Goal: Task Accomplishment & Management: Complete application form

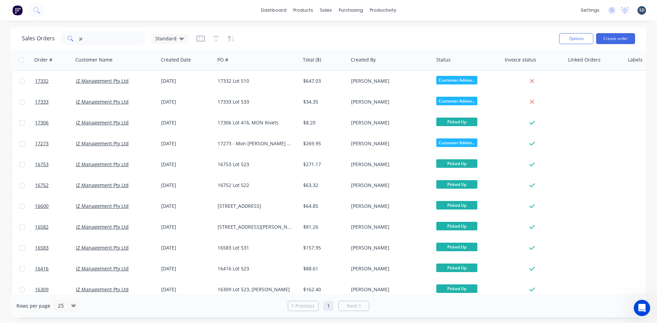
click at [418, 9] on div "dashboard products sales purchasing productivity dashboard products Product Cat…" at bounding box center [328, 10] width 657 height 21
drag, startPoint x: 418, startPoint y: 9, endPoint x: 413, endPoint y: 11, distance: 5.7
click at [413, 11] on div "dashboard products sales purchasing productivity dashboard products Product Cat…" at bounding box center [328, 10] width 657 height 21
click at [348, 30] on div "Sales Orders" at bounding box center [351, 33] width 28 height 6
click at [343, 36] on link "Sales Orders" at bounding box center [362, 33] width 91 height 14
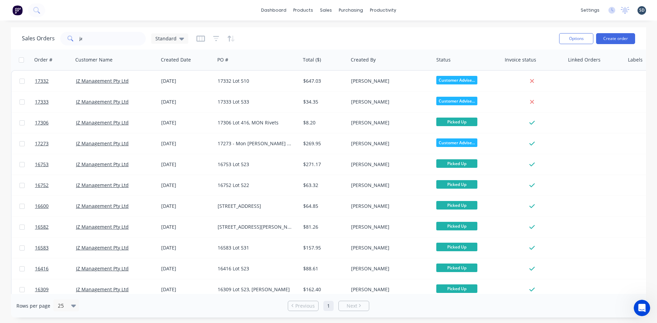
click at [435, 12] on div "dashboard products sales purchasing productivity dashboard products Product Cat…" at bounding box center [328, 10] width 657 height 21
click at [435, 3] on div "dashboard products sales purchasing productivity dashboard products Product Cat…" at bounding box center [328, 10] width 657 height 21
click at [119, 38] on input "jz" at bounding box center [112, 39] width 67 height 14
click at [326, 35] on div "Sales Orders Standard" at bounding box center [288, 38] width 532 height 17
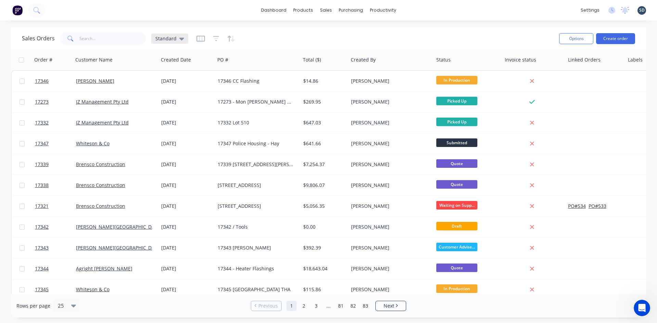
click at [177, 39] on div "Standard" at bounding box center [169, 39] width 29 height 6
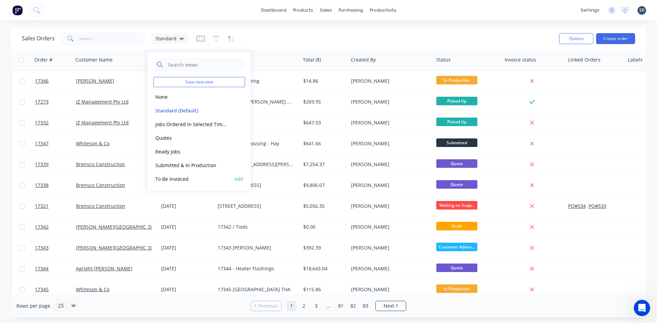
click at [183, 176] on button "To Be Invoiced" at bounding box center [192, 179] width 78 height 8
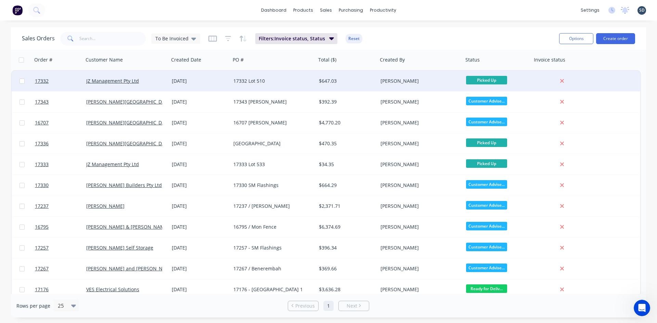
click at [288, 82] on div "17332 Lot 510" at bounding box center [271, 81] width 76 height 7
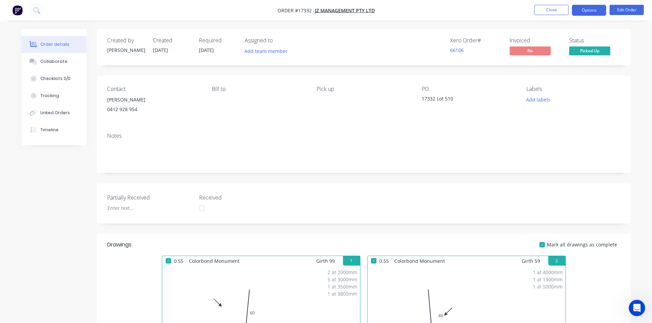
click at [586, 10] on button "Options" at bounding box center [589, 10] width 34 height 11
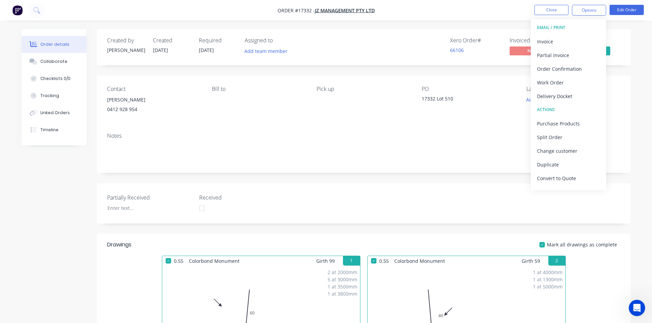
drag, startPoint x: 421, startPoint y: 33, endPoint x: 431, endPoint y: 28, distance: 11.0
click at [420, 33] on div "Created by Sam Created 11/08/25 Required 11/08/25 Assigned to Add team member X…" at bounding box center [364, 47] width 534 height 36
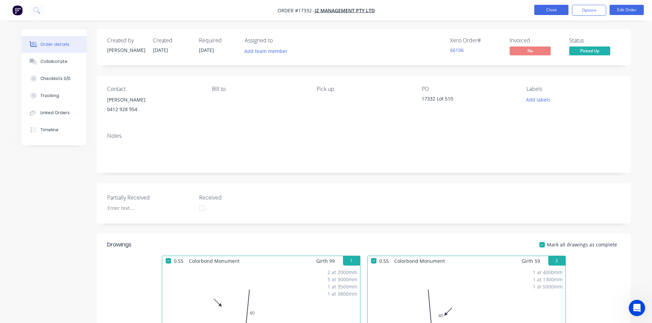
click at [554, 10] on button "Close" at bounding box center [551, 10] width 34 height 10
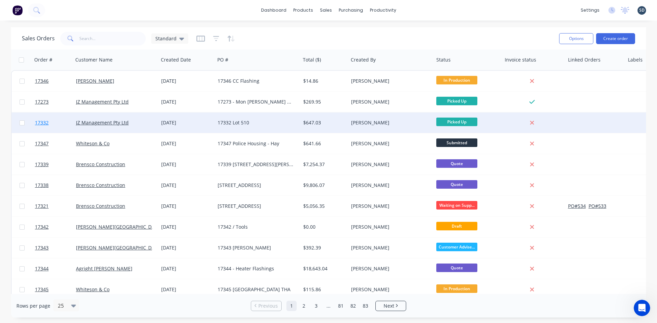
click at [43, 123] on span "17332" at bounding box center [42, 122] width 14 height 7
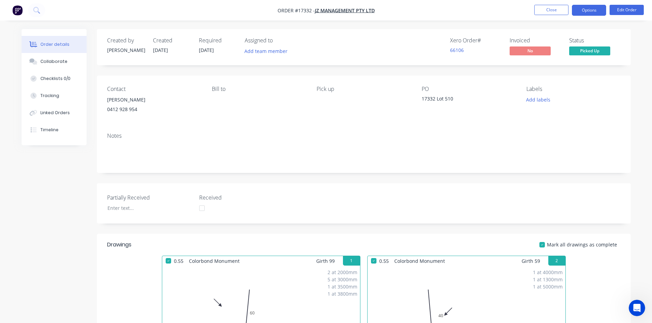
click at [581, 12] on button "Options" at bounding box center [589, 10] width 34 height 11
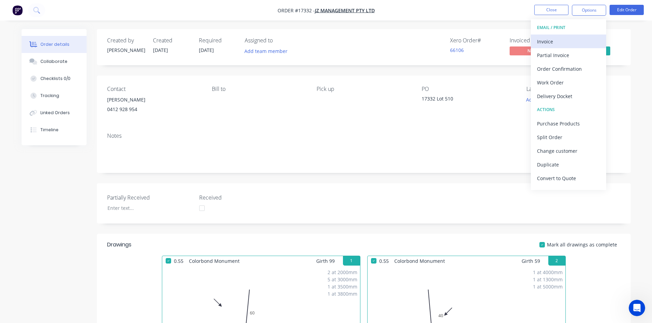
click at [564, 43] on div "Invoice" at bounding box center [568, 42] width 63 height 10
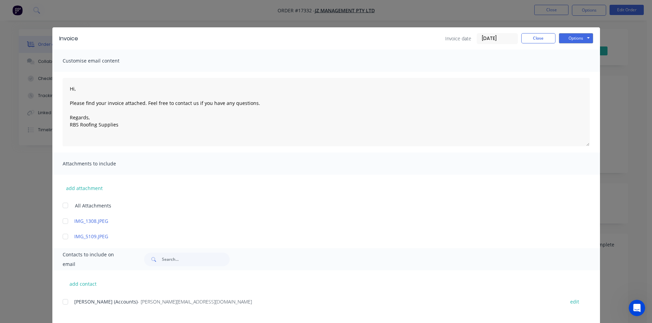
click at [65, 303] on div at bounding box center [66, 302] width 14 height 14
click at [586, 37] on button "Options" at bounding box center [576, 38] width 34 height 10
click at [585, 76] on button "Email" at bounding box center [581, 72] width 44 height 11
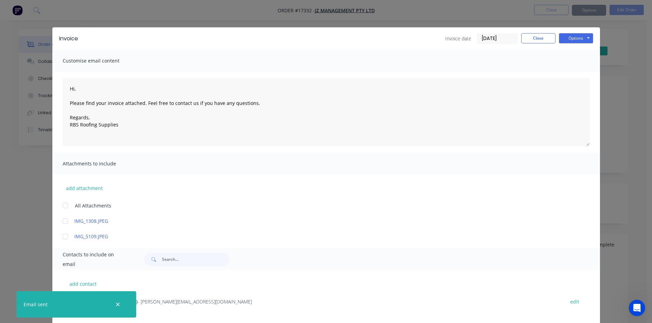
type textarea "Hi, Please find your invoice attached. Feel free to contact us if you have any …"
click at [535, 38] on button "Close" at bounding box center [538, 38] width 34 height 10
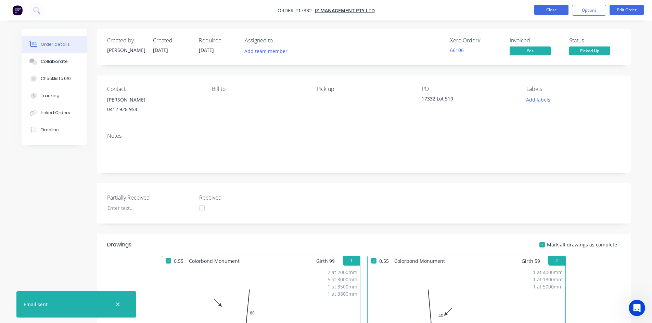
click at [560, 9] on button "Close" at bounding box center [551, 10] width 34 height 10
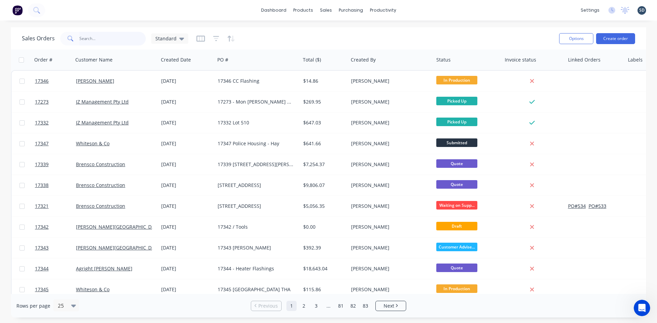
click at [85, 38] on input "text" at bounding box center [112, 39] width 67 height 14
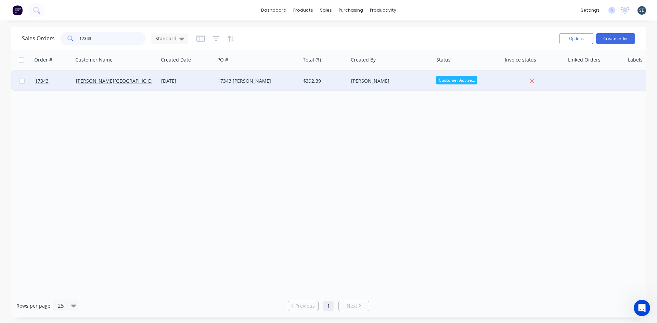
type input "17343"
click at [204, 82] on div "[DATE]" at bounding box center [186, 81] width 51 height 7
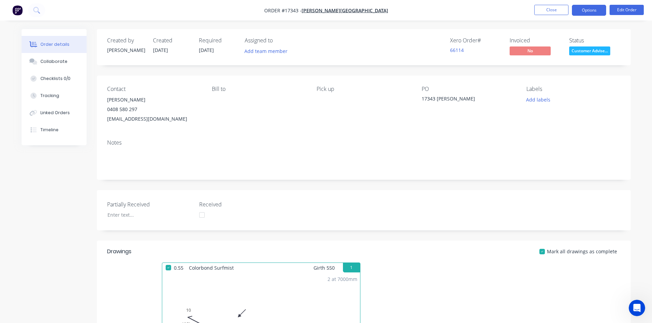
click at [584, 11] on button "Options" at bounding box center [589, 10] width 34 height 11
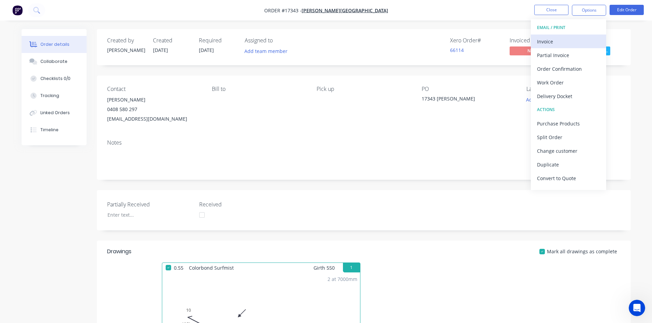
click at [570, 38] on div "Invoice" at bounding box center [568, 42] width 63 height 10
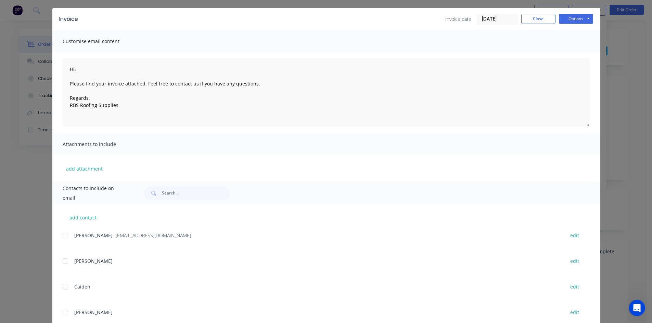
scroll to position [39, 0]
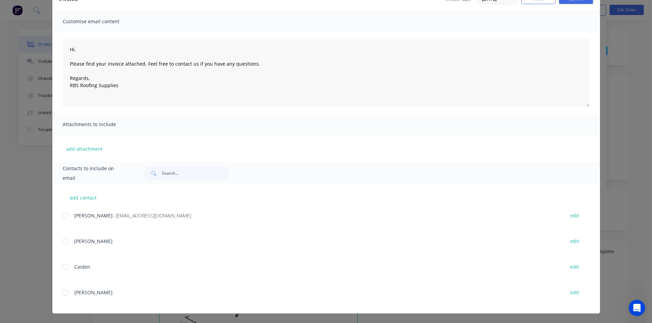
click at [60, 214] on div "add contact Glenn Walsh - glenn67@live.com.au edit Logan edit Caiden edit Jock …" at bounding box center [326, 248] width 548 height 129
click at [61, 215] on div at bounding box center [66, 216] width 14 height 14
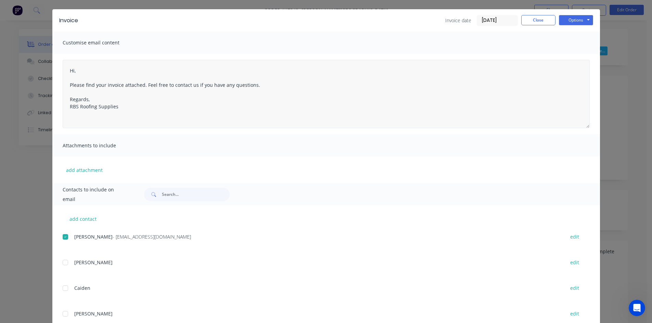
scroll to position [0, 0]
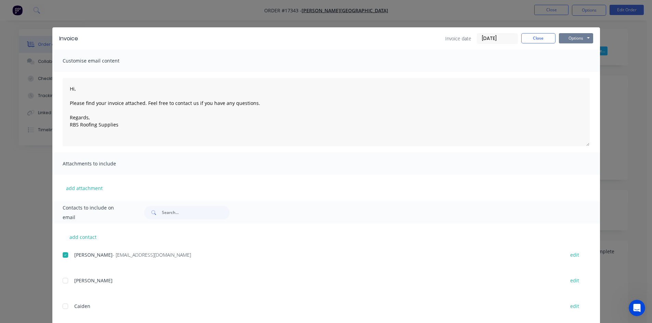
click at [582, 40] on button "Options" at bounding box center [576, 38] width 34 height 10
click at [580, 70] on button "Email" at bounding box center [581, 72] width 44 height 11
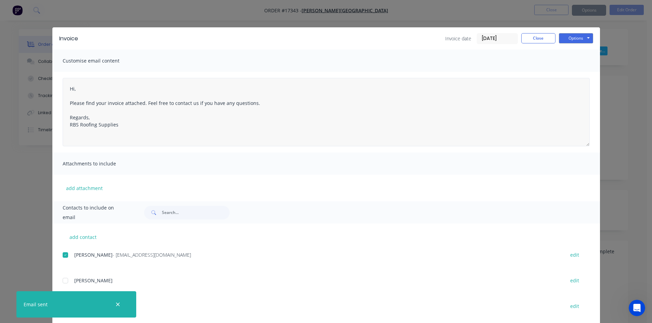
type textarea "Hi, Please find your invoice attached. Feel free to contact us if you have any …"
drag, startPoint x: 532, startPoint y: 39, endPoint x: 542, endPoint y: 17, distance: 24.4
click at [533, 39] on button "Close" at bounding box center [538, 38] width 34 height 10
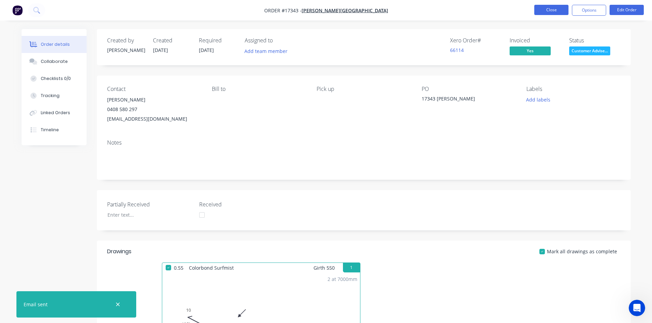
click at [548, 11] on button "Close" at bounding box center [551, 10] width 34 height 10
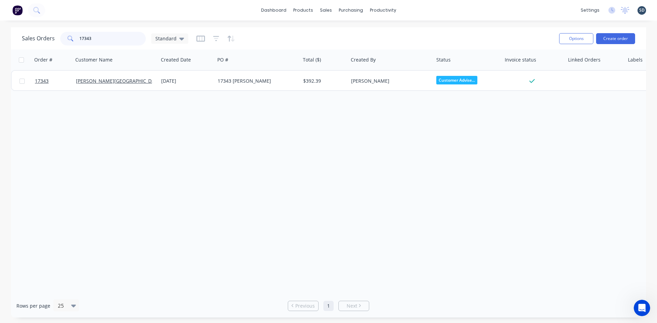
click at [91, 41] on input "17343" at bounding box center [112, 39] width 67 height 14
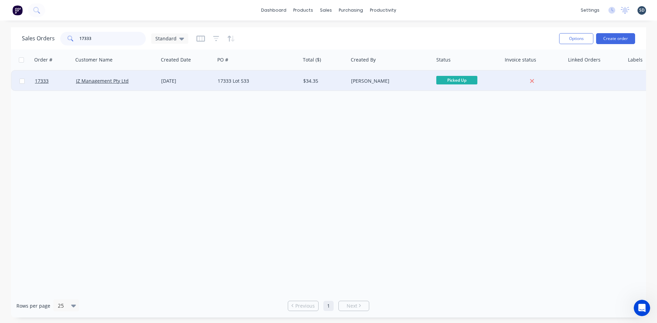
type input "17333"
click at [176, 84] on div "[DATE]" at bounding box center [186, 81] width 51 height 7
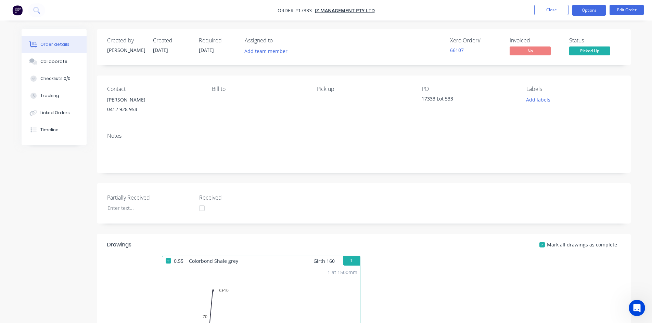
click at [595, 11] on button "Options" at bounding box center [589, 10] width 34 height 11
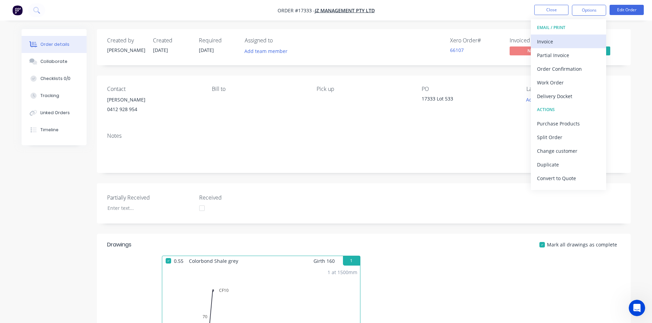
click at [572, 39] on div "Invoice" at bounding box center [568, 42] width 63 height 10
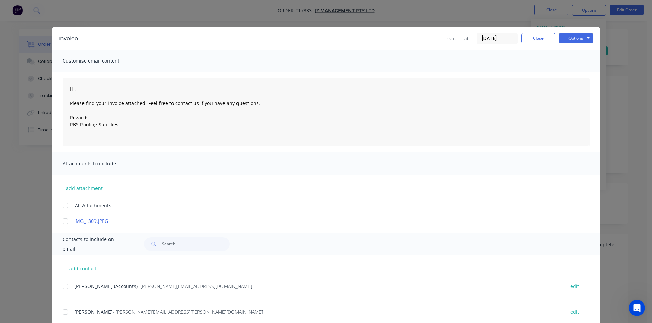
click at [66, 287] on div at bounding box center [66, 287] width 14 height 14
click at [590, 38] on div "Invoice Invoice date 13/08/25 Close Options Preview Print Email" at bounding box center [326, 38] width 548 height 22
click at [583, 40] on button "Options" at bounding box center [576, 38] width 34 height 10
click at [575, 70] on button "Email" at bounding box center [581, 72] width 44 height 11
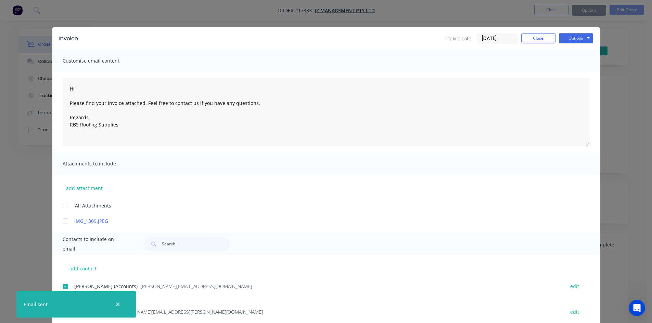
type textarea "Hi, Please find your invoice attached. Feel free to contact us if you have any …"
click at [548, 40] on button "Close" at bounding box center [538, 38] width 34 height 10
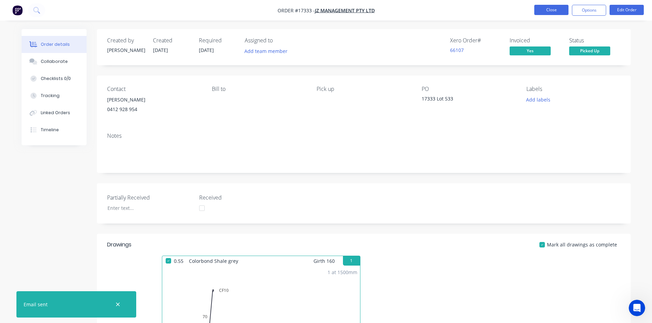
click at [551, 10] on button "Close" at bounding box center [551, 10] width 34 height 10
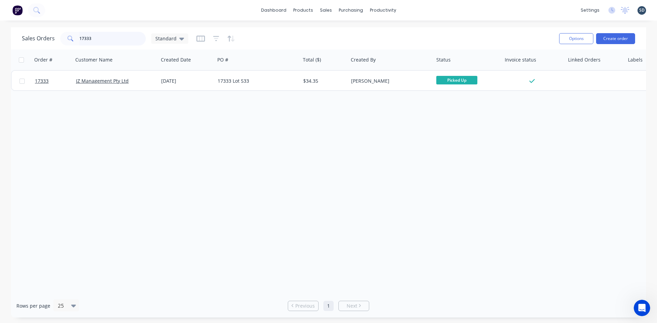
click at [95, 37] on input "17333" at bounding box center [112, 39] width 67 height 14
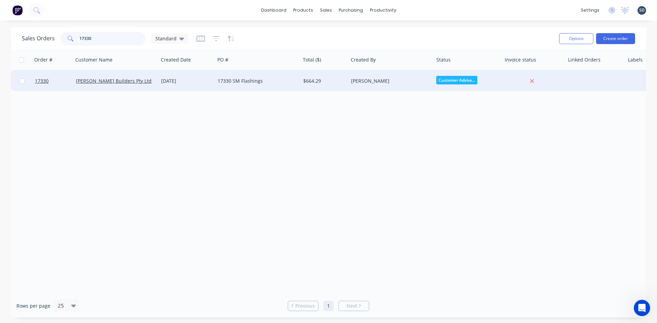
type input "17330"
click at [256, 84] on div "17330 SM Flashings" at bounding box center [256, 81] width 76 height 7
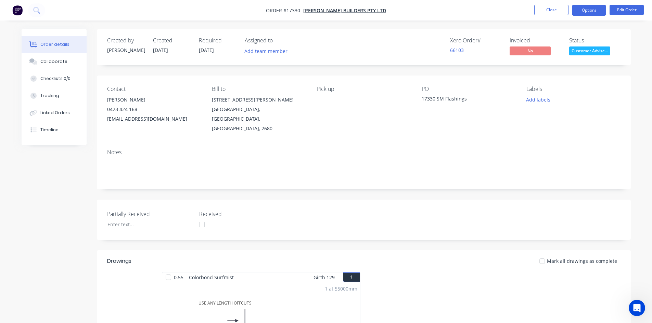
click at [588, 9] on button "Options" at bounding box center [589, 10] width 34 height 11
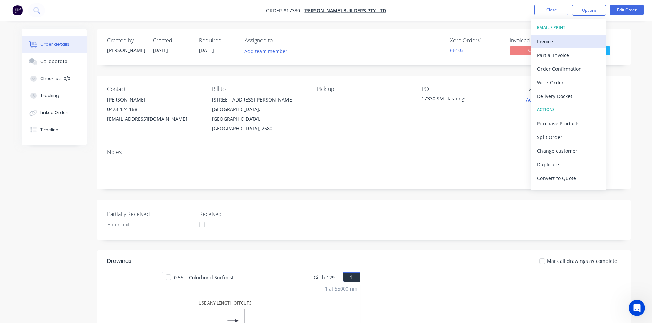
click at [567, 46] on div "Invoice" at bounding box center [568, 42] width 63 height 10
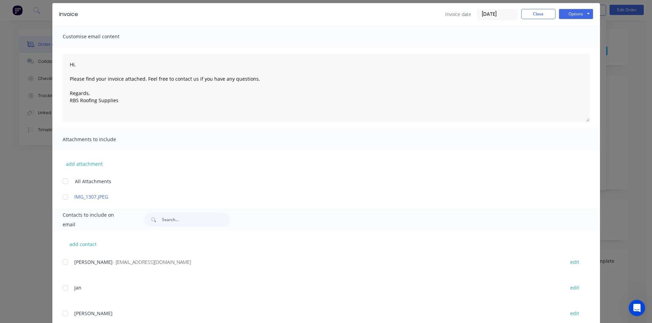
scroll to position [45, 0]
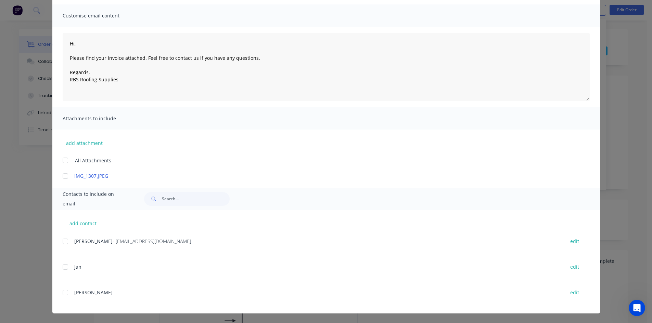
click at [61, 245] on div at bounding box center [66, 242] width 14 height 14
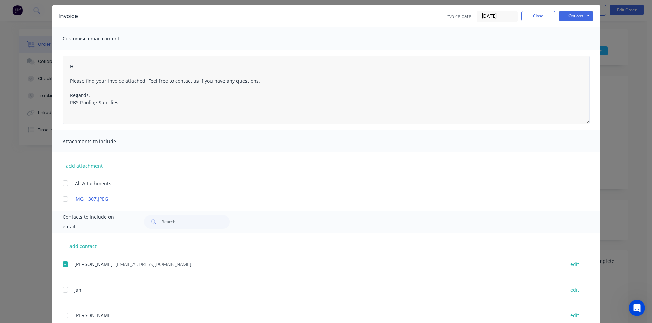
scroll to position [0, 0]
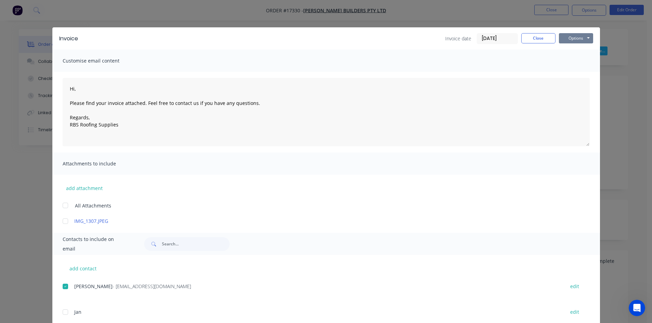
click at [572, 36] on button "Options" at bounding box center [576, 38] width 34 height 10
click at [578, 73] on button "Email" at bounding box center [581, 72] width 44 height 11
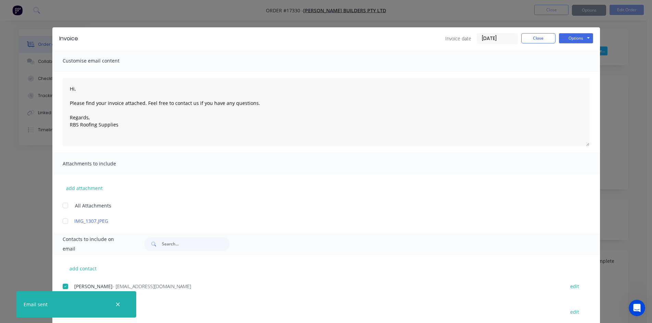
type textarea "Hi, Please find your invoice attached. Feel free to contact us if you have any …"
click at [533, 36] on button "Close" at bounding box center [538, 38] width 34 height 10
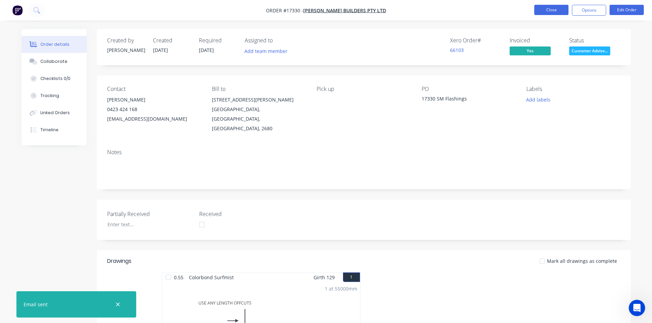
click at [551, 11] on button "Close" at bounding box center [551, 10] width 34 height 10
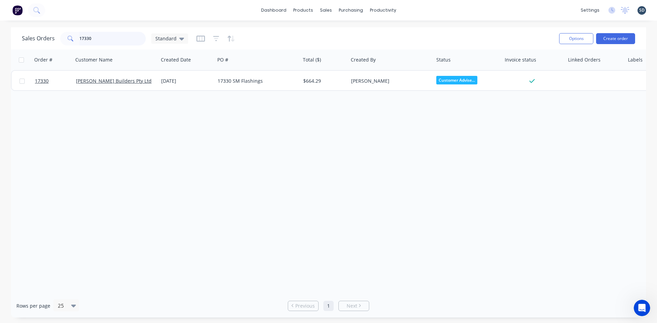
click at [103, 39] on input "17330" at bounding box center [112, 39] width 67 height 14
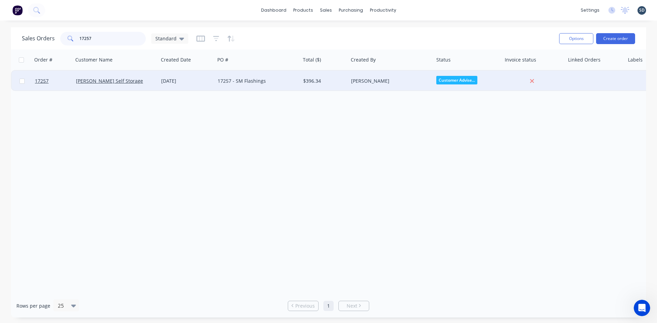
type input "17257"
click at [178, 85] on div "29 Jul 2025" at bounding box center [186, 81] width 56 height 21
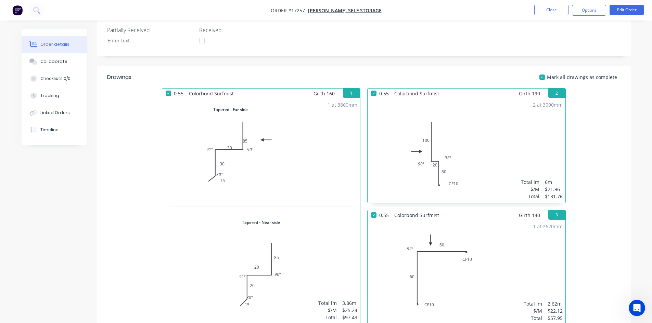
scroll to position [69, 0]
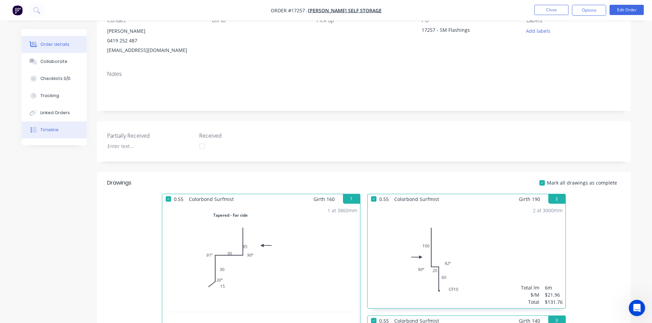
click at [57, 126] on button "Timeline" at bounding box center [54, 129] width 65 height 17
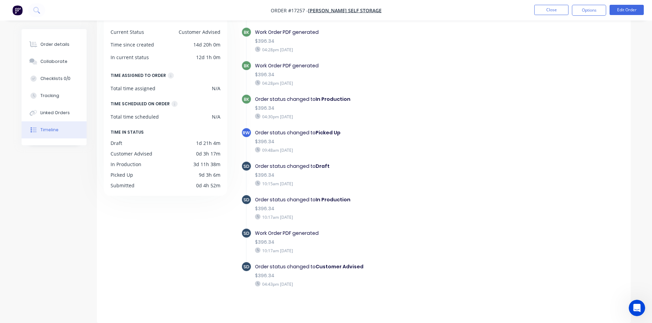
scroll to position [613, 0]
click at [553, 10] on button "Close" at bounding box center [551, 10] width 34 height 10
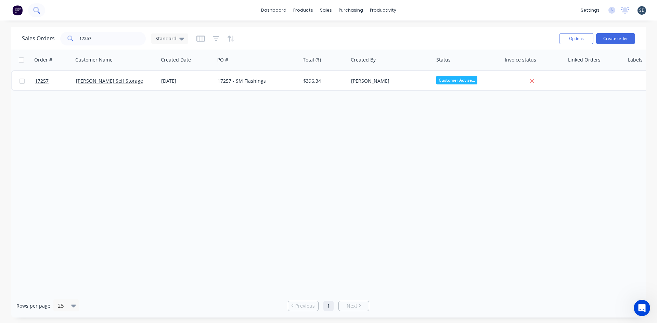
click at [40, 10] on icon at bounding box center [36, 10] width 7 height 7
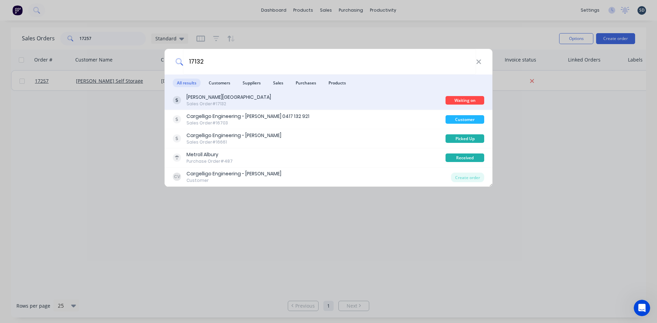
type input "17132"
click at [277, 102] on div "Glenn Walsh Building Sales Order #17132" at bounding box center [309, 100] width 273 height 13
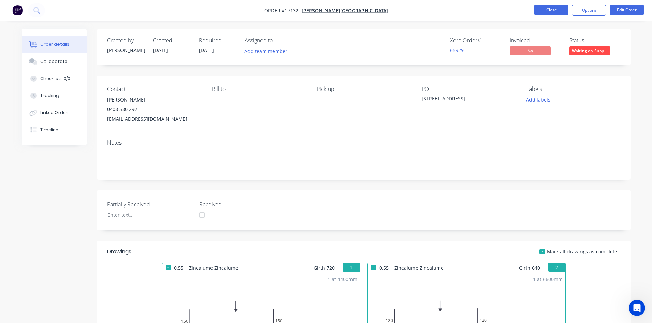
click at [553, 9] on button "Close" at bounding box center [551, 10] width 34 height 10
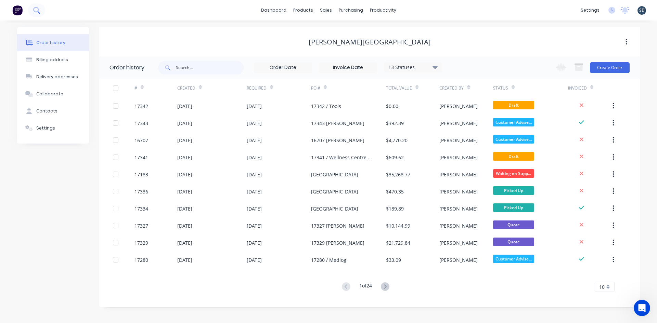
click at [38, 8] on icon at bounding box center [36, 10] width 7 height 7
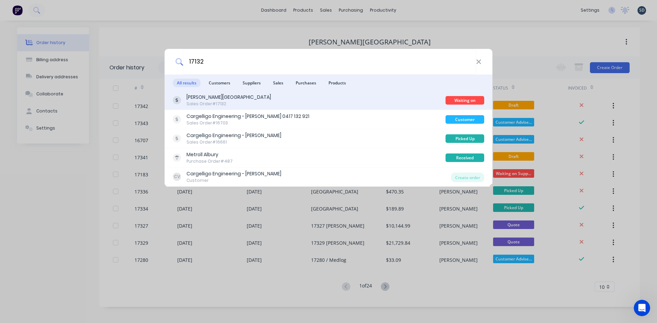
type input "17132"
click at [253, 100] on div "Glenn Walsh Building Sales Order #17132" at bounding box center [309, 100] width 273 height 13
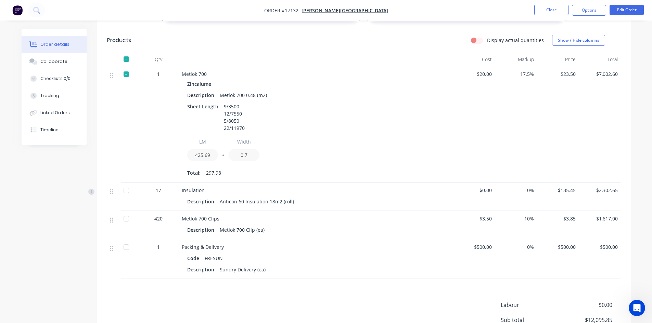
scroll to position [513, 0]
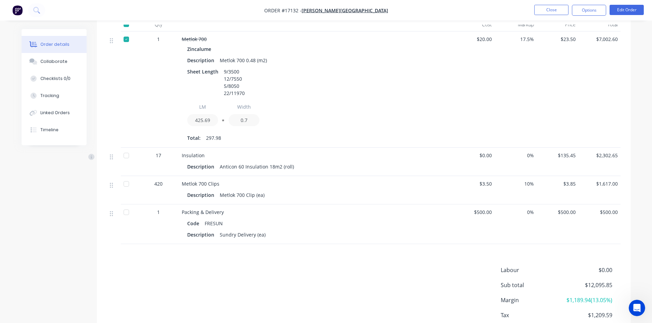
click at [127, 213] on div at bounding box center [126, 213] width 14 height 14
click at [238, 267] on div "Labour $0.00 Sub total $12,095.85 Margin $1,189.94 ( 13.05 %) Tax $1,209.59 Tot…" at bounding box center [363, 305] width 513 height 79
click at [127, 184] on div at bounding box center [126, 184] width 14 height 14
click at [286, 268] on div "Labour $0.00 Sub total $12,095.85 Margin $1,189.94 ( 13.05 %) Tax $1,209.59 Tot…" at bounding box center [363, 305] width 513 height 79
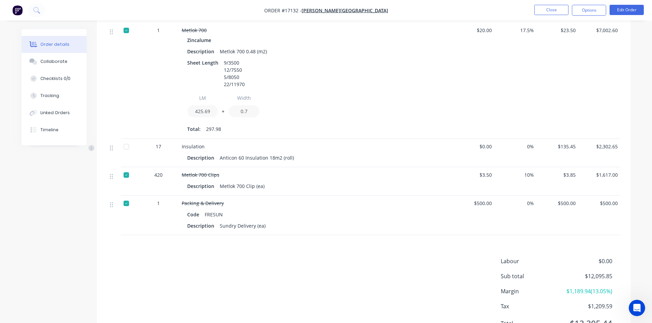
scroll to position [522, 0]
click at [61, 119] on button "Linked Orders" at bounding box center [54, 112] width 65 height 17
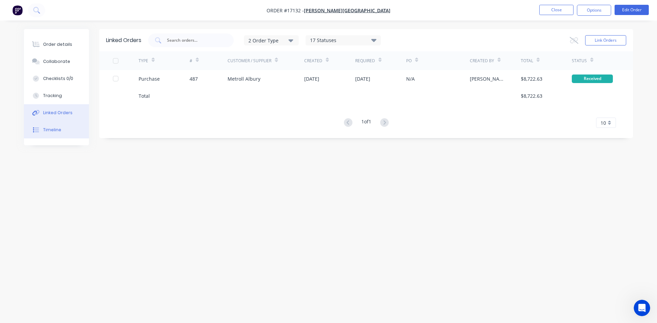
click at [61, 130] on button "Timeline" at bounding box center [56, 129] width 65 height 17
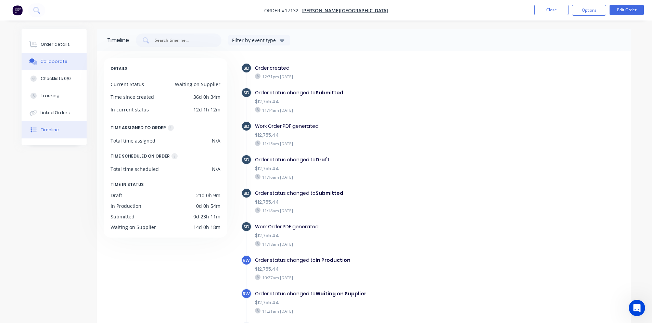
click at [72, 63] on button "Collaborate" at bounding box center [54, 61] width 65 height 17
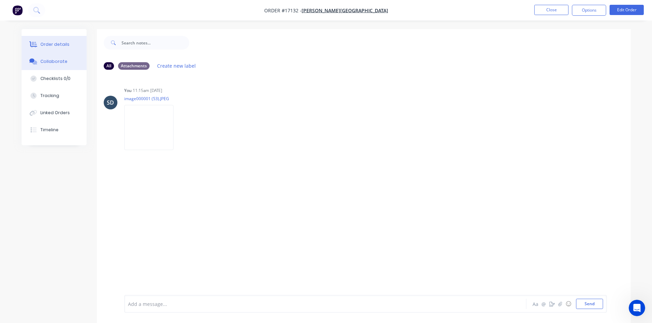
click at [54, 45] on div "Order details" at bounding box center [54, 44] width 29 height 6
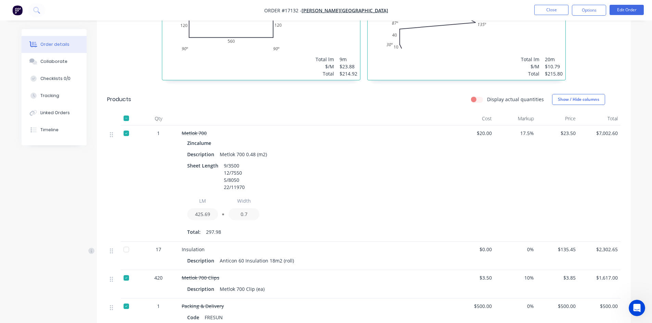
scroll to position [556, 0]
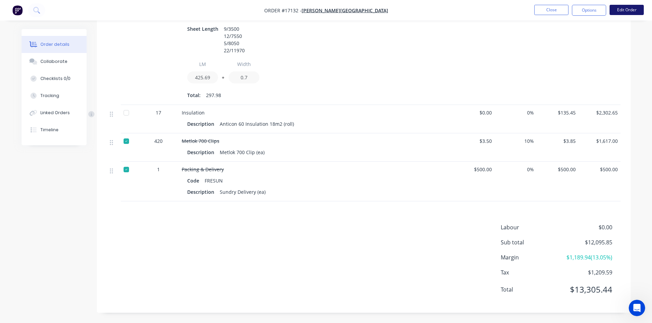
click at [630, 10] on button "Edit Order" at bounding box center [627, 10] width 34 height 10
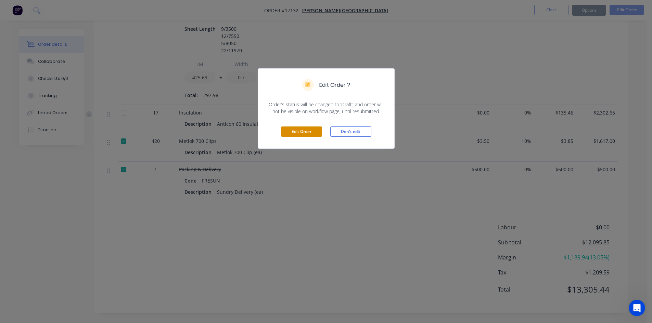
click at [306, 132] on button "Edit Order" at bounding box center [301, 132] width 41 height 10
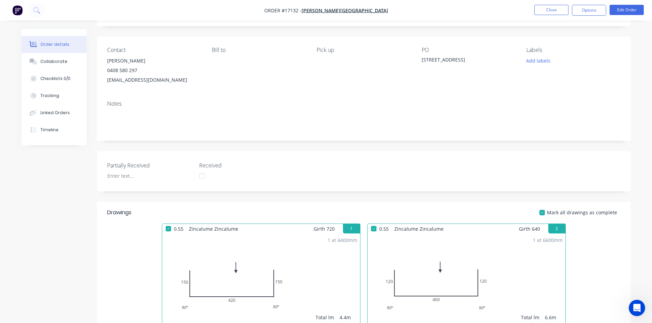
scroll to position [205, 0]
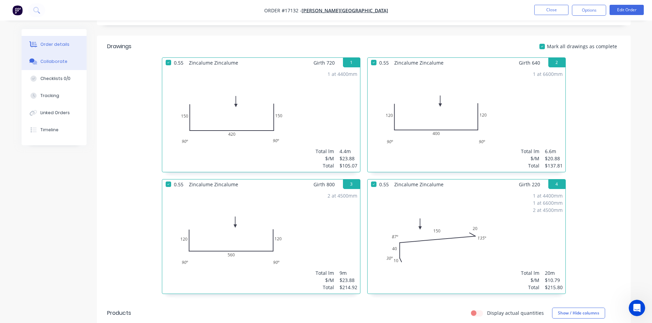
click at [60, 64] on div "Collaborate" at bounding box center [53, 62] width 27 height 6
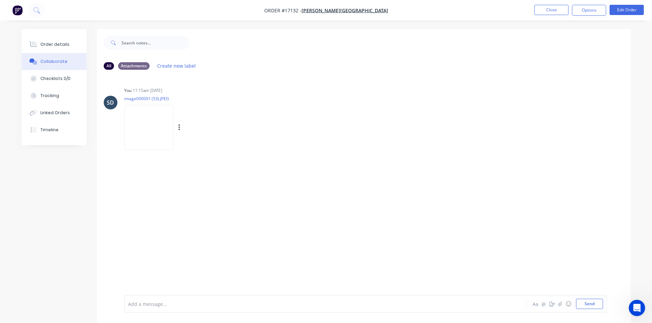
click at [148, 133] on img at bounding box center [148, 127] width 49 height 45
click at [62, 47] on div "Order details" at bounding box center [54, 44] width 29 height 6
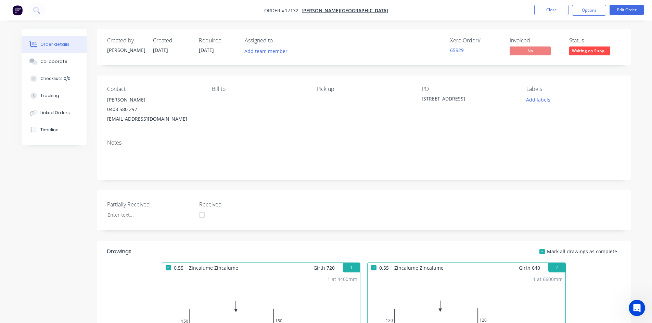
click at [592, 52] on span "Waiting on Supp..." at bounding box center [589, 51] width 41 height 9
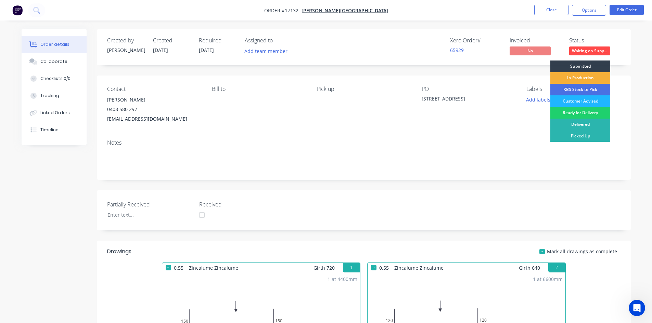
click at [590, 101] on div "Customer Advised" at bounding box center [580, 101] width 60 height 12
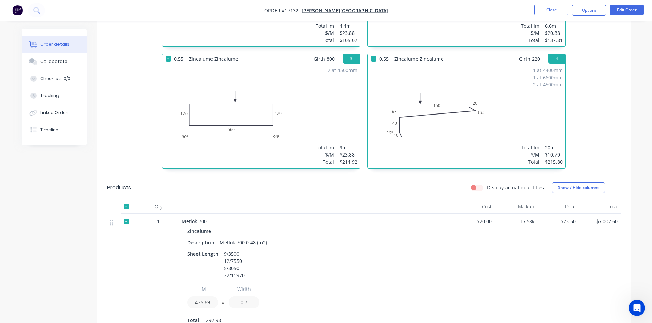
scroll to position [479, 0]
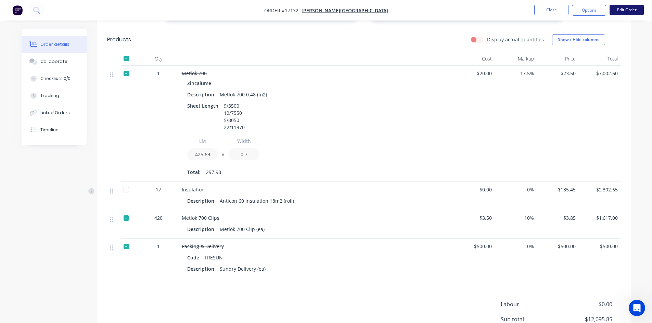
click at [628, 13] on button "Edit Order" at bounding box center [627, 10] width 34 height 10
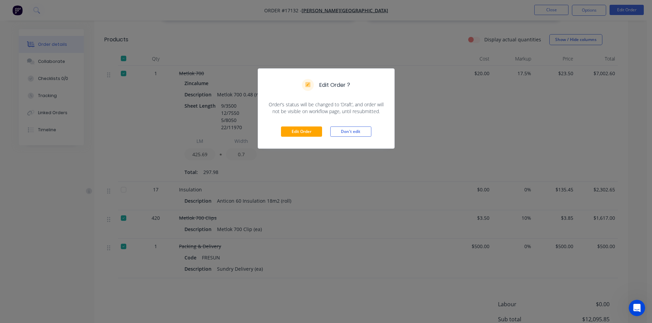
click at [300, 126] on div "Edit Order Don't edit" at bounding box center [326, 132] width 136 height 34
click at [305, 133] on button "Edit Order" at bounding box center [301, 132] width 41 height 10
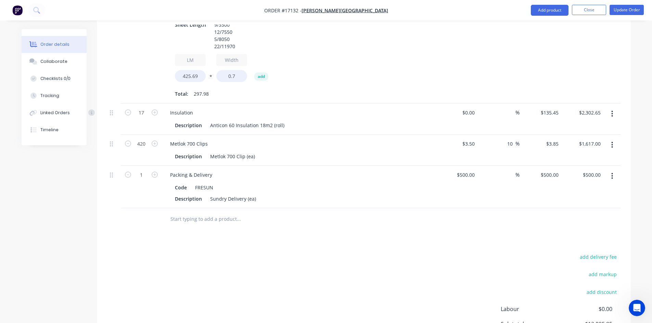
scroll to position [649, 0]
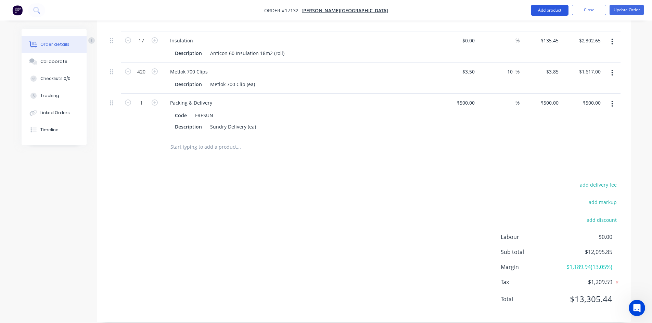
click at [556, 12] on button "Add product" at bounding box center [550, 10] width 38 height 11
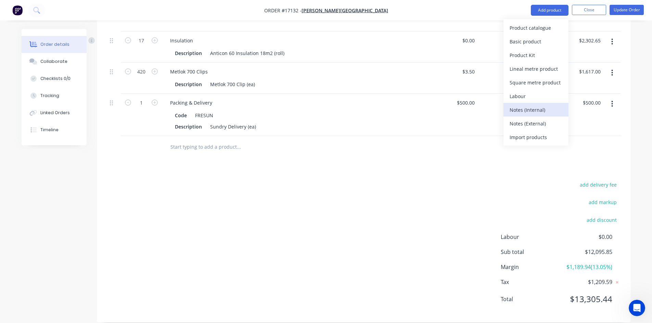
click at [542, 112] on div "Notes (Internal)" at bounding box center [536, 110] width 53 height 10
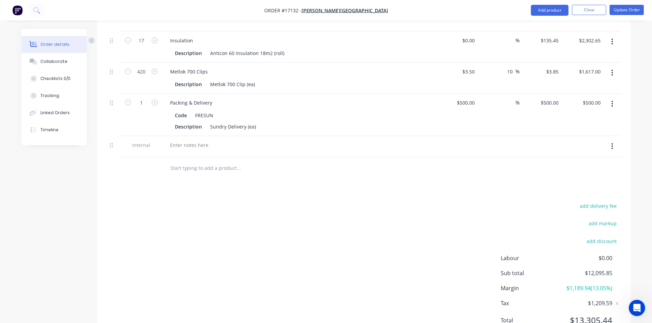
click at [214, 162] on input "text" at bounding box center [238, 169] width 137 height 14
click at [191, 141] on div at bounding box center [299, 146] width 274 height 21
click at [192, 140] on div at bounding box center [189, 145] width 49 height 10
click at [192, 140] on div "Insulation to be taken" at bounding box center [195, 145] width 61 height 10
click at [229, 140] on div "Insulation still to be taken" at bounding box center [200, 145] width 71 height 10
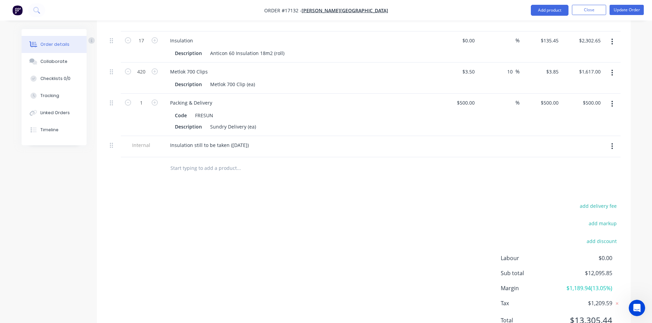
click at [623, 9] on button "Update Order" at bounding box center [627, 10] width 34 height 10
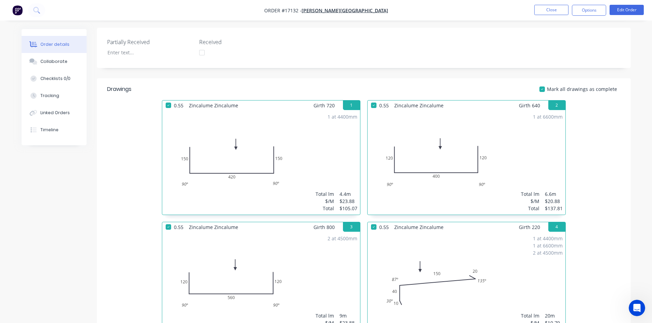
scroll to position [95, 0]
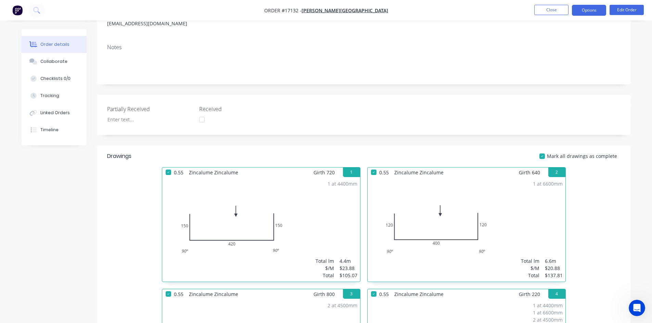
click at [594, 9] on button "Options" at bounding box center [589, 10] width 34 height 11
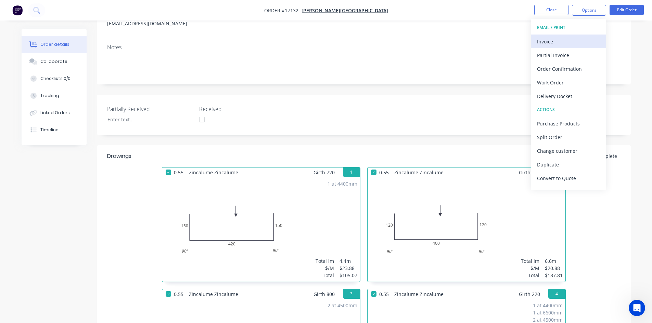
click at [564, 42] on div "Invoice" at bounding box center [568, 42] width 63 height 10
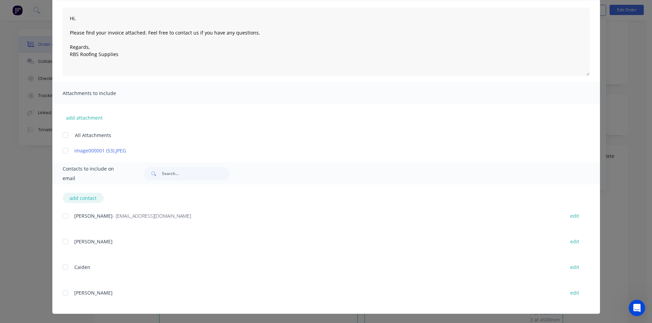
scroll to position [71, 0]
click at [62, 217] on div at bounding box center [66, 216] width 14 height 14
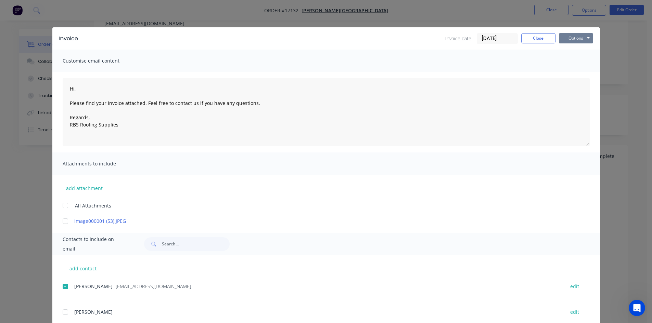
click at [576, 34] on button "Options" at bounding box center [576, 38] width 34 height 10
click at [571, 75] on button "Email" at bounding box center [581, 72] width 44 height 11
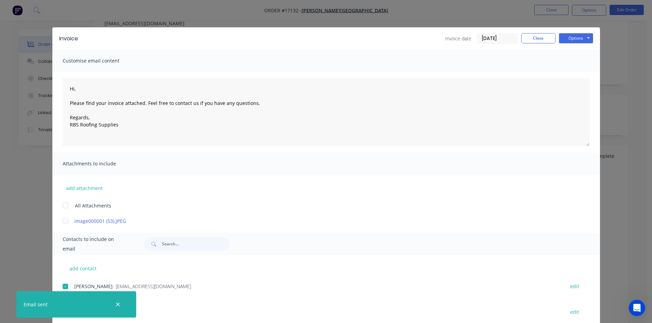
click at [119, 305] on icon "button" at bounding box center [118, 305] width 4 height 6
type textarea "Hi, Please find your invoice attached. Feel free to contact us if you have any …"
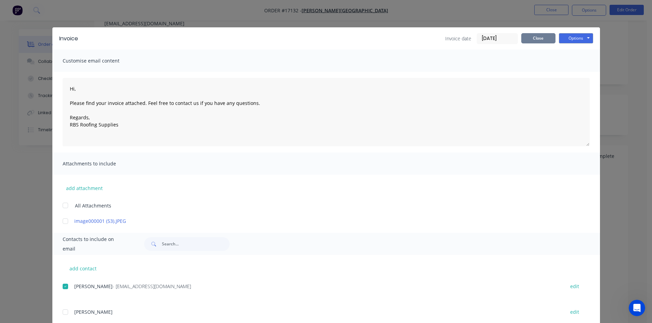
click at [537, 38] on button "Close" at bounding box center [538, 38] width 34 height 10
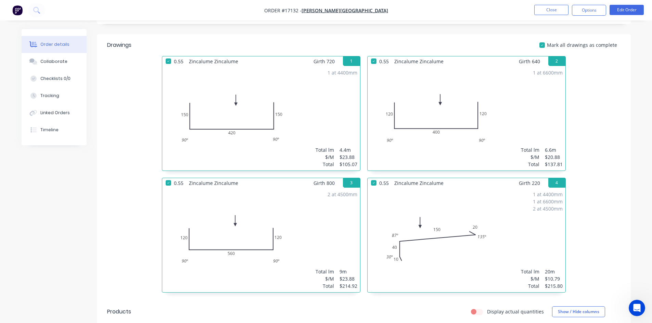
scroll to position [61, 0]
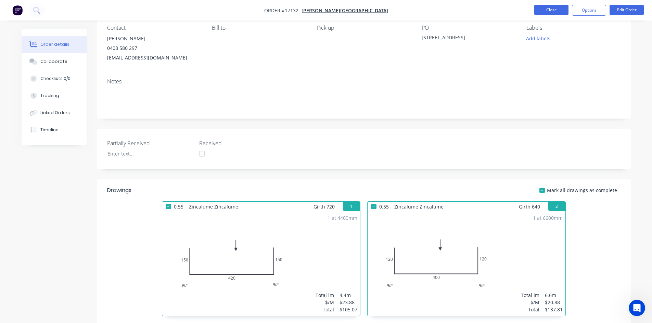
click at [546, 9] on button "Close" at bounding box center [551, 10] width 34 height 10
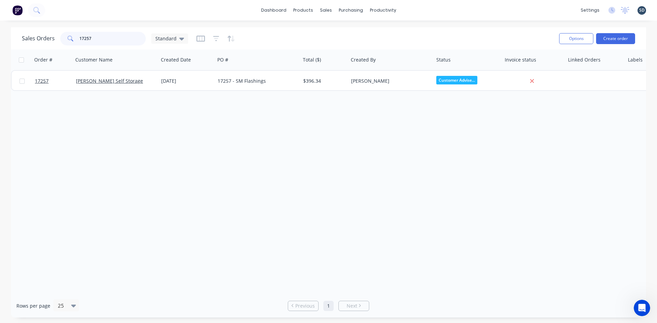
click at [93, 35] on input "17257" at bounding box center [112, 39] width 67 height 14
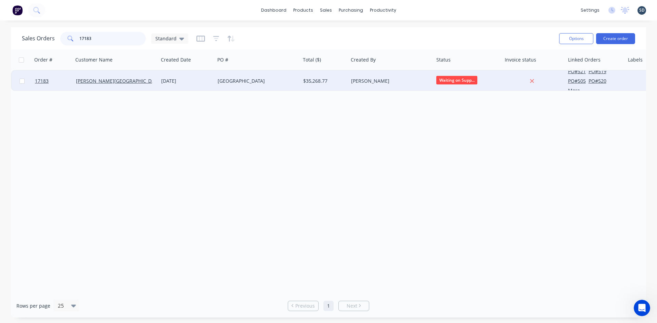
type input "17183"
click at [293, 81] on div "[GEOGRAPHIC_DATA]" at bounding box center [256, 81] width 76 height 7
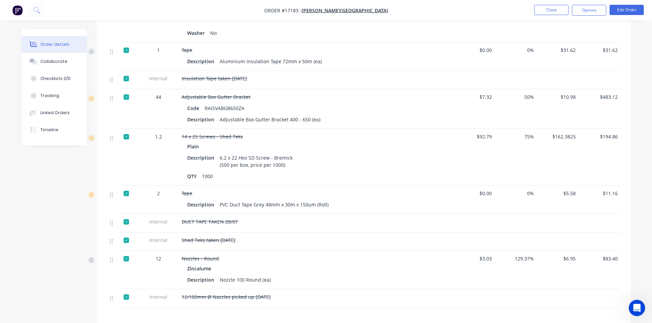
scroll to position [984, 0]
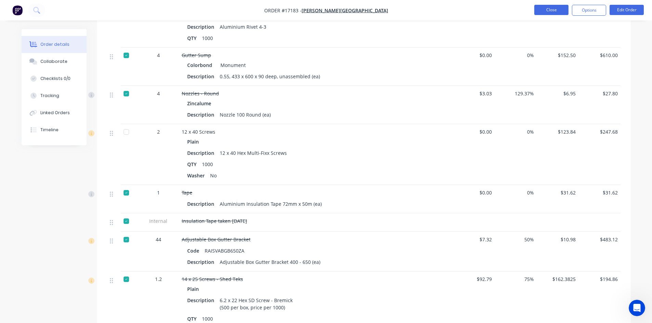
click at [555, 9] on button "Close" at bounding box center [551, 10] width 34 height 10
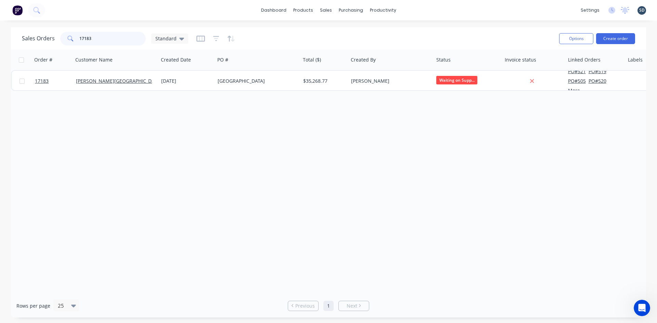
drag, startPoint x: 96, startPoint y: 37, endPoint x: 86, endPoint y: 36, distance: 10.0
click at [86, 36] on input "17183" at bounding box center [112, 39] width 67 height 14
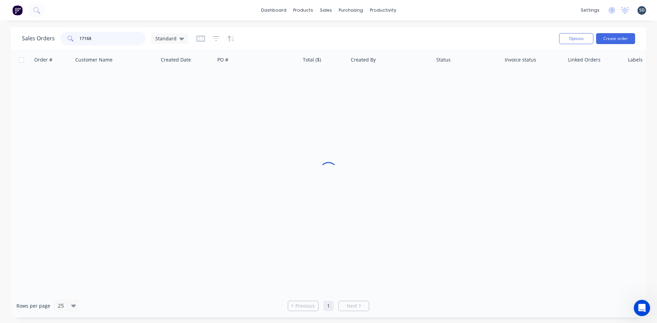
type input "17168"
click at [318, 19] on div "dashboard products sales purchasing productivity dashboard products Product Cat…" at bounding box center [328, 10] width 657 height 21
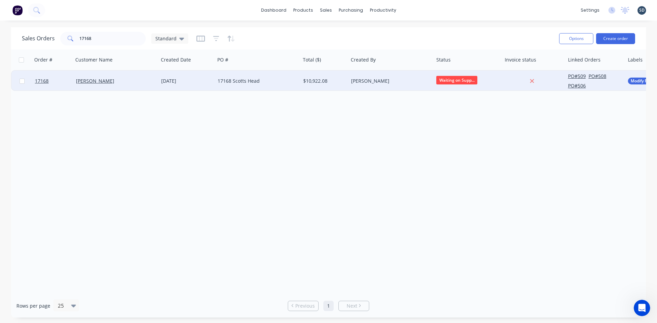
click at [135, 80] on div "[PERSON_NAME]" at bounding box center [114, 81] width 76 height 7
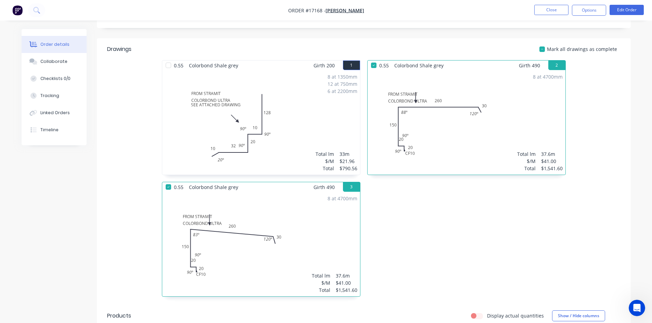
scroll to position [240, 0]
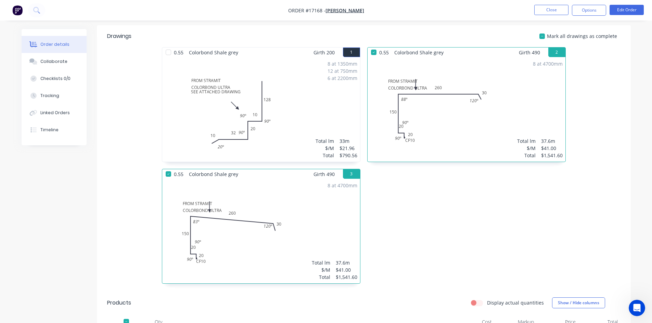
click at [168, 46] on div at bounding box center [169, 53] width 14 height 14
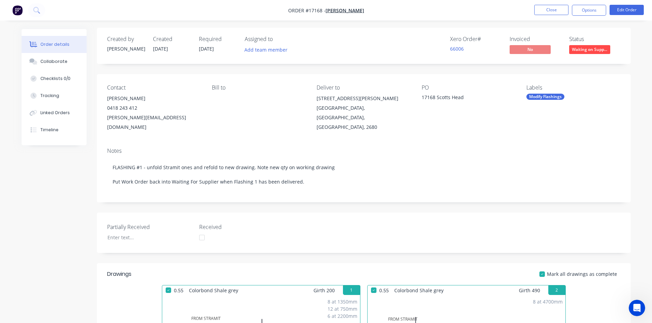
scroll to position [0, 0]
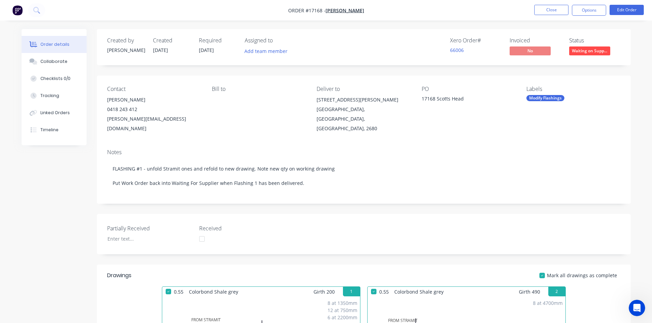
click at [596, 54] on span "Waiting on Supp..." at bounding box center [589, 51] width 41 height 9
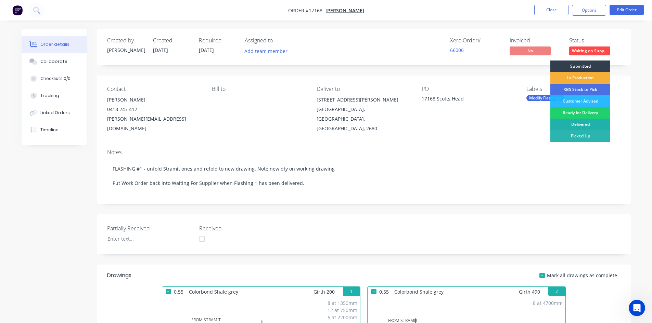
click at [589, 123] on div "Delivered" at bounding box center [580, 125] width 60 height 12
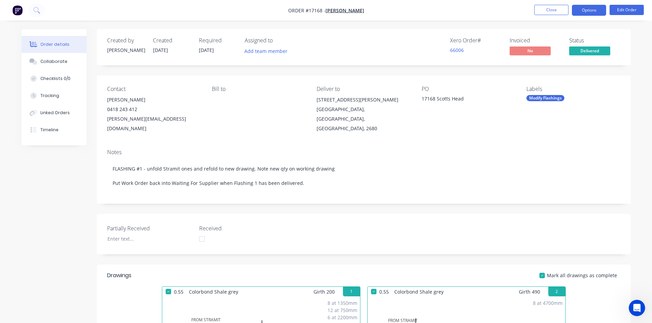
click at [586, 10] on button "Options" at bounding box center [589, 10] width 34 height 11
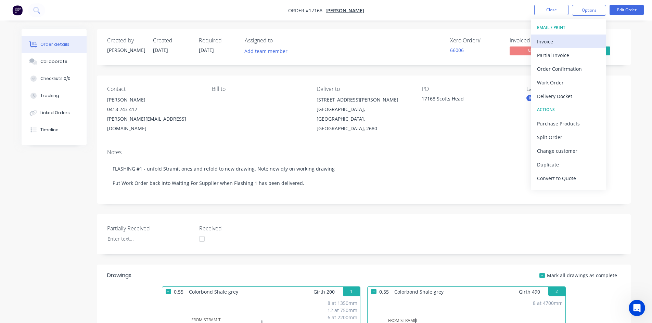
click at [576, 41] on div "Invoice" at bounding box center [568, 42] width 63 height 10
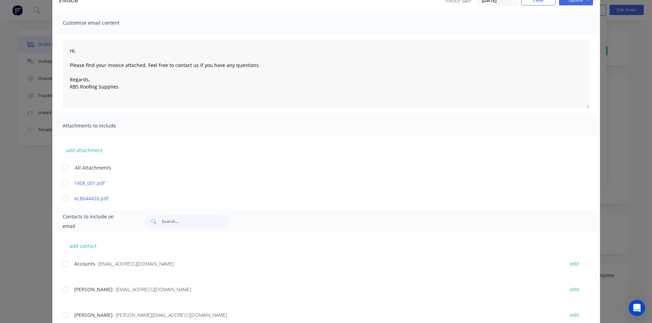
scroll to position [137, 0]
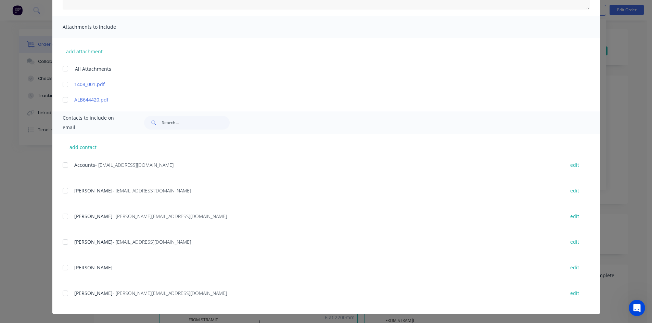
click at [64, 164] on div at bounding box center [66, 165] width 14 height 14
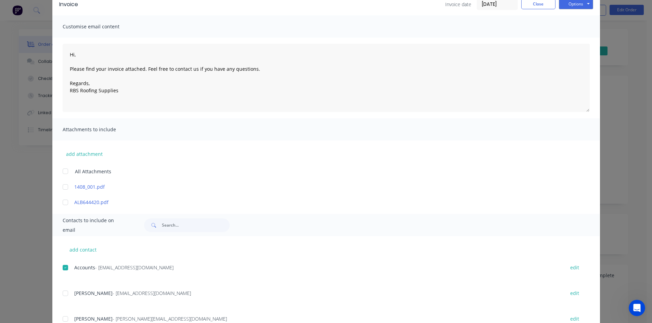
scroll to position [0, 0]
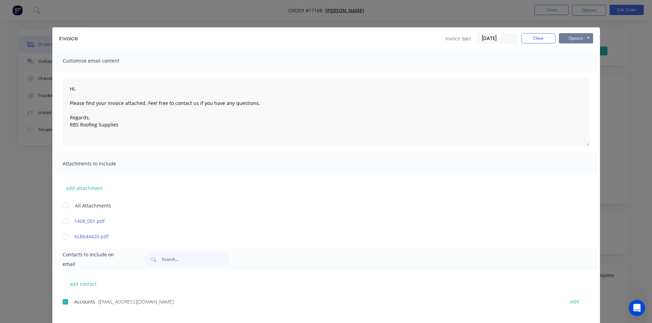
click at [584, 39] on button "Options" at bounding box center [576, 38] width 34 height 10
click at [584, 72] on button "Email" at bounding box center [581, 72] width 44 height 11
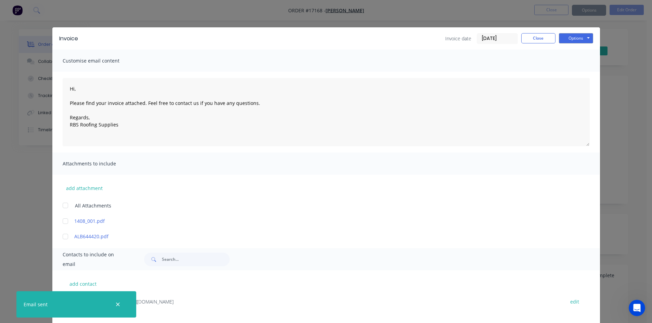
type textarea "Hi, Please find your invoice attached. Feel free to contact us if you have any …"
click at [537, 35] on button "Close" at bounding box center [538, 38] width 34 height 10
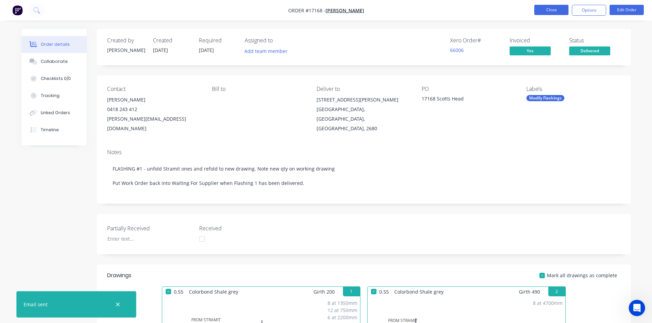
click at [553, 8] on button "Close" at bounding box center [551, 10] width 34 height 10
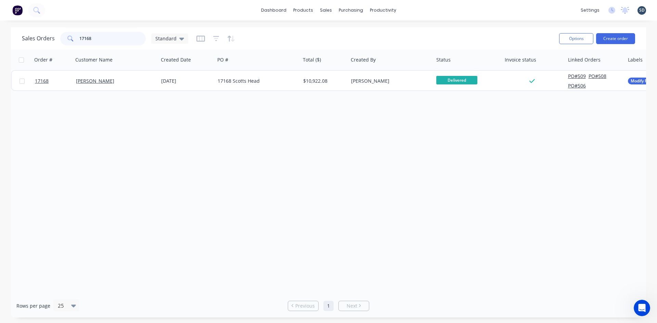
drag, startPoint x: 99, startPoint y: 41, endPoint x: 86, endPoint y: 36, distance: 14.1
click at [86, 36] on input "17168" at bounding box center [112, 39] width 67 height 14
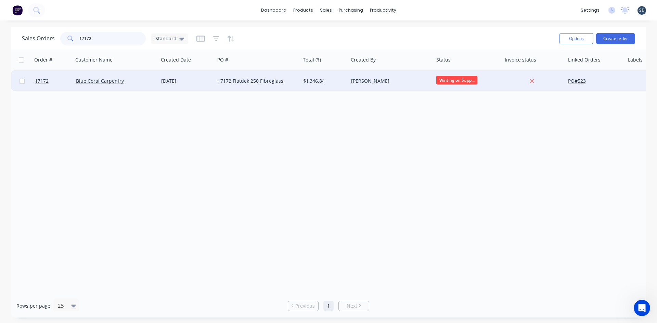
type input "17172"
click at [215, 82] on div "17172 Blue Coral Carpentry 05 Aug 2025 17172 Flatdek 250 Fibreglass $1,346.84 S…" at bounding box center [466, 81] width 909 height 21
click at [380, 78] on div "[PERSON_NAME]" at bounding box center [389, 81] width 76 height 7
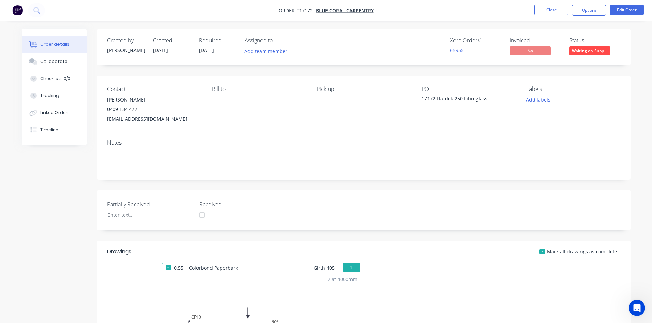
click at [598, 54] on span "Waiting on Supp..." at bounding box center [589, 51] width 41 height 9
click at [402, 128] on div "Contact Leon Jimenez-Sarta 0409 134 477 bluecoralcarpentry@gmail.com Bill to Pi…" at bounding box center [364, 105] width 534 height 59
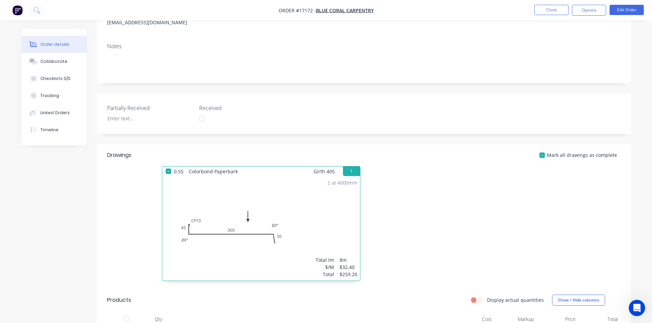
scroll to position [171, 0]
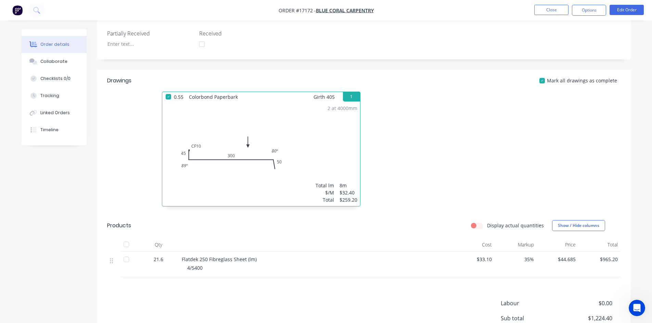
click at [126, 247] on div at bounding box center [126, 245] width 14 height 14
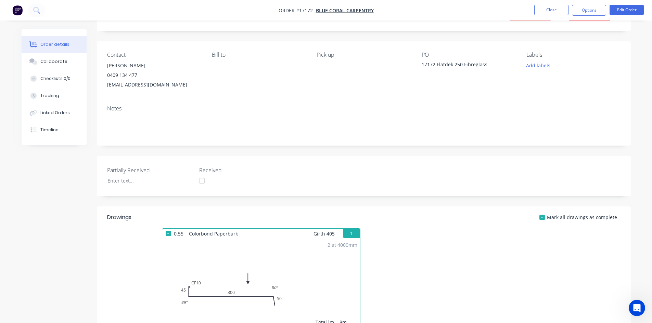
scroll to position [0, 0]
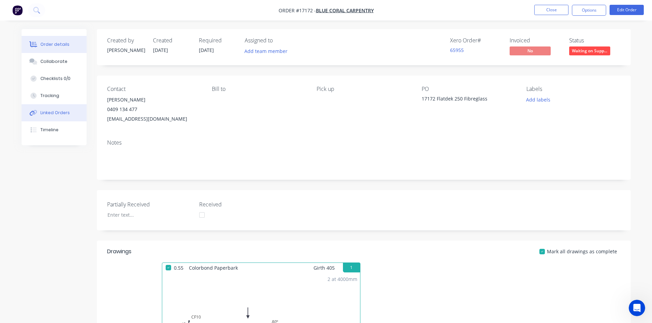
click at [59, 113] on div "Linked Orders" at bounding box center [54, 113] width 29 height 6
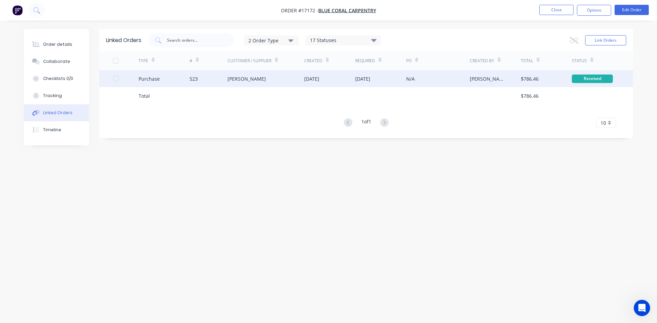
click at [280, 77] on div "Lysaght VIC" at bounding box center [266, 78] width 77 height 17
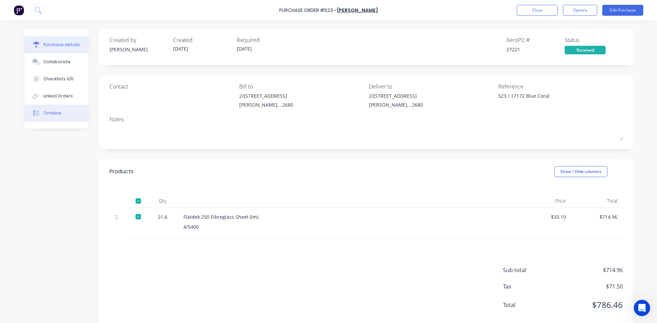
click at [61, 115] on button "Timeline" at bounding box center [56, 113] width 64 height 17
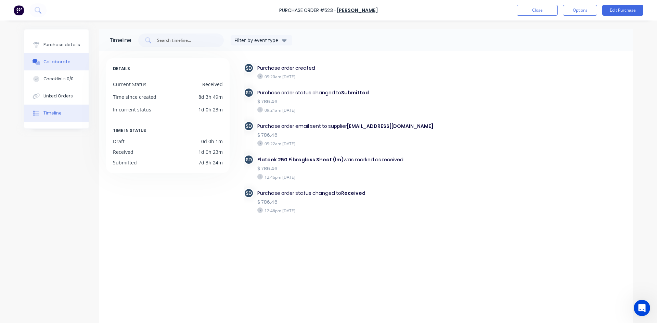
click at [43, 64] on div "Collaborate" at bounding box center [56, 62] width 27 height 6
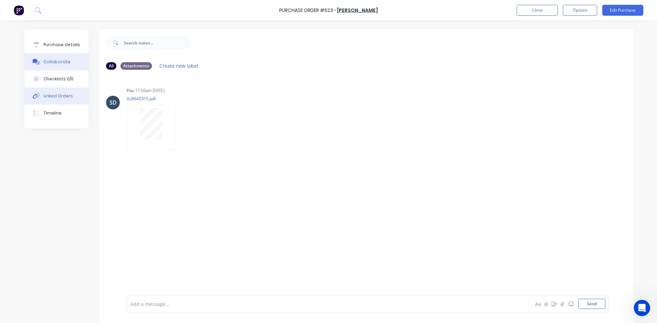
click at [61, 99] on div "Linked Orders" at bounding box center [57, 96] width 29 height 6
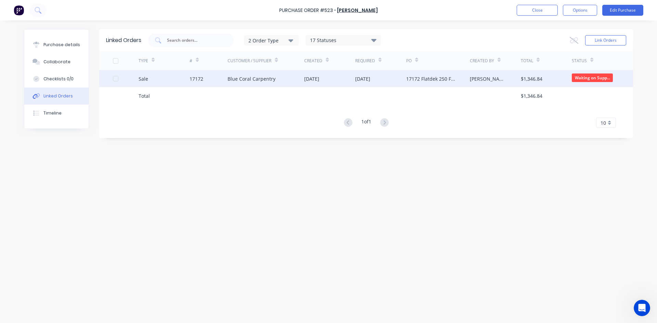
click at [293, 74] on div "Blue Coral Carpentry" at bounding box center [266, 78] width 77 height 17
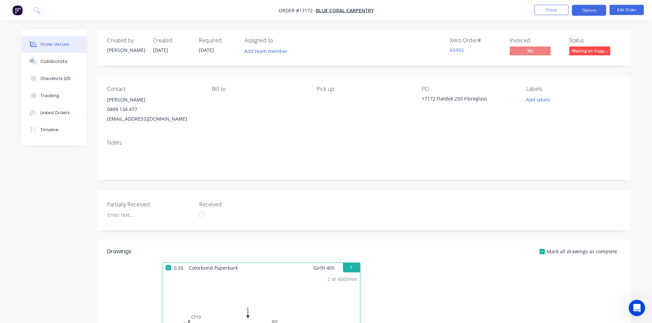
click at [588, 10] on button "Options" at bounding box center [589, 10] width 34 height 11
click at [405, 71] on div "Created by Sam Created 05/08/25 Required 14/07/25 Assigned to Add team member X…" at bounding box center [364, 294] width 534 height 531
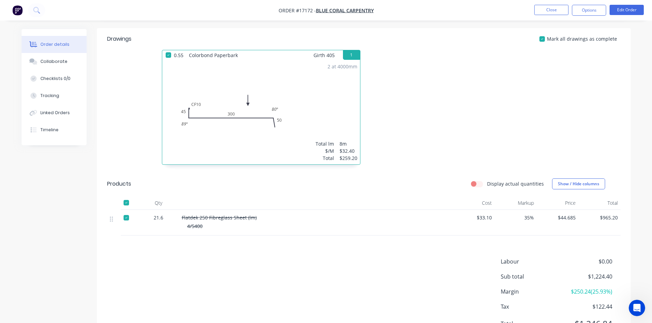
scroll to position [247, 0]
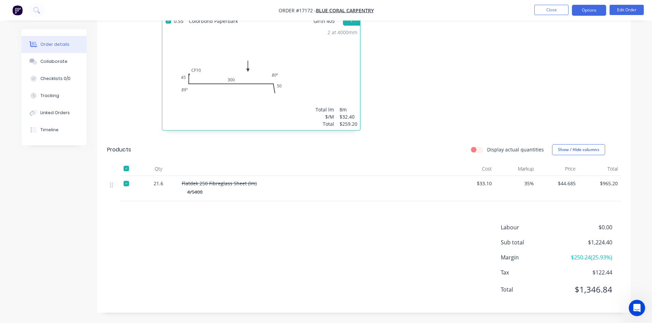
click at [584, 8] on button "Options" at bounding box center [589, 10] width 34 height 11
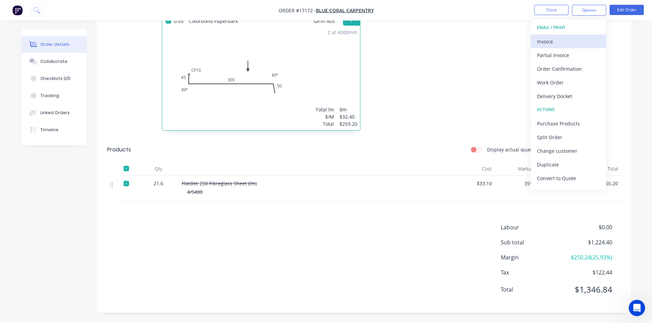
click at [580, 44] on div "Invoice" at bounding box center [568, 42] width 63 height 10
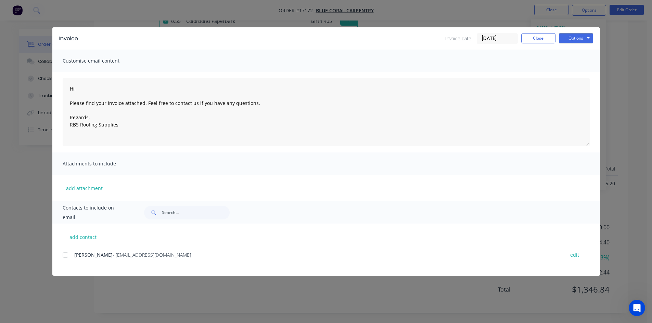
click at [67, 256] on div at bounding box center [66, 255] width 14 height 14
click at [579, 37] on button "Options" at bounding box center [576, 38] width 34 height 10
click at [584, 71] on button "Email" at bounding box center [581, 72] width 44 height 11
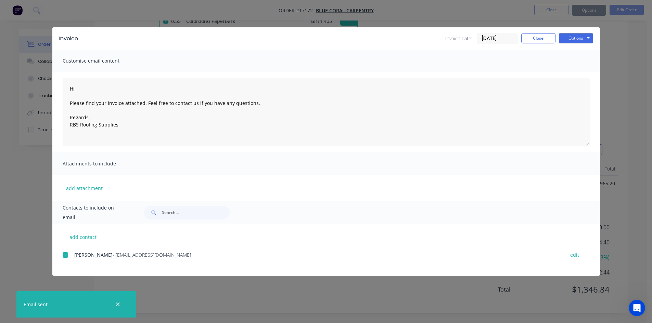
type textarea "Hi, Please find your invoice attached. Feel free to contact us if you have any …"
click at [541, 39] on button "Close" at bounding box center [538, 38] width 34 height 10
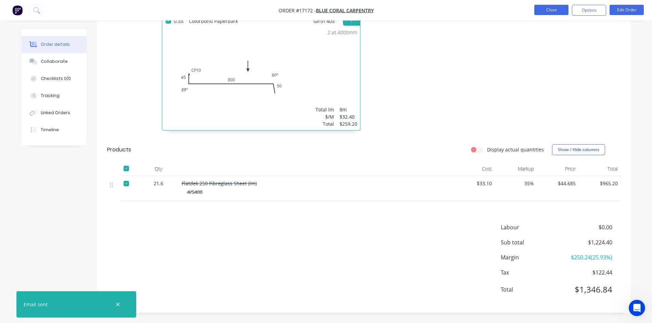
click at [550, 9] on button "Close" at bounding box center [551, 10] width 34 height 10
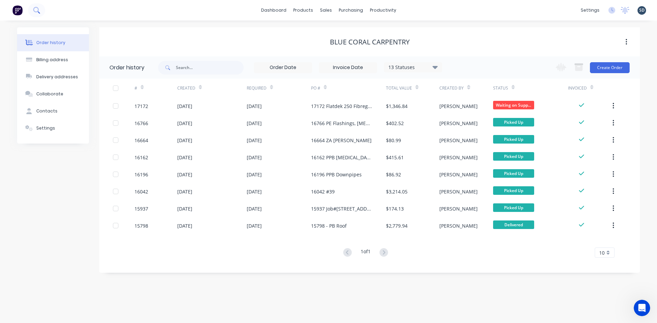
click at [37, 9] on icon at bounding box center [36, 10] width 7 height 7
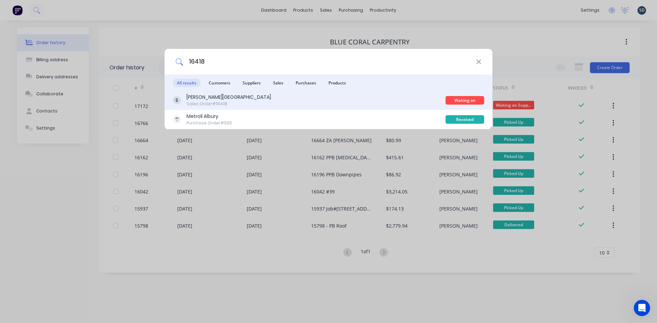
type input "16418"
click at [257, 101] on div "Glenn Walsh Building Sales Order #16418" at bounding box center [309, 100] width 273 height 13
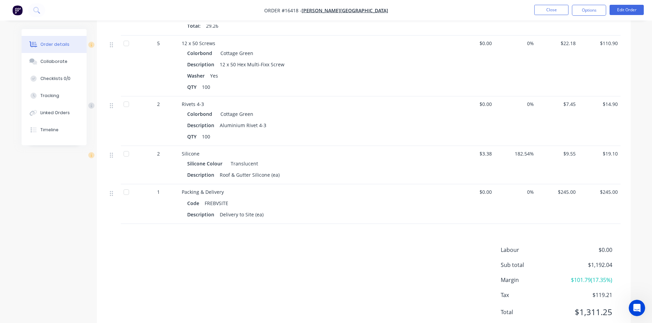
scroll to position [558, 0]
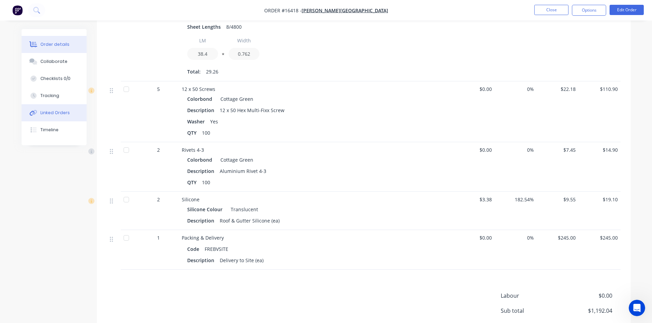
click at [61, 112] on div "Linked Orders" at bounding box center [54, 113] width 29 height 6
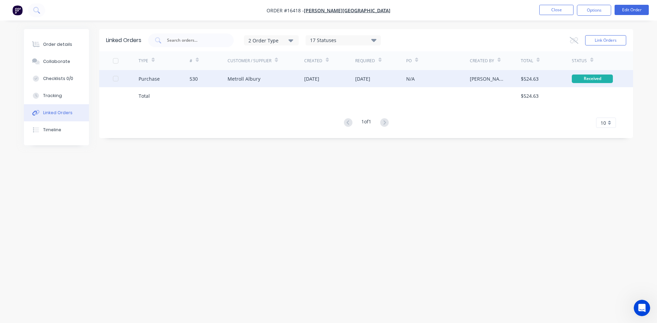
click at [289, 82] on div "Metroll Albury" at bounding box center [266, 78] width 77 height 17
type textarea "x"
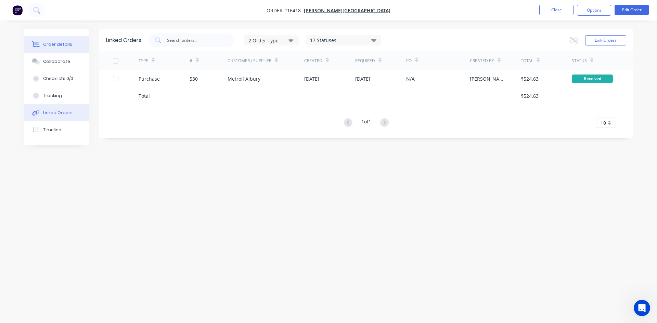
click at [57, 42] on div "Order details" at bounding box center [57, 44] width 29 height 6
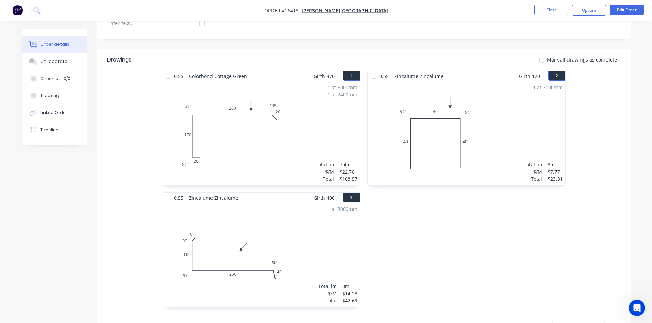
scroll to position [171, 0]
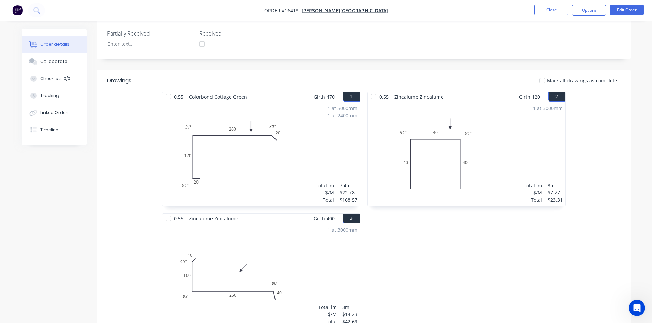
click at [169, 97] on div at bounding box center [169, 97] width 14 height 14
click at [369, 98] on div at bounding box center [374, 97] width 14 height 14
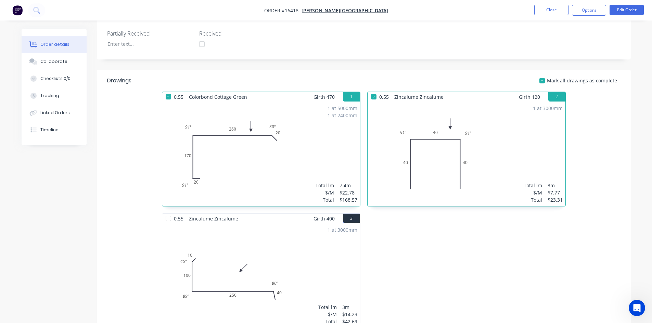
click at [166, 218] on div at bounding box center [169, 219] width 14 height 14
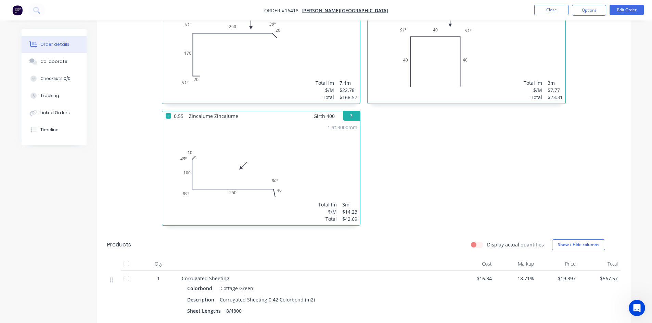
scroll to position [445, 0]
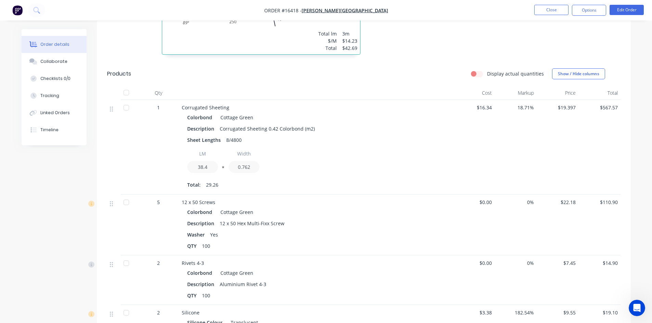
click at [127, 108] on div at bounding box center [126, 108] width 14 height 14
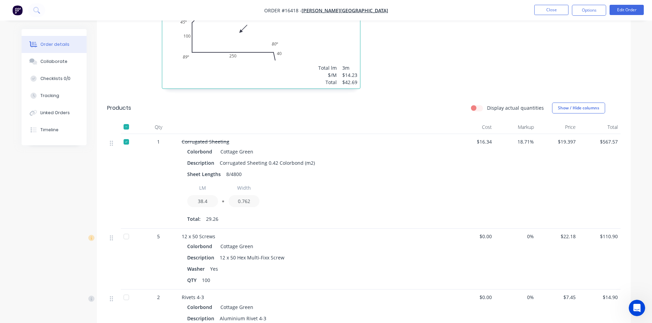
scroll to position [479, 0]
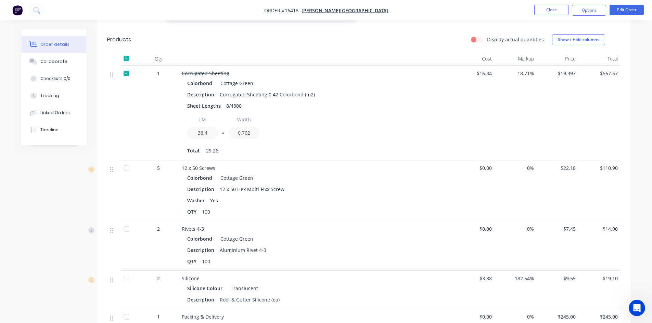
click at [127, 59] on div at bounding box center [126, 59] width 14 height 14
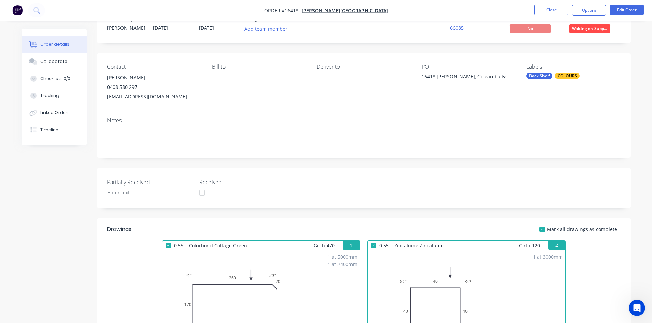
scroll to position [0, 0]
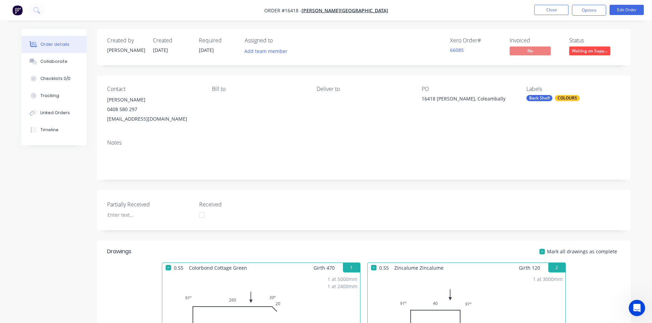
click at [426, 9] on nav "Order #16418 - Glenn Walsh Building Close Options Edit Order" at bounding box center [326, 10] width 652 height 21
click at [550, 13] on button "Close" at bounding box center [551, 10] width 34 height 10
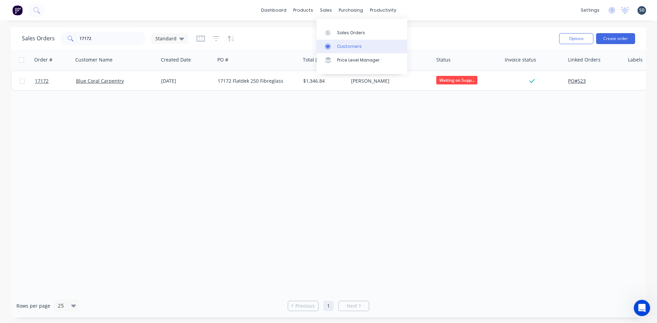
click at [351, 40] on link "Customers" at bounding box center [362, 47] width 91 height 14
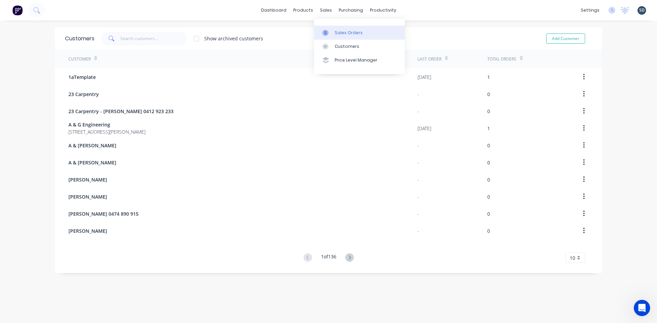
click at [334, 32] on link "Sales Orders" at bounding box center [359, 33] width 91 height 14
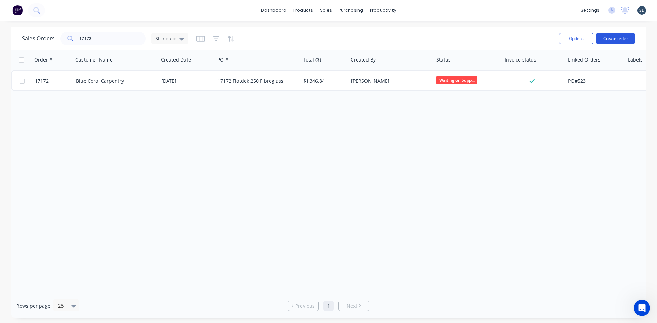
click at [614, 41] on button "Create order" at bounding box center [615, 38] width 39 height 11
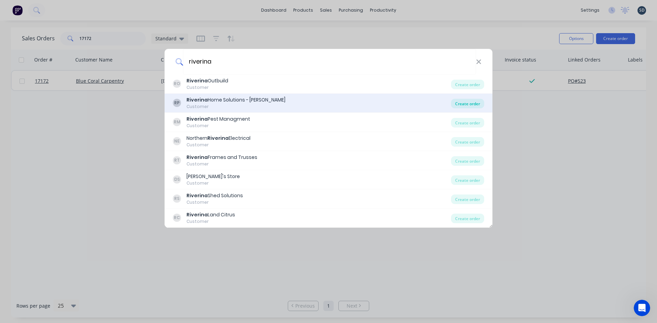
type input "riverina"
click at [474, 102] on div "Create order" at bounding box center [467, 104] width 33 height 10
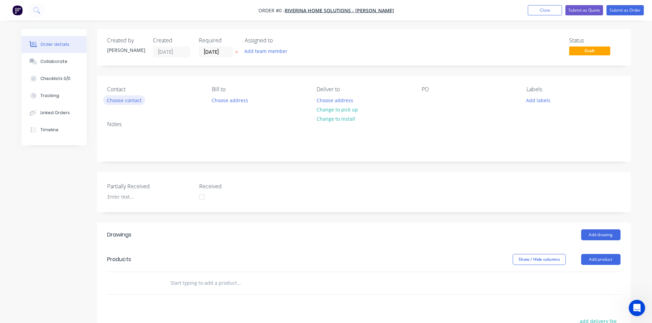
click at [119, 99] on button "Choose contact" at bounding box center [124, 99] width 42 height 9
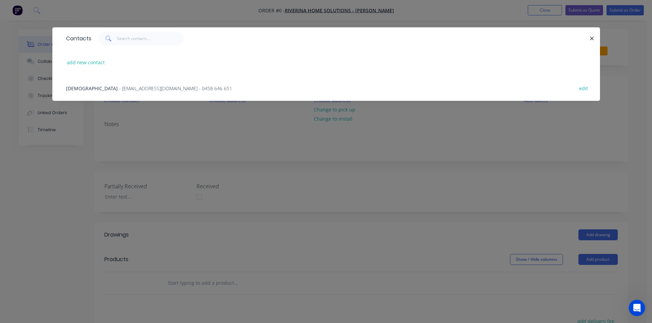
click at [124, 87] on span "- riverinahomesolutions@outlook.com - 0458 646 651" at bounding box center [175, 88] width 113 height 7
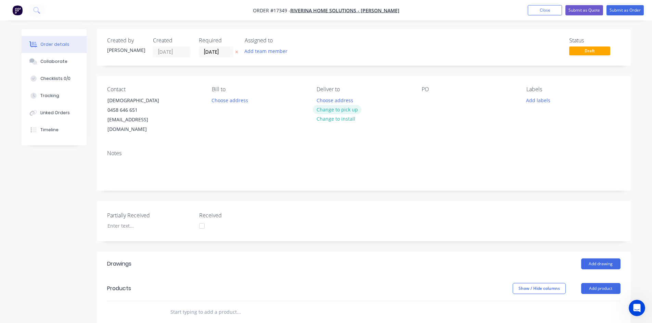
click at [341, 108] on button "Change to pick up" at bounding box center [337, 109] width 49 height 9
click at [425, 98] on div at bounding box center [427, 100] width 11 height 10
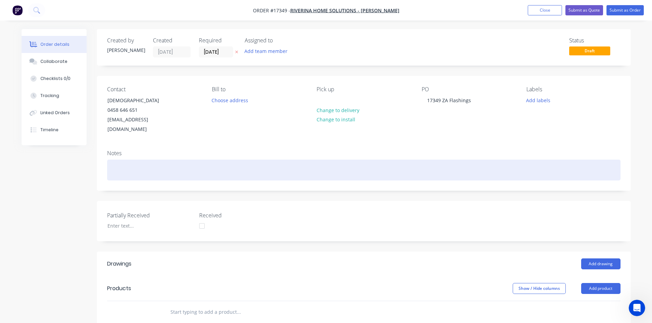
click at [385, 160] on div at bounding box center [363, 170] width 513 height 21
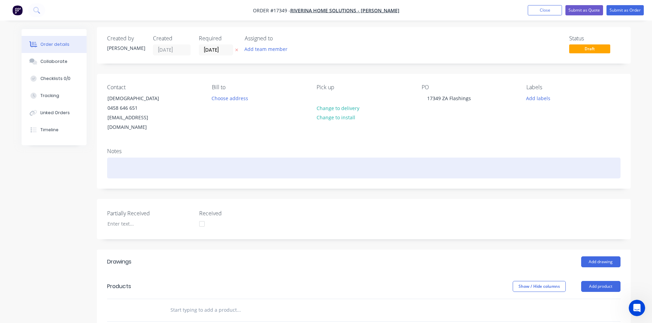
scroll to position [103, 0]
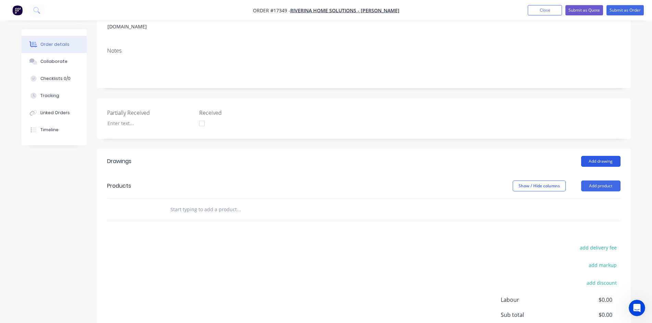
click at [596, 156] on button "Add drawing" at bounding box center [600, 161] width 39 height 11
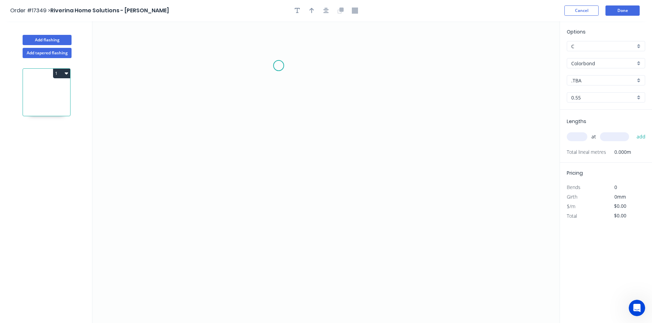
click at [279, 66] on icon "0" at bounding box center [325, 172] width 467 height 302
click at [284, 224] on icon "0" at bounding box center [325, 172] width 467 height 302
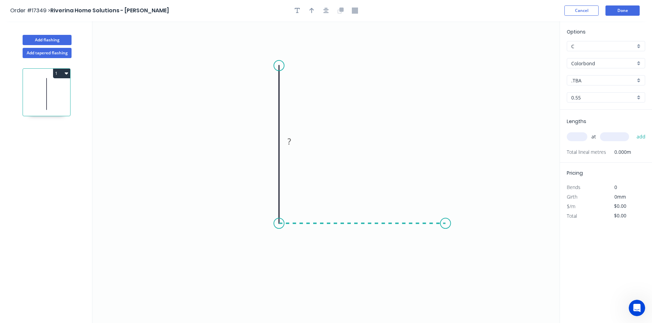
click at [446, 227] on icon "0 ?" at bounding box center [325, 172] width 467 height 302
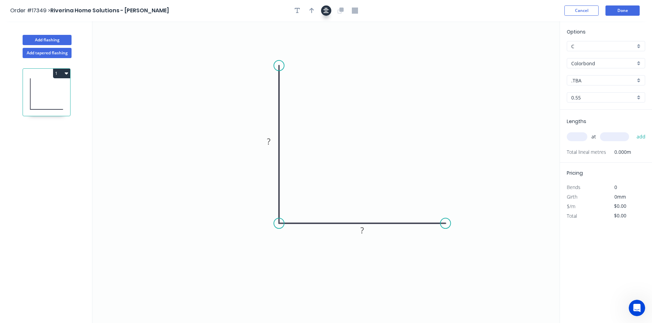
click at [325, 9] on icon "button" at bounding box center [325, 11] width 5 height 6
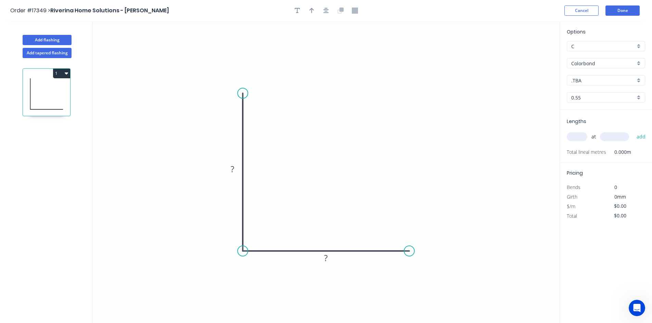
click at [306, 11] on div at bounding box center [326, 10] width 72 height 10
click at [309, 11] on button "button" at bounding box center [312, 10] width 10 height 10
drag, startPoint x: 525, startPoint y: 55, endPoint x: 182, endPoint y: 206, distance: 374.7
click at [182, 206] on icon at bounding box center [175, 205] width 22 height 6
click at [237, 168] on rect at bounding box center [233, 170] width 14 height 10
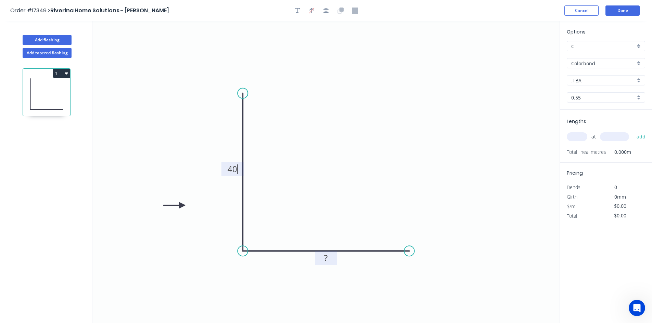
click at [329, 261] on rect at bounding box center [326, 259] width 14 height 10
click at [265, 280] on div "Show angle" at bounding box center [275, 276] width 69 height 14
type input "$8.80"
click at [257, 241] on tspan "º" at bounding box center [256, 238] width 3 height 11
drag, startPoint x: 265, startPoint y: 233, endPoint x: 232, endPoint y: 268, distance: 47.4
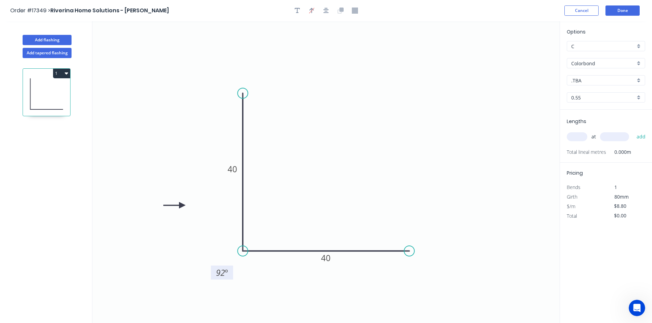
click at [232, 268] on rect at bounding box center [222, 273] width 22 height 14
click at [330, 9] on button "button" at bounding box center [326, 10] width 10 height 10
drag, startPoint x: 600, startPoint y: 69, endPoint x: 602, endPoint y: 62, distance: 7.8
click at [601, 65] on div "Options C C Colorbond Colorbond Colorbond Matt .TBA .TBA 0.55 0.55" at bounding box center [606, 69] width 92 height 82
click at [602, 62] on input "Colorbond" at bounding box center [603, 63] width 64 height 7
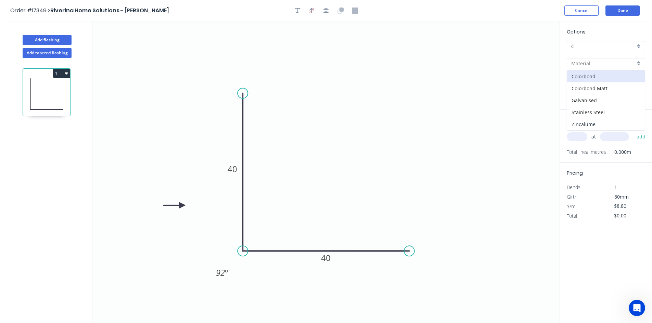
click at [598, 123] on div "Zincalume" at bounding box center [606, 124] width 78 height 12
type input "Zincalume"
type input "$6.88"
click at [578, 137] on input "text" at bounding box center [577, 136] width 21 height 9
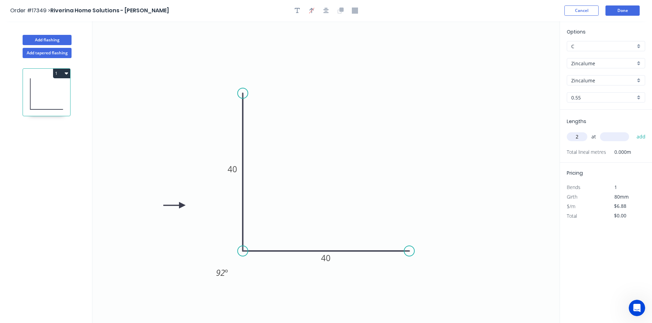
type input "2"
click at [615, 139] on input "text" at bounding box center [614, 136] width 29 height 9
type input "1550"
click at [641, 136] on button "add" at bounding box center [641, 137] width 16 height 12
type input "$21.33"
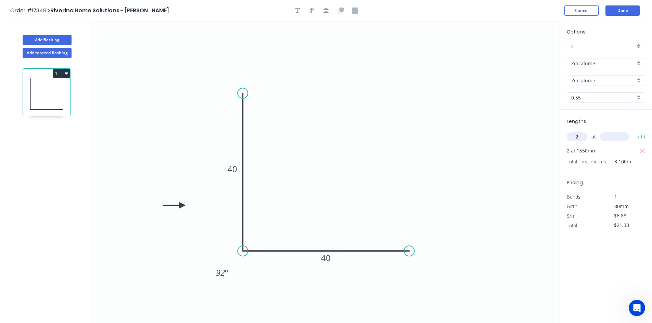
type input "2"
click at [615, 138] on input "text" at bounding box center [614, 136] width 29 height 9
type input "1100"
click at [638, 136] on button "add" at bounding box center [641, 137] width 16 height 12
type input "$36.46"
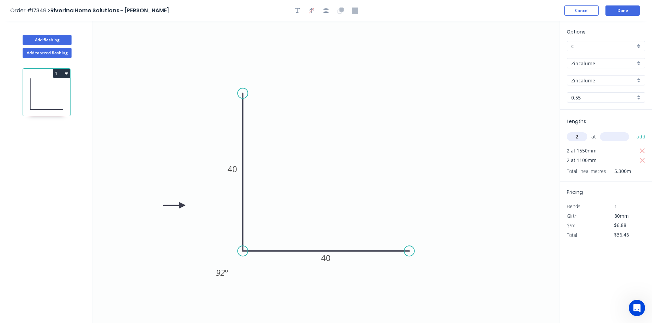
type input "2"
click at [623, 137] on input "text" at bounding box center [614, 136] width 29 height 9
type input "3300"
click at [637, 137] on button "add" at bounding box center [641, 137] width 16 height 12
type input "$81.87"
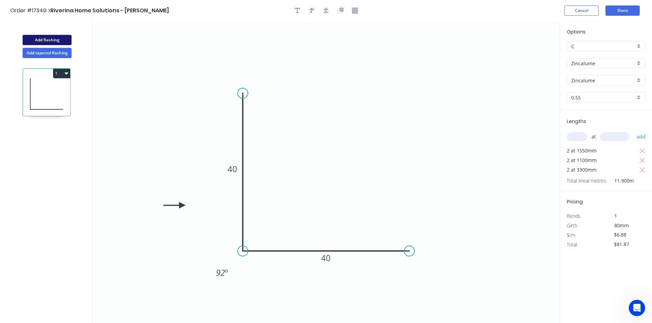
click at [53, 39] on button "Add flashing" at bounding box center [47, 40] width 49 height 10
type input "$0.00"
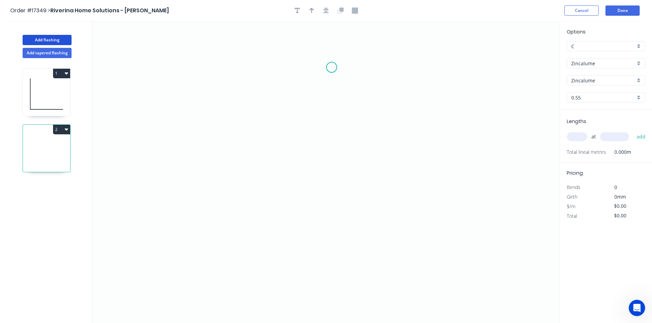
click at [332, 67] on icon "0" at bounding box center [325, 172] width 467 height 302
click at [324, 256] on icon "0" at bounding box center [325, 172] width 467 height 302
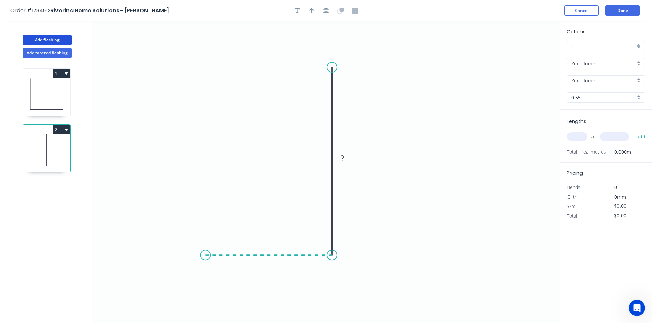
click at [205, 254] on icon "0 ?" at bounding box center [325, 172] width 467 height 302
click at [331, 66] on circle at bounding box center [332, 67] width 10 height 10
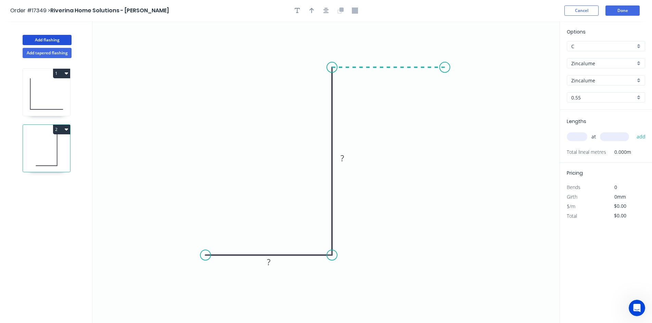
click at [445, 66] on icon "0 ? ?" at bounding box center [325, 172] width 467 height 302
click at [389, 54] on tspan "?" at bounding box center [388, 53] width 3 height 11
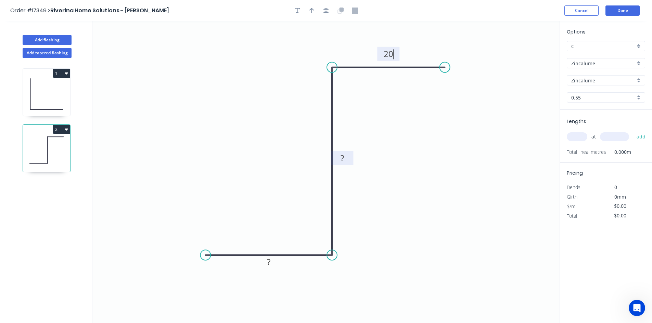
click at [345, 161] on rect at bounding box center [342, 159] width 14 height 10
click at [271, 264] on rect at bounding box center [269, 263] width 14 height 10
click at [325, 11] on icon "button" at bounding box center [325, 11] width 5 height 6
type input "$9.13"
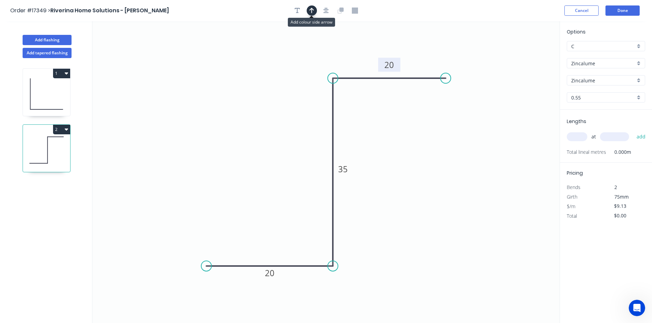
click at [312, 12] on icon "button" at bounding box center [311, 11] width 5 height 6
drag, startPoint x: 525, startPoint y: 54, endPoint x: 274, endPoint y: 88, distance: 252.5
click at [274, 88] on icon at bounding box center [269, 83] width 20 height 20
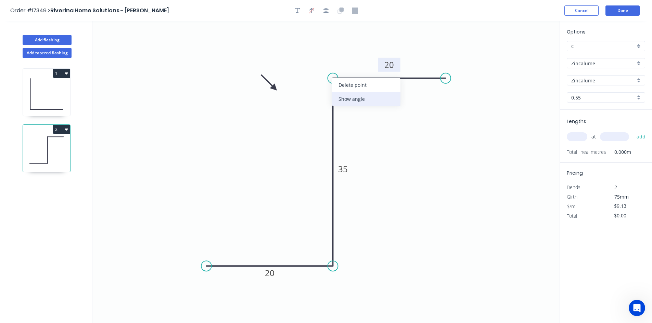
click at [368, 98] on div "Show angle" at bounding box center [366, 99] width 69 height 14
click at [347, 91] on tspan "º" at bounding box center [346, 89] width 3 height 11
drag, startPoint x: 354, startPoint y: 93, endPoint x: 327, endPoint y: 52, distance: 49.2
click at [327, 52] on rect at bounding box center [318, 49] width 22 height 14
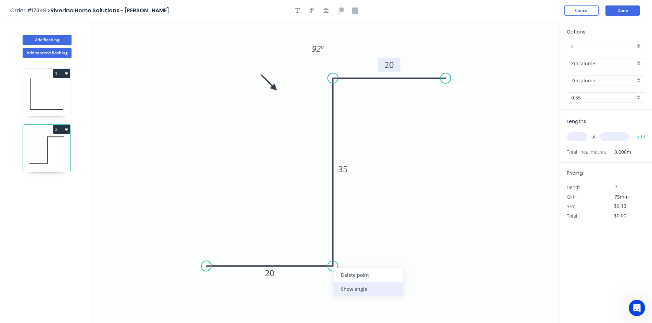
click at [352, 287] on div "Show angle" at bounding box center [368, 289] width 69 height 14
click at [321, 252] on tspan "º" at bounding box center [322, 253] width 3 height 11
drag, startPoint x: 311, startPoint y: 250, endPoint x: 363, endPoint y: 290, distance: 65.6
click at [363, 290] on rect at bounding box center [372, 293] width 22 height 14
click at [573, 137] on input "text" at bounding box center [577, 136] width 21 height 9
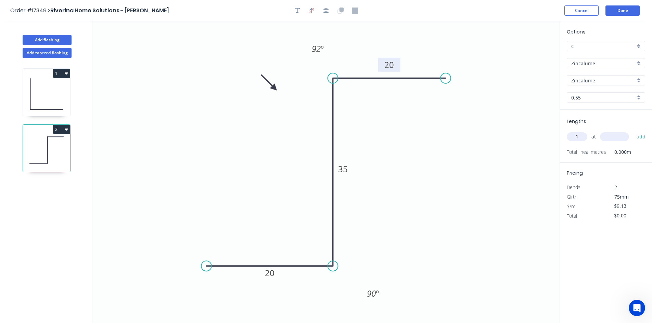
type input "1"
click at [607, 138] on input "text" at bounding box center [614, 136] width 29 height 9
type input "1032"
click at [639, 138] on button "add" at bounding box center [641, 137] width 16 height 12
click at [69, 130] on button "2" at bounding box center [61, 130] width 17 height 10
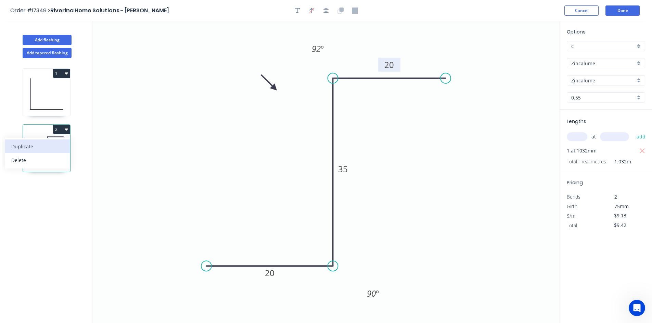
click at [56, 148] on div "Duplicate" at bounding box center [37, 147] width 53 height 10
type input "$0.00"
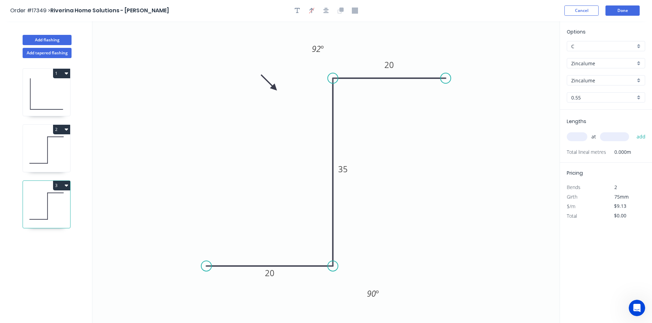
click at [454, 80] on icon "0 20 35 20 92 º 90 º" at bounding box center [325, 172] width 467 height 302
drag, startPoint x: 449, startPoint y: 80, endPoint x: 551, endPoint y: 81, distance: 102.0
click at [551, 81] on circle at bounding box center [551, 78] width 10 height 10
click at [440, 63] on tspan "20" at bounding box center [442, 64] width 10 height 11
click at [328, 10] on icon "button" at bounding box center [325, 10] width 5 height 5
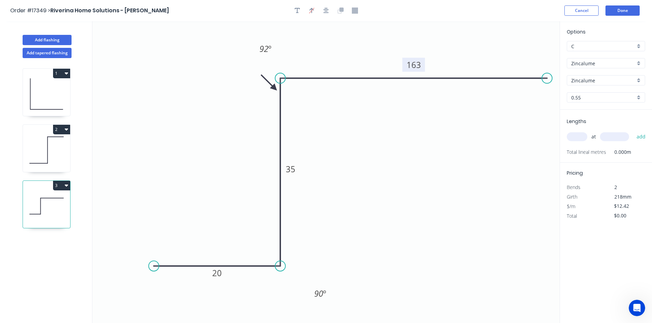
drag, startPoint x: 499, startPoint y: 79, endPoint x: 548, endPoint y: 77, distance: 49.3
click at [548, 77] on circle at bounding box center [547, 78] width 10 height 10
click at [328, 12] on icon "button" at bounding box center [325, 11] width 5 height 6
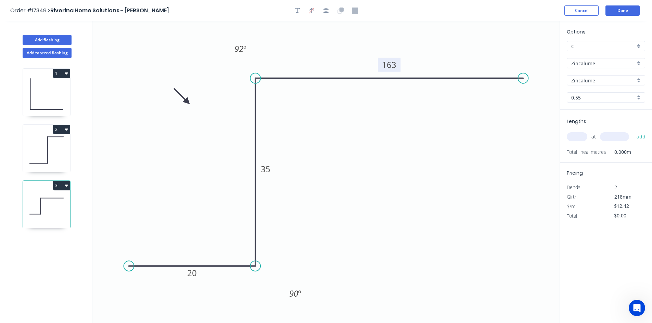
drag, startPoint x: 272, startPoint y: 87, endPoint x: 187, endPoint y: 102, distance: 86.5
click at [187, 102] on icon at bounding box center [182, 97] width 20 height 20
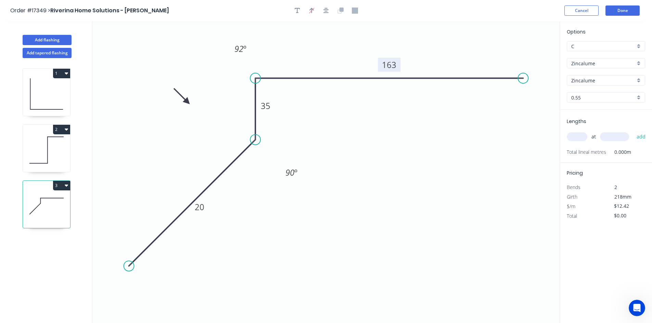
drag, startPoint x: 257, startPoint y: 268, endPoint x: 253, endPoint y: 141, distance: 127.0
click at [253, 141] on circle at bounding box center [255, 140] width 10 height 10
drag, startPoint x: 126, startPoint y: 267, endPoint x: 222, endPoint y: 141, distance: 158.1
click at [222, 141] on circle at bounding box center [222, 140] width 10 height 10
click at [238, 149] on tspan "20" at bounding box center [239, 146] width 10 height 11
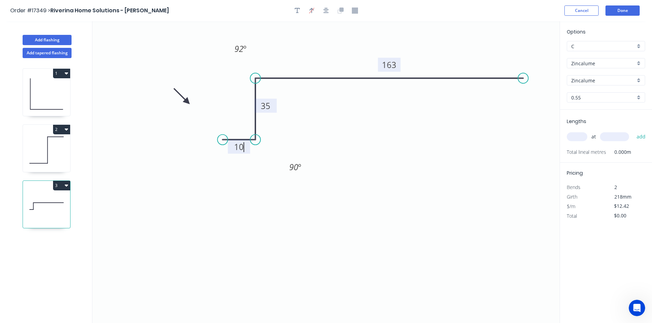
click at [265, 106] on tspan "35" at bounding box center [266, 105] width 10 height 11
click at [386, 120] on icon "0 10 25 163 92 º 90 º" at bounding box center [325, 172] width 467 height 302
type input "$11.48"
click at [325, 11] on icon "button" at bounding box center [325, 11] width 5 height 6
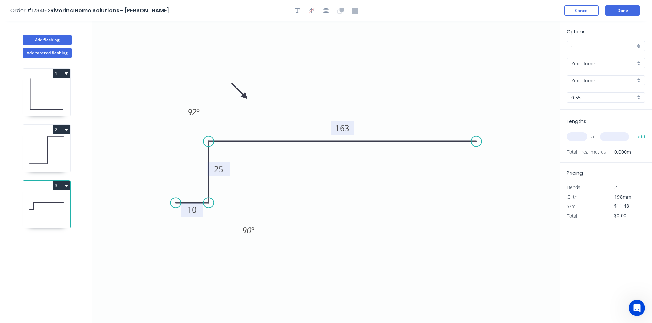
drag, startPoint x: 188, startPoint y: 100, endPoint x: 245, endPoint y: 97, distance: 57.3
click at [245, 97] on icon at bounding box center [240, 91] width 20 height 20
click at [244, 97] on icon at bounding box center [237, 97] width 22 height 6
drag, startPoint x: 246, startPoint y: 96, endPoint x: 260, endPoint y: 80, distance: 21.3
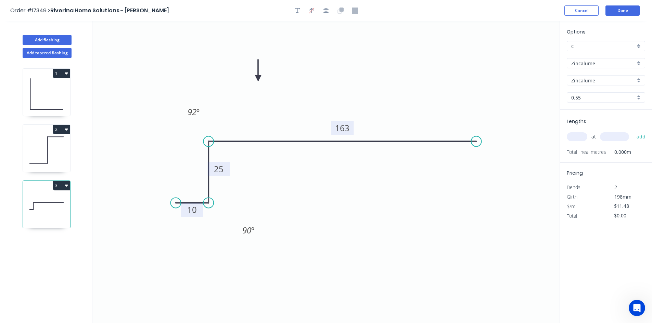
click at [260, 79] on icon at bounding box center [258, 71] width 6 height 22
drag, startPoint x: 477, startPoint y: 140, endPoint x: 537, endPoint y: 141, distance: 60.2
click at [537, 141] on circle at bounding box center [537, 142] width 10 height 10
click at [323, 10] on icon "button" at bounding box center [325, 11] width 5 height 6
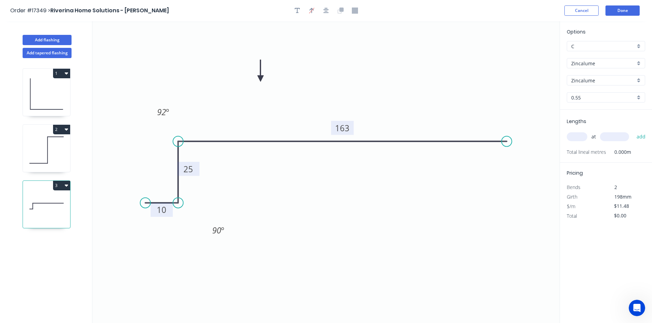
click at [578, 136] on input "text" at bounding box center [577, 136] width 21 height 9
type input "1"
click at [609, 135] on input "text" at bounding box center [614, 136] width 29 height 9
type input "1050"
click at [644, 136] on button "add" at bounding box center [641, 137] width 16 height 12
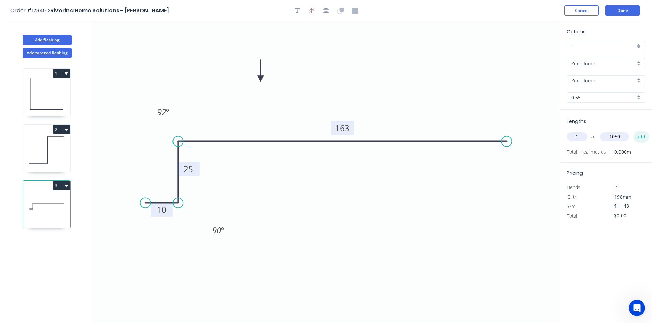
type input "$12.05"
click at [44, 39] on button "Add flashing" at bounding box center [47, 40] width 49 height 10
type input "$0.00"
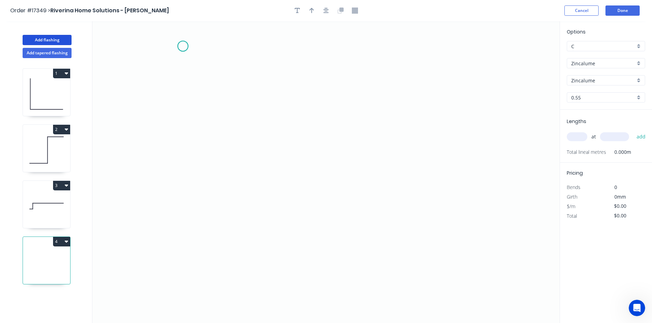
click at [183, 46] on icon "0" at bounding box center [325, 172] width 467 height 302
click at [181, 92] on icon "0" at bounding box center [325, 172] width 467 height 302
click at [398, 102] on icon "0 ?" at bounding box center [325, 172] width 467 height 302
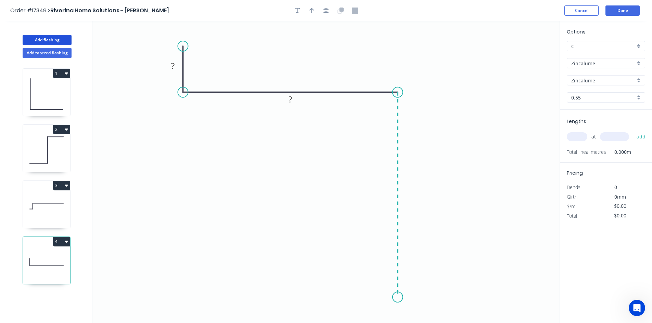
click at [395, 298] on icon "0 ? ?" at bounding box center [325, 172] width 467 height 302
click at [432, 300] on icon "0 ? ? ?" at bounding box center [325, 172] width 467 height 302
drag, startPoint x: 182, startPoint y: 45, endPoint x: 183, endPoint y: 58, distance: 13.4
click at [183, 58] on circle at bounding box center [183, 58] width 10 height 10
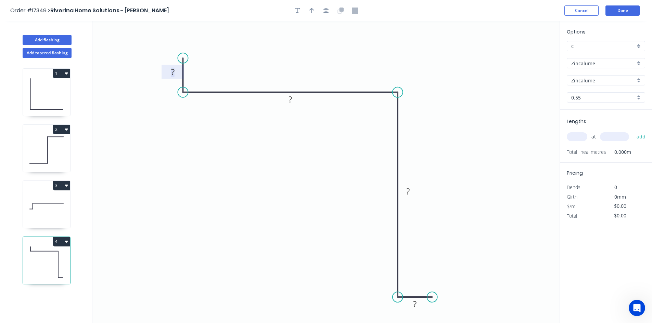
click at [170, 68] on rect at bounding box center [173, 73] width 14 height 10
click at [294, 102] on rect at bounding box center [290, 100] width 14 height 10
click at [408, 189] on tspan "?" at bounding box center [407, 191] width 3 height 11
click at [416, 305] on tspan "?" at bounding box center [414, 304] width 3 height 11
click at [420, 118] on div "Show angle" at bounding box center [433, 115] width 69 height 14
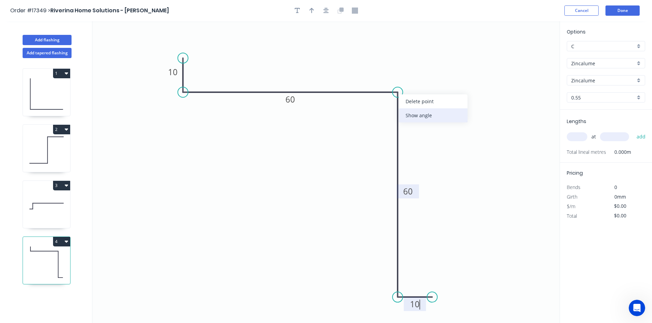
type input "$12.54"
click at [388, 107] on tspan "º" at bounding box center [387, 103] width 3 height 11
drag, startPoint x: 375, startPoint y: 107, endPoint x: 421, endPoint y: 81, distance: 52.4
click at [421, 81] on rect at bounding box center [431, 79] width 22 height 14
click at [202, 116] on div "Show angle" at bounding box center [217, 118] width 69 height 14
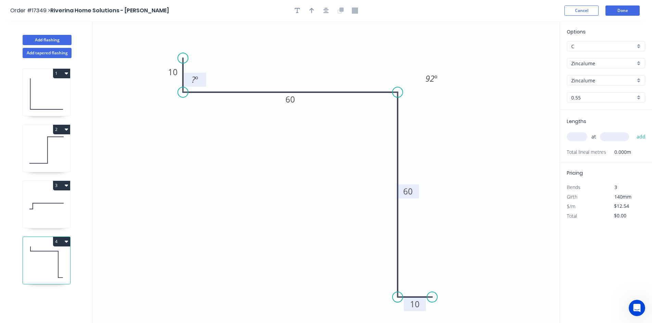
click at [197, 80] on tspan "º" at bounding box center [196, 79] width 3 height 11
click at [206, 72] on icon "0 10 60 60 10 90 º 92 º" at bounding box center [325, 172] width 467 height 302
drag, startPoint x: 205, startPoint y: 74, endPoint x: 173, endPoint y: 119, distance: 55.0
click at [173, 119] on rect at bounding box center [164, 123] width 22 height 14
click at [412, 314] on div "Show angle" at bounding box center [430, 318] width 69 height 14
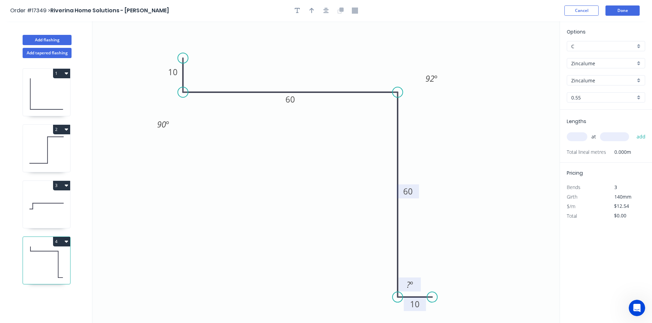
click at [412, 286] on tspan "º" at bounding box center [411, 284] width 3 height 11
drag, startPoint x: 417, startPoint y: 280, endPoint x: 367, endPoint y: 294, distance: 52.7
click at [367, 294] on rect at bounding box center [359, 300] width 22 height 14
click at [328, 9] on icon "button" at bounding box center [325, 11] width 5 height 6
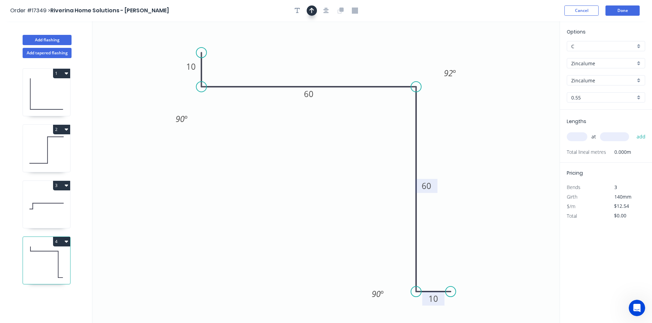
click at [315, 9] on button "button" at bounding box center [312, 10] width 10 height 10
click at [526, 53] on icon at bounding box center [525, 48] width 6 height 22
drag, startPoint x: 526, startPoint y: 54, endPoint x: 491, endPoint y: 51, distance: 34.4
click at [491, 51] on icon at bounding box center [497, 46] width 20 height 20
click at [578, 138] on input "text" at bounding box center [577, 136] width 21 height 9
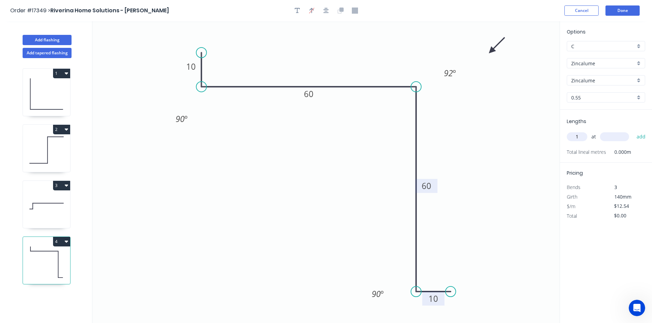
type input "1"
click at [606, 137] on input "text" at bounding box center [614, 136] width 29 height 9
type input "1100"
click at [644, 135] on button "add" at bounding box center [641, 137] width 16 height 12
type input "$13.79"
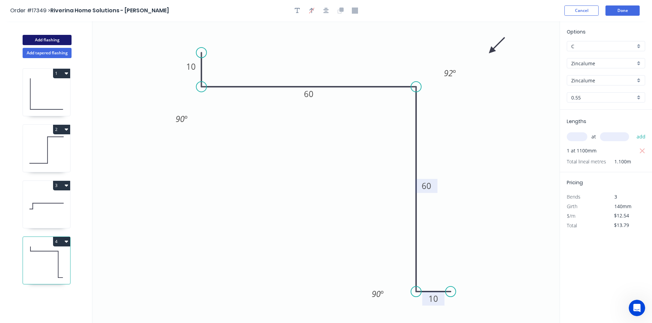
click at [48, 42] on button "Add flashing" at bounding box center [47, 40] width 49 height 10
type input "$0.00"
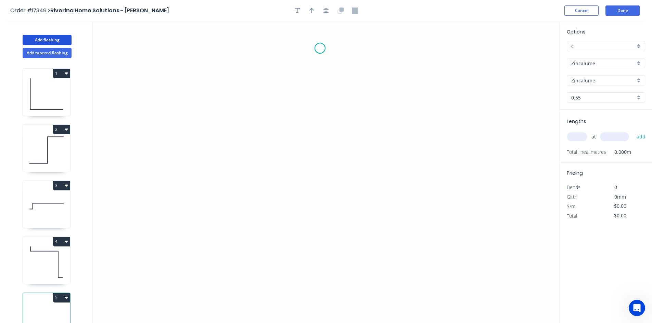
click at [320, 48] on icon "0" at bounding box center [325, 172] width 467 height 302
click at [328, 251] on icon "0" at bounding box center [325, 172] width 467 height 302
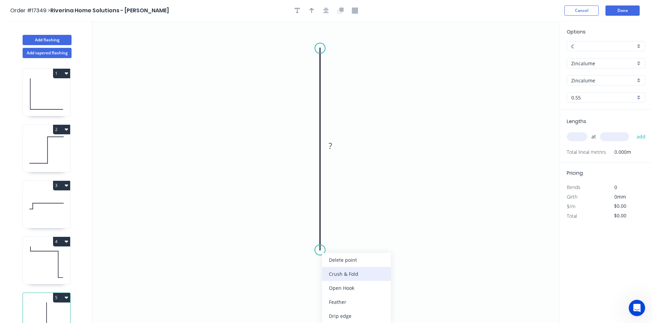
click at [346, 273] on div "Crush & Fold" at bounding box center [356, 274] width 69 height 14
click at [351, 275] on div "Flip bend" at bounding box center [353, 276] width 69 height 14
drag, startPoint x: 345, startPoint y: 237, endPoint x: 269, endPoint y: 249, distance: 77.3
click at [269, 249] on rect at bounding box center [258, 250] width 27 height 14
click at [338, 147] on rect at bounding box center [330, 146] width 22 height 14
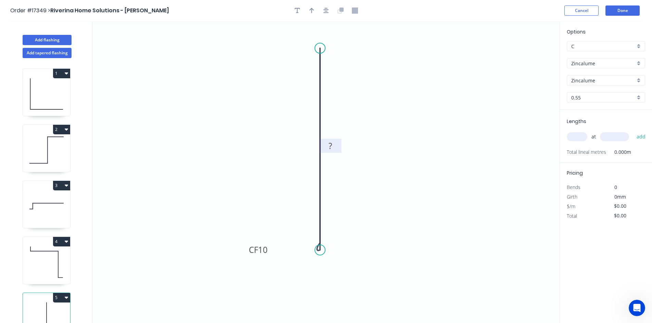
click at [334, 145] on rect at bounding box center [330, 147] width 14 height 10
click at [367, 69] on icon "0 CF 10 40" at bounding box center [325, 172] width 467 height 302
type input "$9.13"
click at [325, 9] on icon "button" at bounding box center [325, 11] width 5 height 6
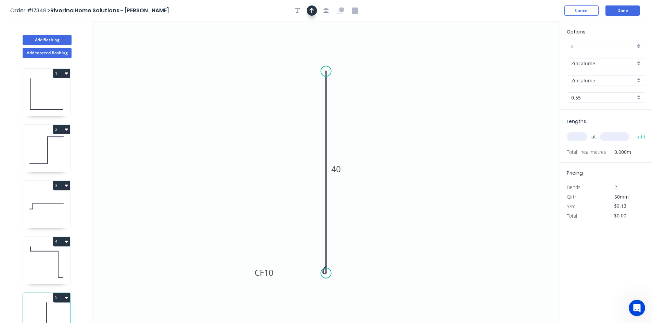
click at [314, 11] on icon "button" at bounding box center [311, 11] width 5 height 6
click at [524, 54] on icon at bounding box center [525, 48] width 6 height 22
click at [524, 54] on icon "0 CF 10 40" at bounding box center [325, 172] width 467 height 302
click at [525, 55] on icon at bounding box center [531, 50] width 20 height 20
drag, startPoint x: 526, startPoint y: 55, endPoint x: 385, endPoint y: 159, distance: 175.5
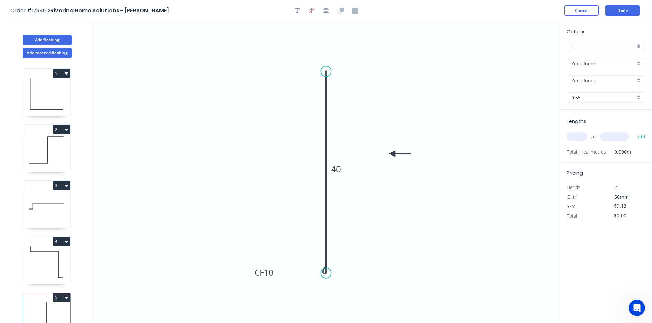
click at [389, 157] on icon at bounding box center [400, 154] width 22 height 6
click at [579, 136] on input "text" at bounding box center [577, 136] width 21 height 9
type input "4"
click at [610, 140] on input "text" at bounding box center [614, 136] width 29 height 9
type input "2450"
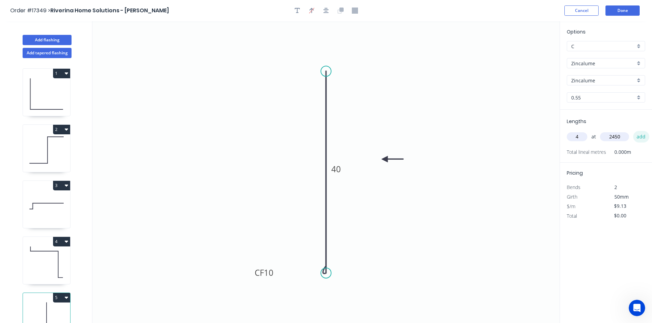
click at [637, 138] on button "add" at bounding box center [641, 137] width 16 height 12
type input "$89.47"
type input "1"
click at [616, 137] on input "text" at bounding box center [614, 136] width 29 height 9
type input "2150"
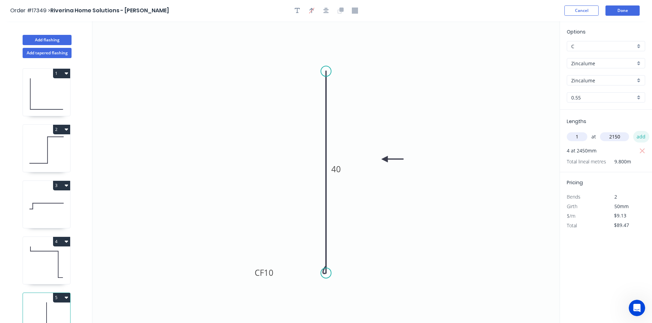
click at [638, 136] on button "add" at bounding box center [641, 137] width 16 height 12
type input "$109.10"
type input "1"
click at [619, 138] on input "text" at bounding box center [614, 136] width 29 height 9
type input "1550"
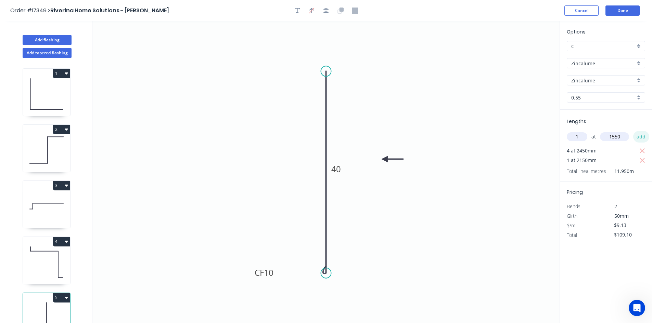
click at [642, 138] on button "add" at bounding box center [641, 137] width 16 height 12
type input "$123.26"
type input "1"
click at [620, 135] on input "text" at bounding box center [614, 136] width 29 height 9
type input "1250"
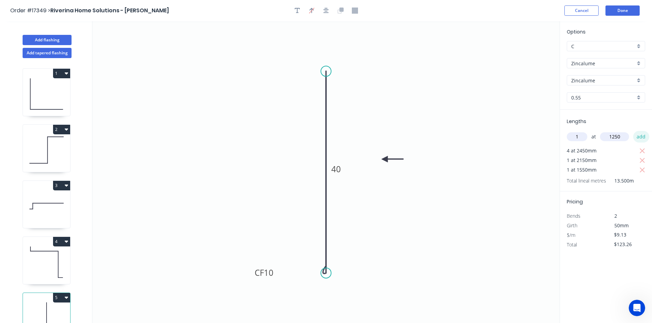
click at [637, 137] on button "add" at bounding box center [641, 137] width 16 height 12
type input "$134.67"
type input "1"
click at [613, 137] on input "text" at bounding box center [614, 136] width 29 height 9
type input "3050"
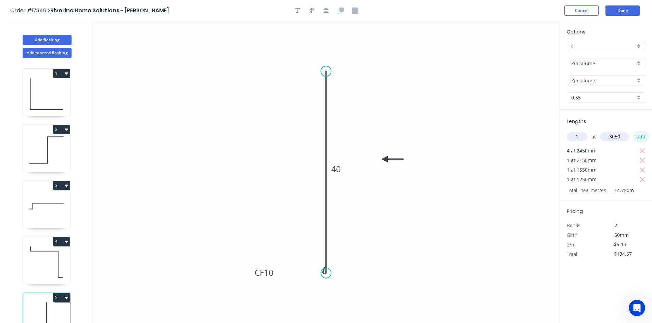
click at [638, 135] on button "add" at bounding box center [641, 137] width 16 height 12
click at [643, 179] on icon "button" at bounding box center [642, 179] width 5 height 5
type input "$151.10"
click at [580, 138] on input "text" at bounding box center [577, 136] width 21 height 9
type input "2"
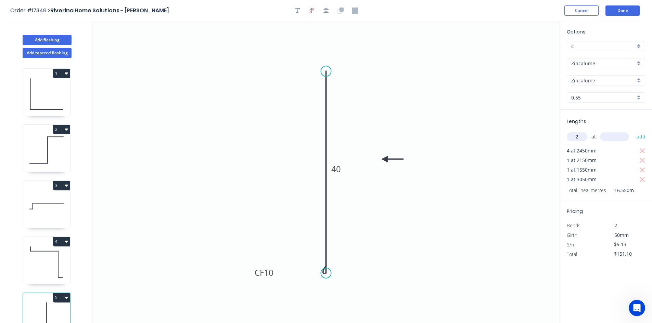
click at [629, 139] on div "2 at add" at bounding box center [607, 137] width 80 height 12
click at [623, 137] on input "text" at bounding box center [614, 136] width 29 height 9
type input "1250"
click at [637, 136] on button "add" at bounding box center [641, 137] width 16 height 12
type input "$173.93"
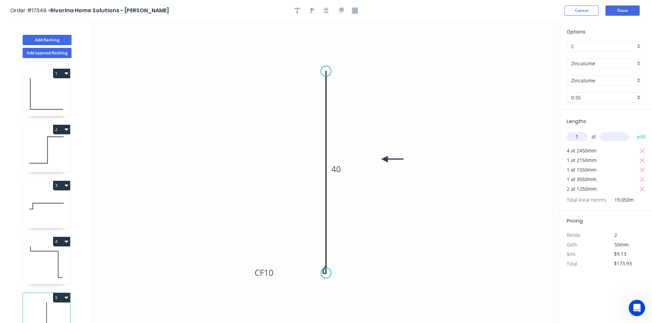
type input "1"
click at [613, 135] on input "text" at bounding box center [614, 136] width 29 height 9
type input "1850"
click at [639, 139] on button "add" at bounding box center [641, 137] width 16 height 12
type input "$190.82"
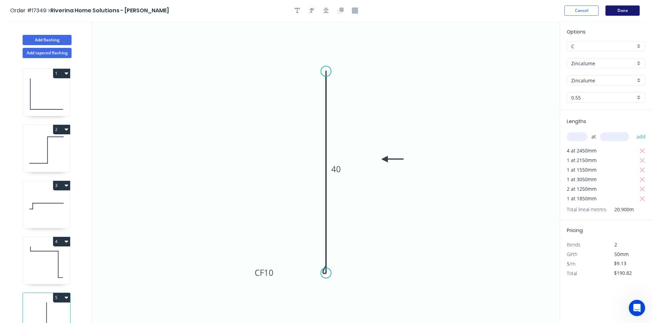
click at [625, 8] on button "Done" at bounding box center [622, 10] width 34 height 10
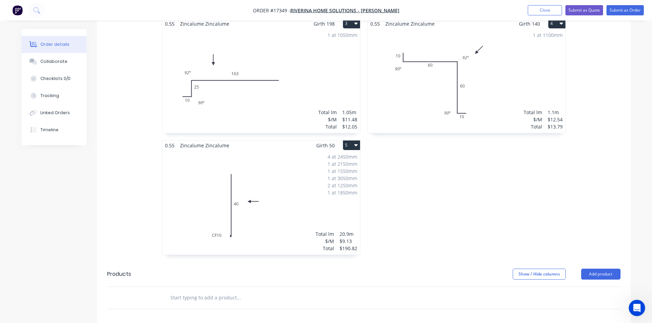
scroll to position [292, 0]
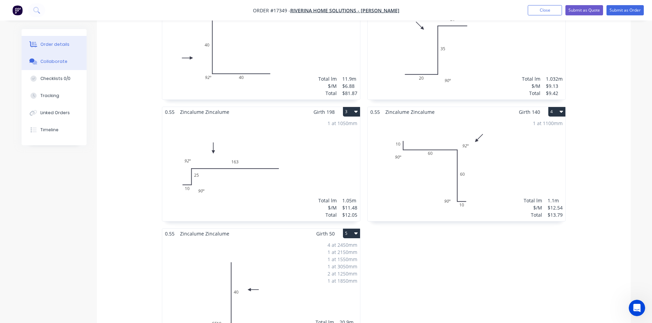
click at [51, 62] on div "Collaborate" at bounding box center [53, 62] width 27 height 6
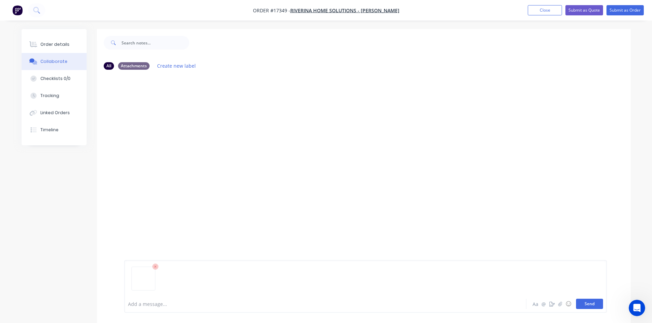
click at [588, 304] on button "Send" at bounding box center [589, 304] width 27 height 10
click at [56, 42] on div "Order details" at bounding box center [54, 44] width 29 height 6
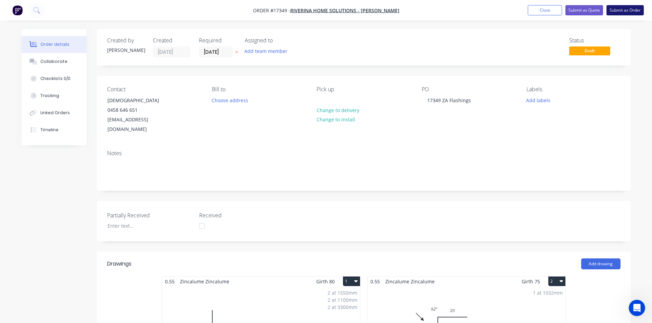
click at [631, 11] on button "Submit as Order" at bounding box center [624, 10] width 37 height 10
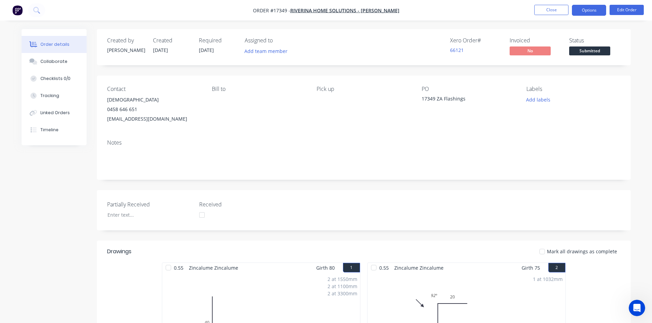
click at [596, 12] on button "Options" at bounding box center [589, 10] width 34 height 11
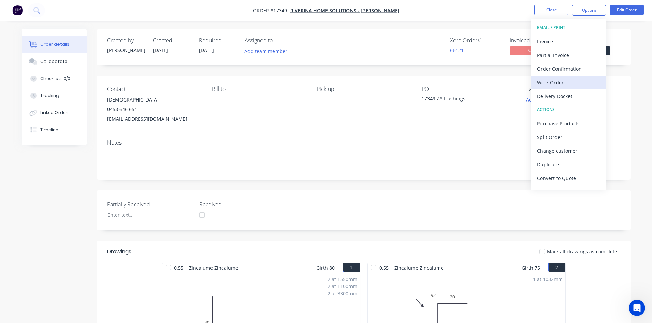
click at [566, 84] on div "Work Order" at bounding box center [568, 83] width 63 height 10
click at [566, 84] on div "Custom" at bounding box center [568, 83] width 63 height 10
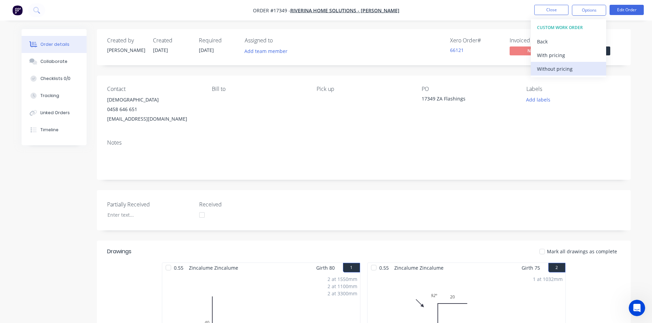
click at [569, 66] on div "Without pricing" at bounding box center [568, 69] width 63 height 10
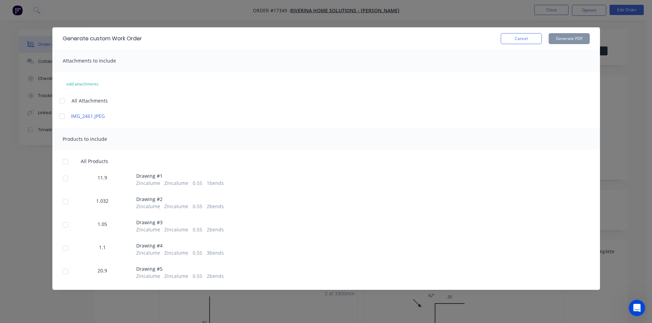
click at [65, 100] on div at bounding box center [62, 101] width 14 height 14
click at [61, 159] on div at bounding box center [66, 162] width 14 height 14
click at [551, 38] on button "Generate PDF" at bounding box center [569, 38] width 41 height 11
click at [527, 40] on button "Cancel" at bounding box center [521, 38] width 41 height 11
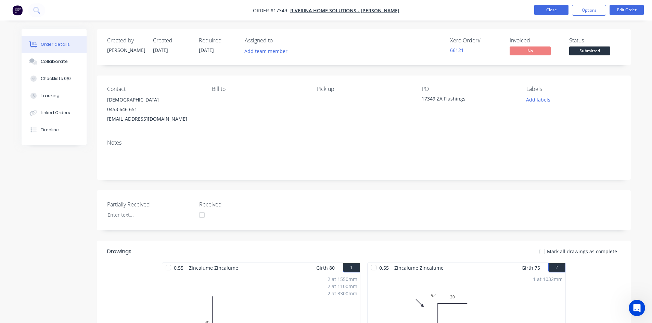
click at [550, 11] on button "Close" at bounding box center [551, 10] width 34 height 10
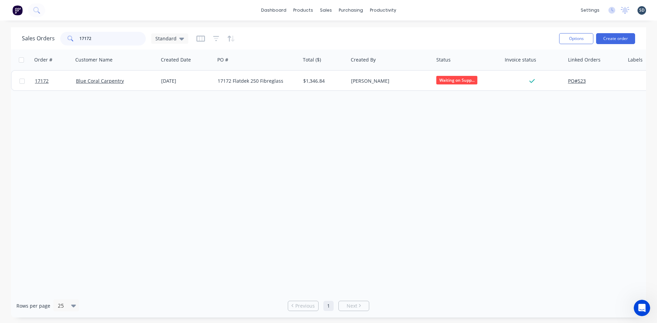
drag, startPoint x: 118, startPoint y: 39, endPoint x: 27, endPoint y: 37, distance: 90.7
click at [27, 37] on div "Sales Orders 17172 Standard" at bounding box center [105, 39] width 166 height 14
click at [422, 10] on div "dashboard products sales purchasing productivity dashboard products Product Cat…" at bounding box center [328, 10] width 657 height 21
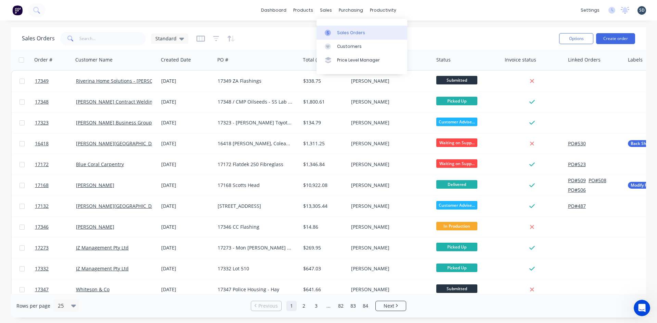
click at [360, 32] on div "Sales Orders" at bounding box center [351, 33] width 28 height 6
click at [427, 9] on div "dashboard products sales purchasing productivity dashboard products Product Cat…" at bounding box center [328, 10] width 657 height 21
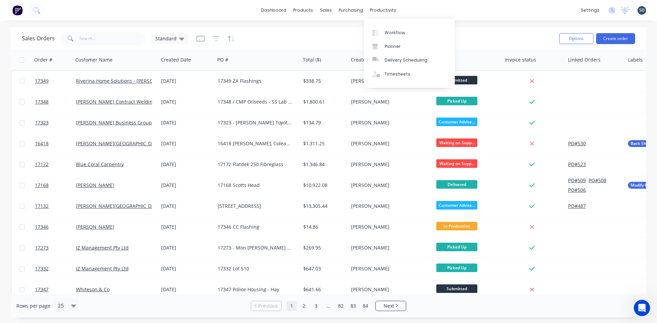
click at [414, 5] on div "dashboard products sales purchasing productivity dashboard products Product Cat…" at bounding box center [328, 10] width 657 height 21
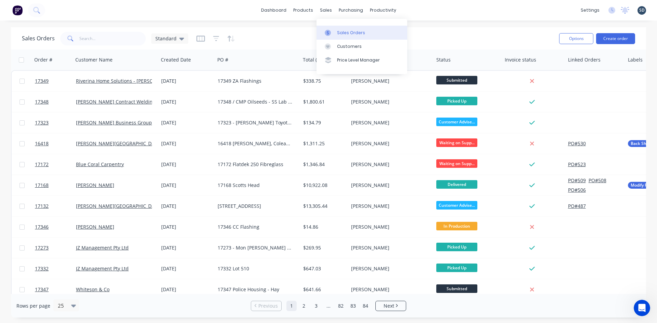
click at [341, 35] on div "Sales Orders" at bounding box center [351, 33] width 28 height 6
click at [419, 9] on div "dashboard products sales purchasing productivity dashboard products Product Cat…" at bounding box center [328, 10] width 657 height 21
click at [420, 9] on div "dashboard products sales purchasing productivity dashboard products Product Cat…" at bounding box center [328, 10] width 657 height 21
click at [418, 9] on div "dashboard products sales purchasing productivity dashboard products Product Cat…" at bounding box center [328, 10] width 657 height 21
click at [422, 10] on div "dashboard products sales purchasing productivity dashboard products Product Cat…" at bounding box center [328, 10] width 657 height 21
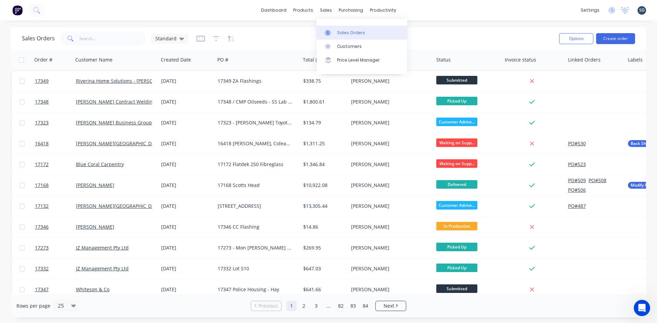
click at [350, 33] on div "Sales Orders" at bounding box center [351, 33] width 28 height 6
click at [436, 11] on div "dashboard products sales purchasing productivity dashboard products Product Cat…" at bounding box center [328, 10] width 657 height 21
click at [416, 10] on div "dashboard products sales purchasing productivity dashboard products Product Cat…" at bounding box center [328, 10] width 657 height 21
click at [423, 10] on div "dashboard products sales purchasing productivity dashboard products Product Cat…" at bounding box center [328, 10] width 657 height 21
click at [260, 13] on div "dashboard products sales purchasing productivity dashboard products Product Cat…" at bounding box center [328, 10] width 657 height 21
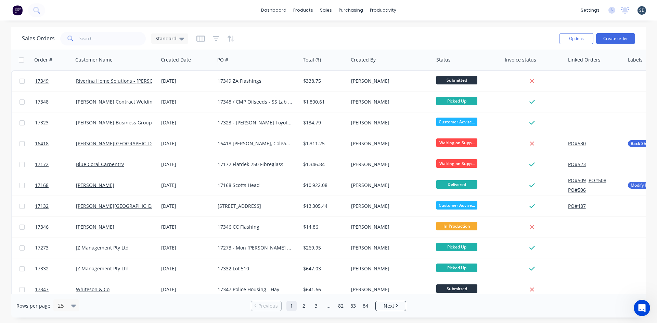
click at [417, 10] on div "dashboard products sales purchasing productivity dashboard products Product Cat…" at bounding box center [328, 10] width 657 height 21
click at [416, 11] on div "dashboard products sales purchasing productivity dashboard products Product Cat…" at bounding box center [328, 10] width 657 height 21
drag, startPoint x: 416, startPoint y: 11, endPoint x: 412, endPoint y: 9, distance: 4.0
click at [412, 9] on div "dashboard products sales purchasing productivity dashboard products Product Cat…" at bounding box center [328, 10] width 657 height 21
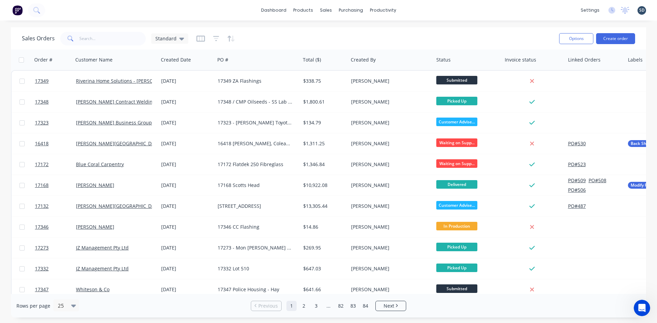
click at [412, 10] on div "dashboard products sales purchasing productivity dashboard products Product Cat…" at bounding box center [328, 10] width 657 height 21
click at [409, 14] on div "dashboard products sales purchasing productivity dashboard products Product Cat…" at bounding box center [328, 10] width 657 height 21
click at [420, 8] on div "dashboard products sales purchasing productivity dashboard products Product Cat…" at bounding box center [328, 10] width 657 height 21
click at [416, 11] on div "dashboard products sales purchasing productivity dashboard products Product Cat…" at bounding box center [328, 10] width 657 height 21
drag, startPoint x: 336, startPoint y: 30, endPoint x: 349, endPoint y: 32, distance: 12.9
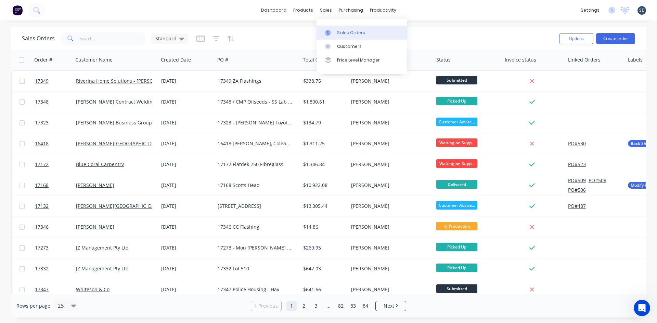
click at [336, 30] on link "Sales Orders" at bounding box center [362, 33] width 91 height 14
click at [415, 9] on div "dashboard products sales purchasing productivity dashboard products Product Cat…" at bounding box center [328, 10] width 657 height 21
click at [431, 11] on div "dashboard products sales purchasing productivity dashboard products Product Cat…" at bounding box center [328, 10] width 657 height 21
click at [413, 11] on div "dashboard products sales purchasing productivity dashboard products Product Cat…" at bounding box center [328, 10] width 657 height 21
click at [342, 37] on link "Sales Orders" at bounding box center [362, 33] width 91 height 14
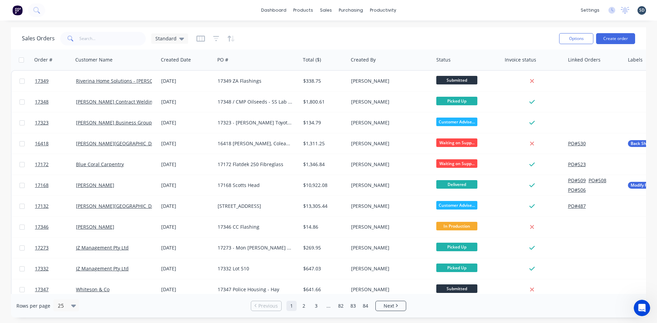
click at [433, 15] on div "dashboard products sales purchasing productivity dashboard products Product Cat…" at bounding box center [328, 10] width 657 height 21
click at [93, 38] on input "text" at bounding box center [112, 39] width 67 height 14
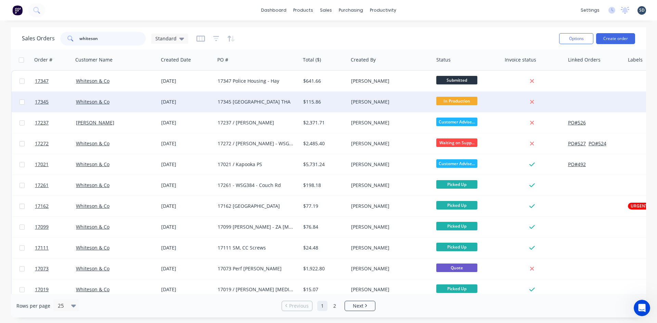
type input "whiteson"
click at [121, 102] on div "Whiteson & Co" at bounding box center [114, 102] width 76 height 7
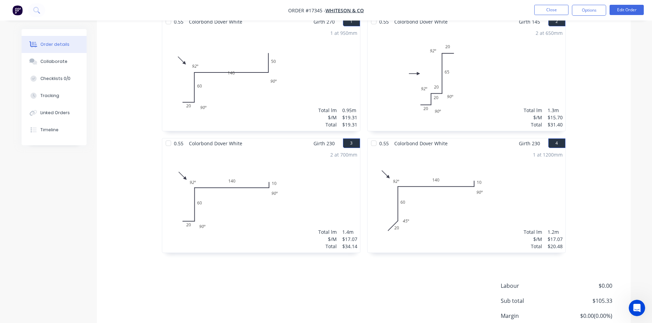
scroll to position [236, 0]
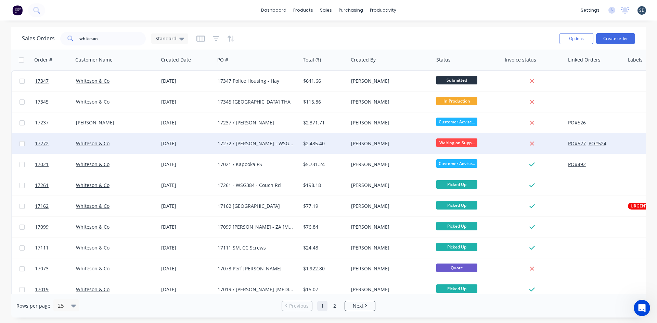
click at [123, 144] on div "Whiteson & Co" at bounding box center [114, 143] width 76 height 7
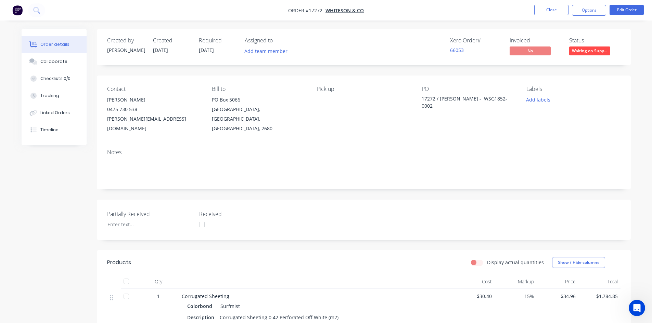
click at [320, 71] on div "Created by Geoff Created 01/08/25 Required 31/07/25 Assigned to Add team member…" at bounding box center [364, 296] width 534 height 534
click at [340, 73] on div "Created by Geoff Created 01/08/25 Required 31/07/25 Assigned to Add team member…" at bounding box center [364, 296] width 534 height 534
click at [552, 9] on button "Close" at bounding box center [551, 10] width 34 height 10
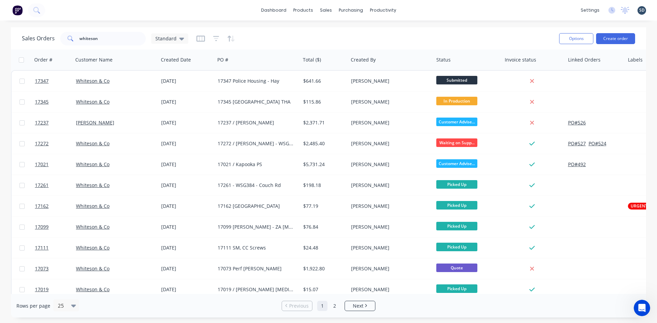
click at [422, 9] on div "dashboard products sales purchasing productivity dashboard products Product Cat…" at bounding box center [328, 10] width 657 height 21
click at [344, 31] on div "Sales Orders" at bounding box center [351, 33] width 28 height 6
click at [416, 8] on div "dashboard products sales purchasing productivity dashboard products Product Cat…" at bounding box center [328, 10] width 657 height 21
click at [431, 10] on div "dashboard products sales purchasing productivity dashboard products Product Cat…" at bounding box center [328, 10] width 657 height 21
click at [97, 37] on input "whiteson" at bounding box center [112, 39] width 67 height 14
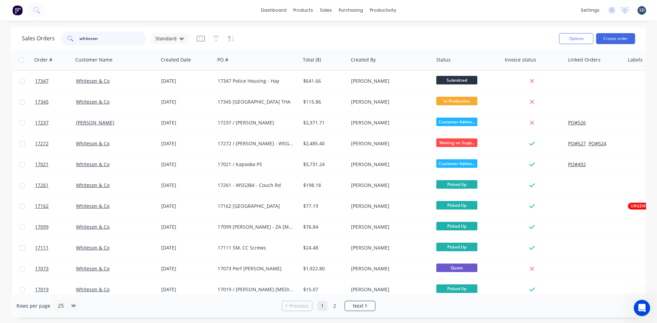
click at [97, 37] on input "whiteson" at bounding box center [112, 39] width 67 height 14
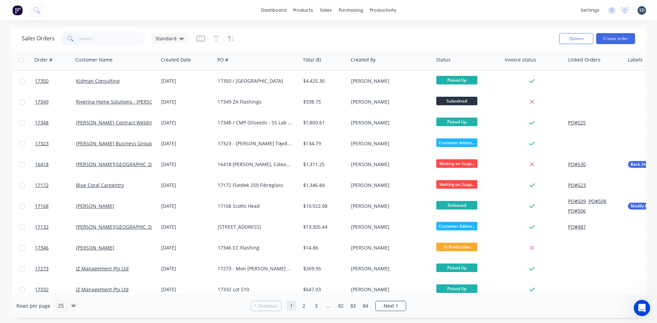
click at [415, 10] on div "dashboard products sales purchasing productivity dashboard products Product Cat…" at bounding box center [328, 10] width 657 height 21
click at [415, 8] on div "dashboard products sales purchasing productivity dashboard products Product Cat…" at bounding box center [328, 10] width 657 height 21
drag, startPoint x: 415, startPoint y: 8, endPoint x: 412, endPoint y: 8, distance: 3.8
click at [412, 8] on div "dashboard products sales purchasing productivity dashboard products Product Cat…" at bounding box center [328, 10] width 657 height 21
click at [418, 9] on div "dashboard products sales purchasing productivity dashboard products Product Cat…" at bounding box center [328, 10] width 657 height 21
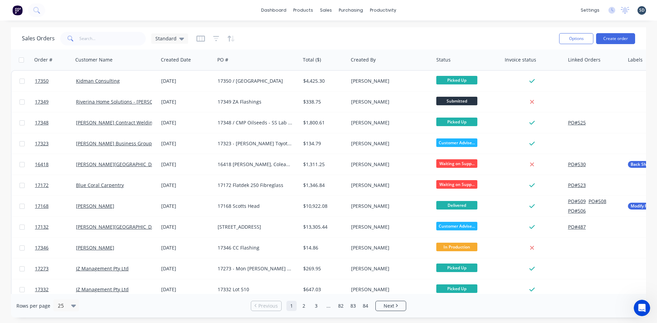
click at [421, 10] on div "dashboard products sales purchasing productivity dashboard products Product Cat…" at bounding box center [328, 10] width 657 height 21
click at [421, 11] on div "dashboard products sales purchasing productivity dashboard products Product Cat…" at bounding box center [328, 10] width 657 height 21
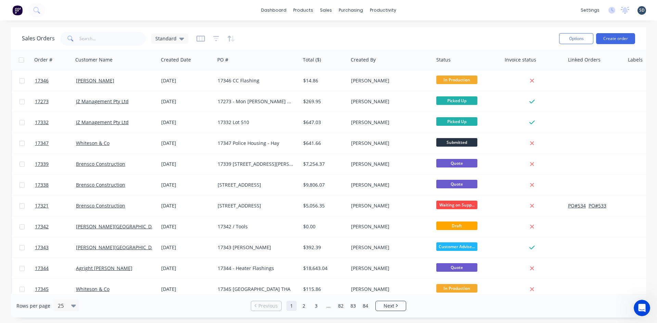
scroll to position [171, 0]
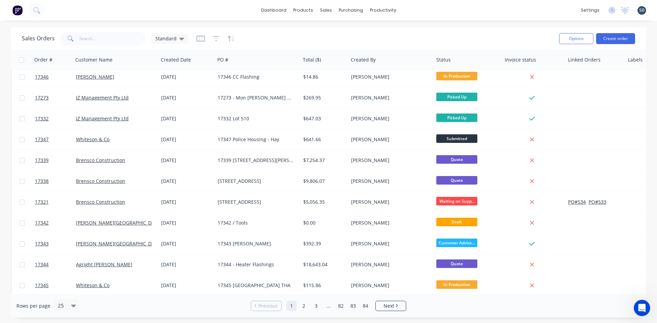
click at [414, 9] on div "dashboard products sales purchasing productivity dashboard products Product Cat…" at bounding box center [328, 10] width 657 height 21
click at [415, 11] on div "dashboard products sales purchasing productivity dashboard products Product Cat…" at bounding box center [328, 10] width 657 height 21
click at [252, 17] on div "dashboard products sales purchasing productivity dashboard products Product Cat…" at bounding box center [328, 10] width 657 height 21
click at [255, 17] on div "dashboard products sales purchasing productivity dashboard products Product Cat…" at bounding box center [328, 10] width 657 height 21
click at [413, 9] on div "dashboard products sales purchasing productivity dashboard products Product Cat…" at bounding box center [328, 10] width 657 height 21
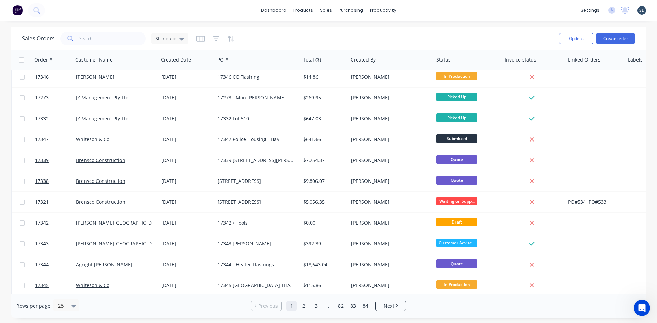
click at [408, 10] on div "dashboard products sales purchasing productivity dashboard products Product Cat…" at bounding box center [328, 10] width 657 height 21
drag, startPoint x: 421, startPoint y: 10, endPoint x: 413, endPoint y: 12, distance: 8.5
click at [413, 12] on div "dashboard products sales purchasing productivity dashboard products Product Cat…" at bounding box center [328, 10] width 657 height 21
click at [424, 10] on div "dashboard products sales purchasing productivity dashboard products Product Cat…" at bounding box center [328, 10] width 657 height 21
click at [418, 9] on div "dashboard products sales purchasing productivity dashboard products Product Cat…" at bounding box center [328, 10] width 657 height 21
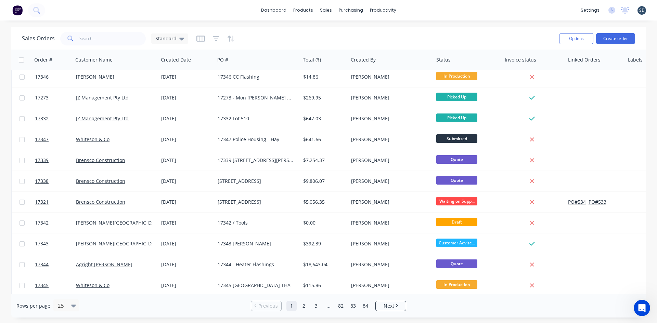
click at [409, 17] on div "dashboard products sales purchasing productivity dashboard products Product Cat…" at bounding box center [328, 10] width 657 height 21
click at [345, 33] on div "Sales Orders" at bounding box center [351, 33] width 28 height 6
click at [414, 11] on div "dashboard products sales purchasing productivity dashboard products Product Cat…" at bounding box center [328, 10] width 657 height 21
click at [109, 12] on div "dashboard products sales purchasing productivity dashboard products Product Cat…" at bounding box center [328, 10] width 657 height 21
click at [89, 9] on div "dashboard products sales purchasing productivity dashboard products Product Cat…" at bounding box center [328, 10] width 657 height 21
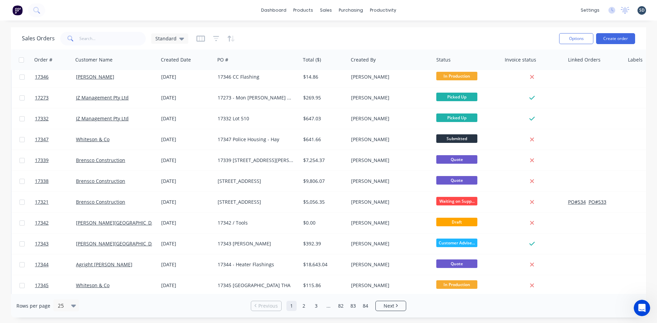
drag, startPoint x: 421, startPoint y: 8, endPoint x: 414, endPoint y: 9, distance: 6.9
click at [414, 9] on div "dashboard products sales purchasing productivity dashboard products Product Cat…" at bounding box center [328, 10] width 657 height 21
click at [416, 9] on div "dashboard products sales purchasing productivity dashboard products Product Cat…" at bounding box center [328, 10] width 657 height 21
click at [441, 12] on div "dashboard products sales purchasing productivity dashboard products Product Cat…" at bounding box center [328, 10] width 657 height 21
click at [433, 11] on div "dashboard products sales purchasing productivity dashboard products Product Cat…" at bounding box center [328, 10] width 657 height 21
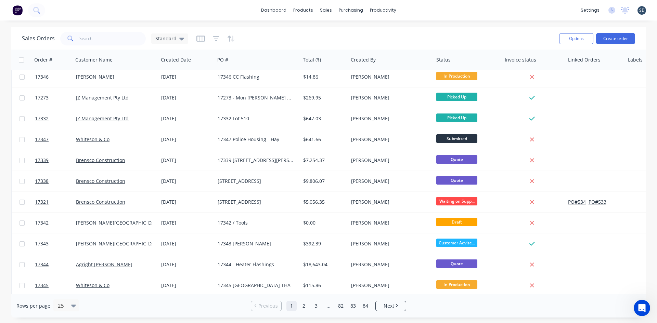
click at [433, 11] on div "dashboard products sales purchasing productivity dashboard products Product Cat…" at bounding box center [328, 10] width 657 height 21
click at [418, 9] on div "dashboard products sales purchasing productivity dashboard products Product Cat…" at bounding box center [328, 10] width 657 height 21
click at [257, 14] on div "dashboard products sales purchasing productivity dashboard products Product Cat…" at bounding box center [328, 10] width 657 height 21
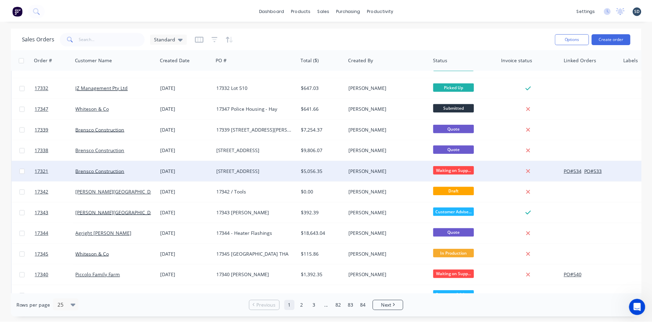
scroll to position [199, 0]
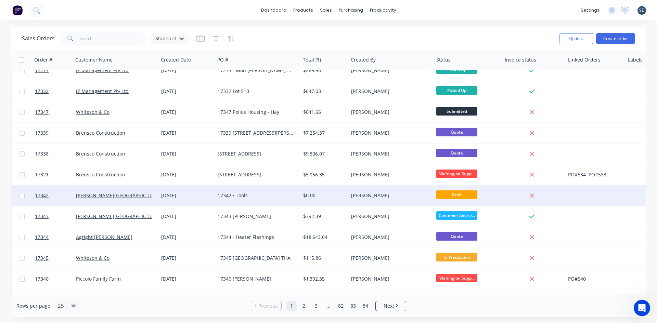
click at [270, 196] on div "17342 / Tools" at bounding box center [256, 195] width 76 height 7
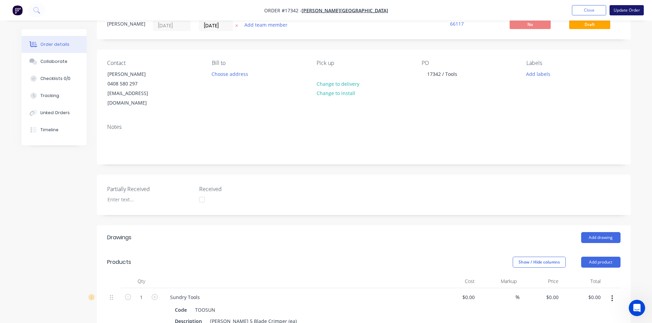
scroll to position [34, 0]
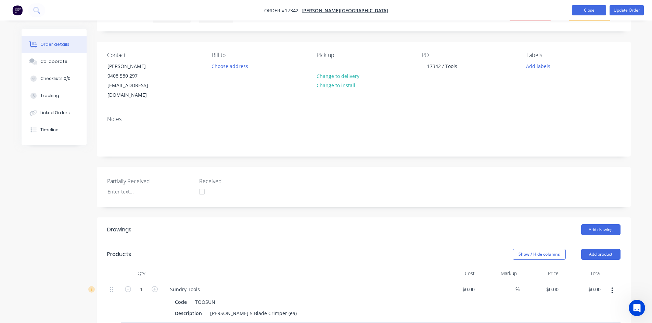
click at [590, 12] on button "Close" at bounding box center [589, 10] width 34 height 10
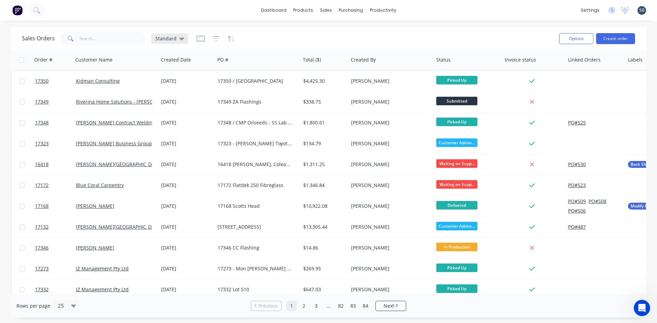
click at [169, 36] on span "Standard" at bounding box center [165, 38] width 21 height 7
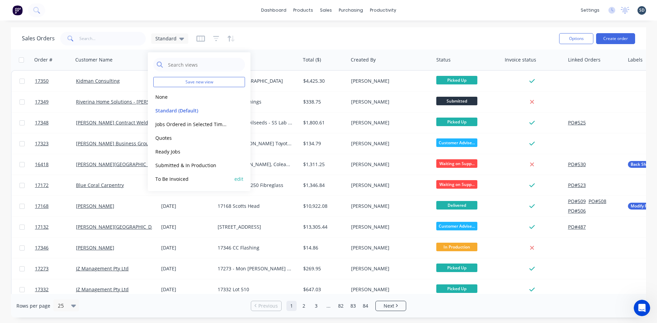
click at [191, 175] on button "To Be Invoiced" at bounding box center [192, 179] width 78 height 8
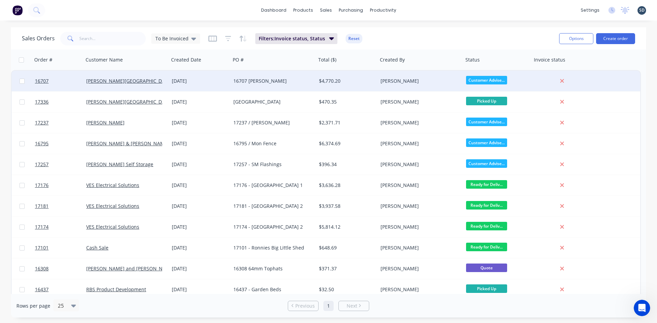
click at [292, 84] on div "16707 [PERSON_NAME]" at bounding box center [271, 81] width 76 height 7
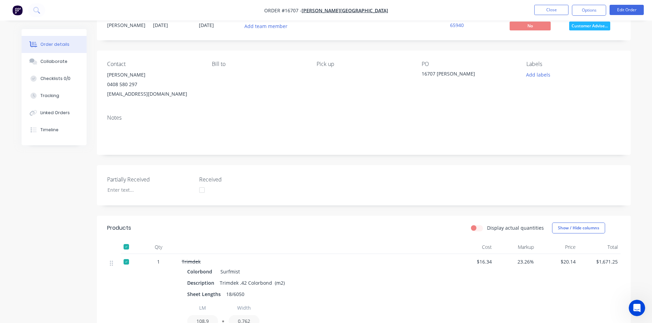
scroll to position [24, 0]
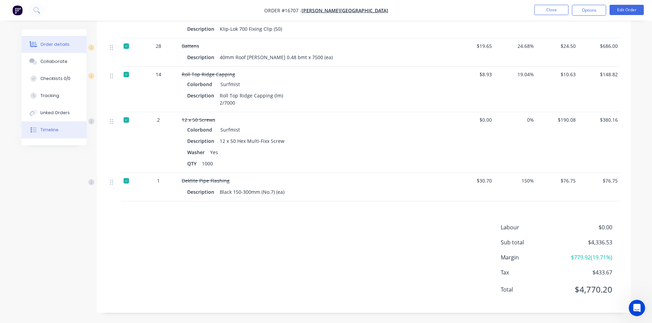
click at [46, 126] on button "Timeline" at bounding box center [54, 129] width 65 height 17
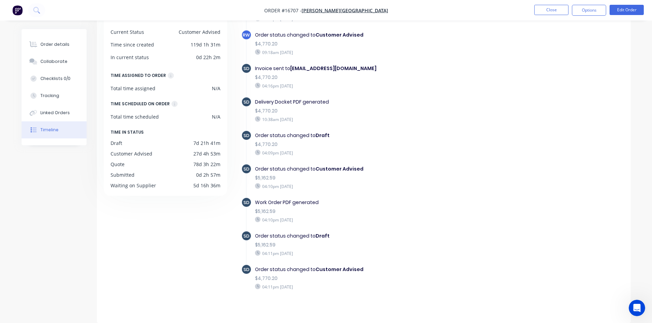
scroll to position [278, 0]
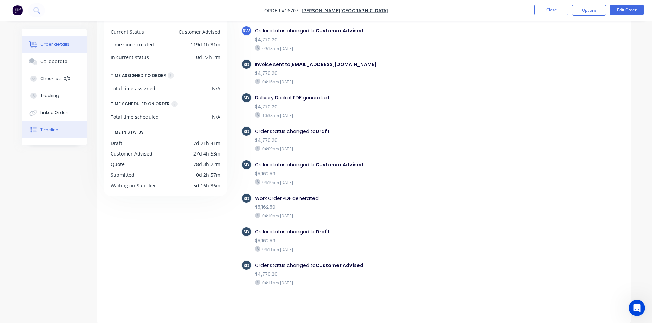
click at [54, 45] on div "Order details" at bounding box center [54, 44] width 29 height 6
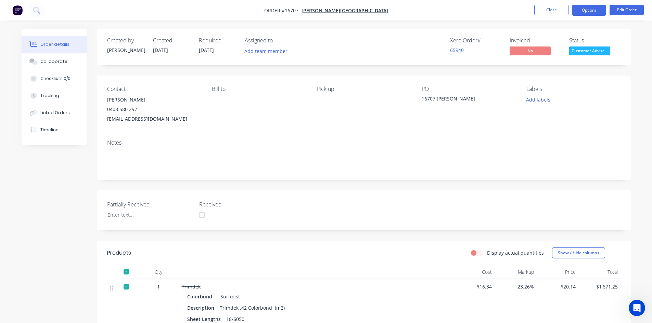
click at [590, 10] on button "Options" at bounding box center [589, 10] width 34 height 11
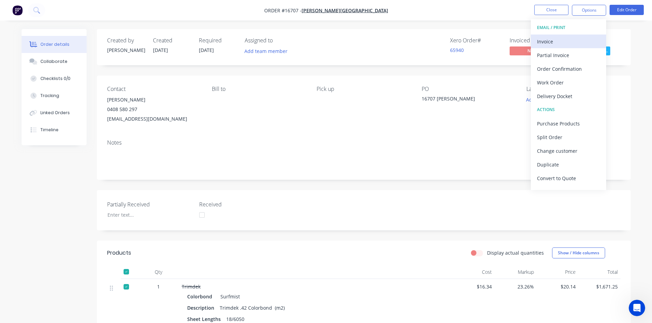
click at [556, 42] on div "Invoice" at bounding box center [568, 42] width 63 height 10
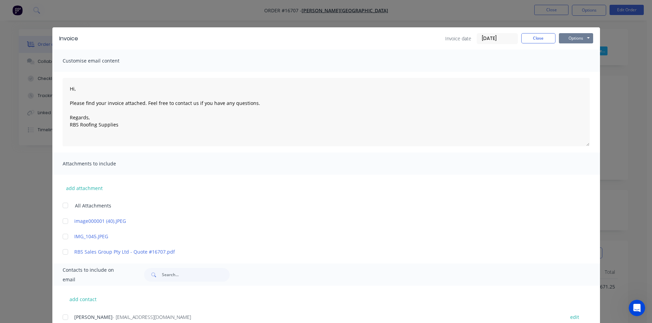
click at [572, 38] on button "Options" at bounding box center [576, 38] width 34 height 10
click at [577, 65] on button "Print" at bounding box center [581, 61] width 44 height 11
type textarea "Hi, Please find your invoice attached. Feel free to contact us if you have any …"
click at [541, 39] on button "Close" at bounding box center [538, 38] width 34 height 10
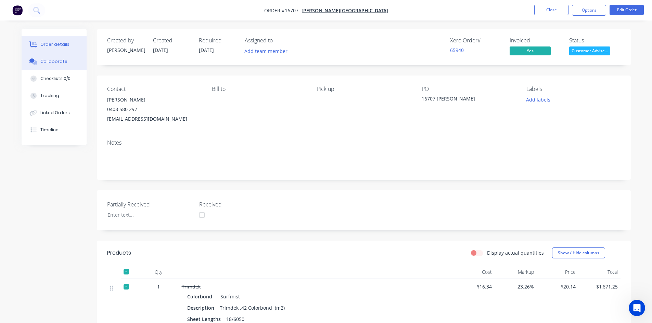
click at [56, 64] on div "Collaborate" at bounding box center [53, 62] width 27 height 6
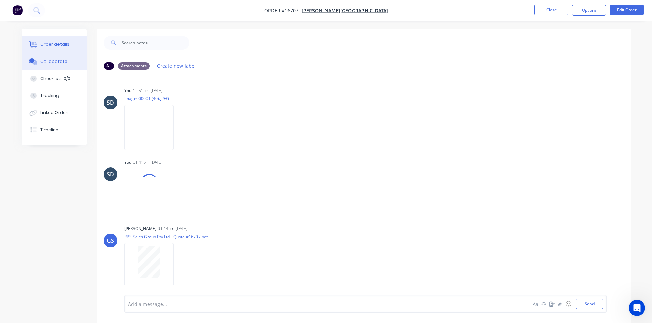
click at [64, 44] on div "Order details" at bounding box center [54, 44] width 29 height 6
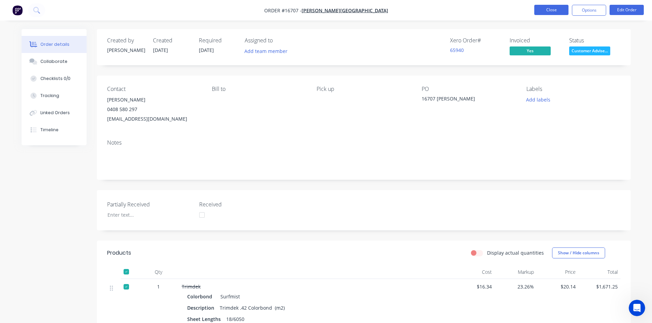
click at [547, 12] on button "Close" at bounding box center [551, 10] width 34 height 10
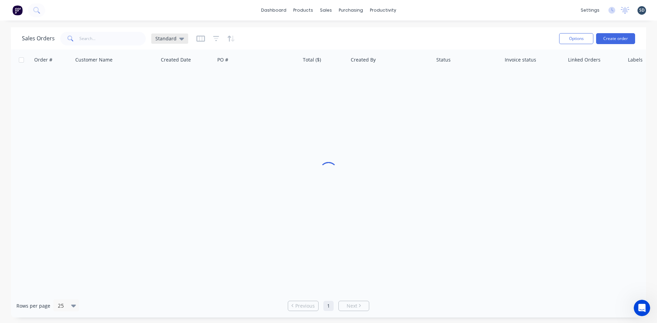
click at [181, 38] on icon at bounding box center [181, 39] width 5 height 3
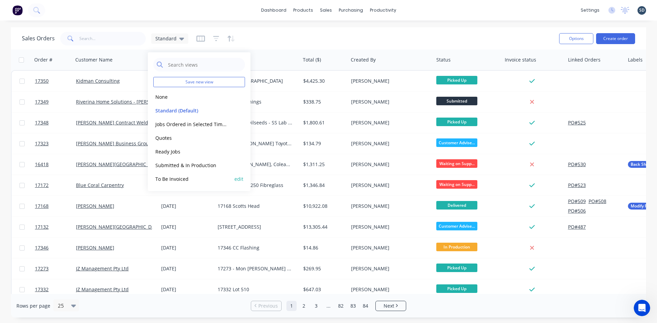
click at [184, 183] on div "To Be Invoiced edit" at bounding box center [199, 179] width 92 height 14
click at [194, 177] on button "To Be Invoiced" at bounding box center [192, 179] width 78 height 8
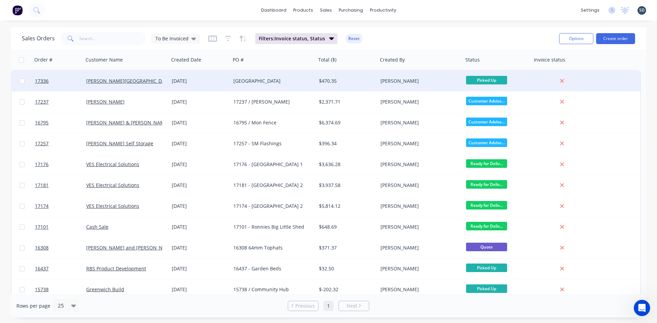
click at [215, 82] on div "[DATE]" at bounding box center [200, 81] width 56 height 7
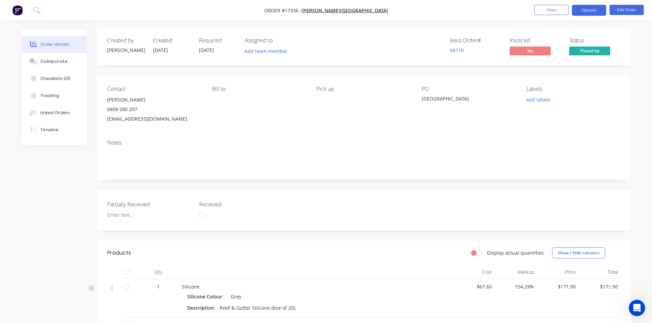
click at [589, 10] on button "Options" at bounding box center [589, 10] width 34 height 11
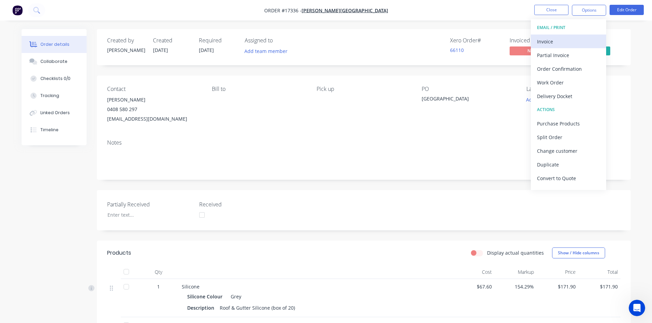
click at [561, 38] on div "Invoice" at bounding box center [568, 42] width 63 height 10
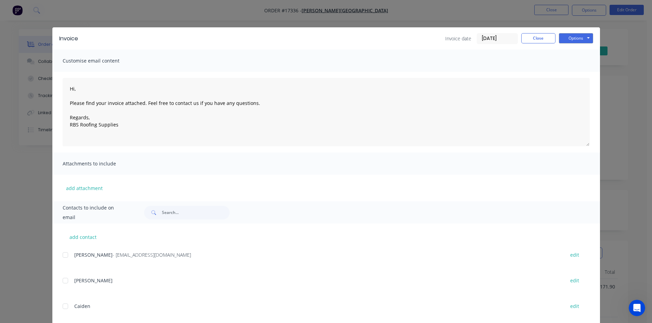
click at [62, 257] on div at bounding box center [66, 255] width 14 height 14
click at [578, 37] on button "Options" at bounding box center [576, 38] width 34 height 10
click at [578, 69] on button "Email" at bounding box center [581, 72] width 44 height 11
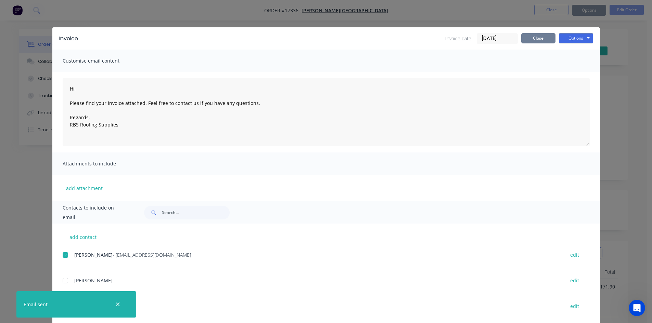
type textarea "Hi, Please find your invoice attached. Feel free to contact us if you have any …"
drag, startPoint x: 537, startPoint y: 39, endPoint x: 558, endPoint y: 23, distance: 26.5
click at [537, 39] on button "Close" at bounding box center [538, 38] width 34 height 10
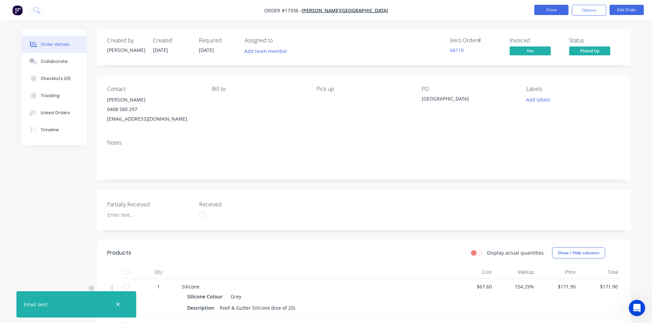
click at [563, 9] on button "Close" at bounding box center [551, 10] width 34 height 10
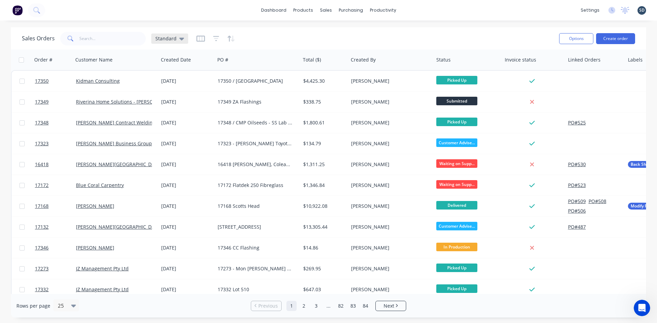
click at [171, 38] on span "Standard" at bounding box center [165, 38] width 21 height 7
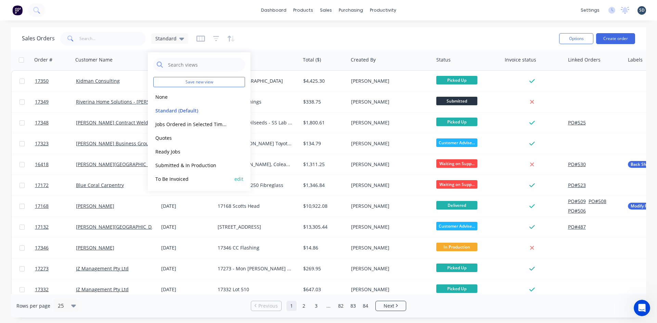
click at [185, 178] on button "To Be Invoiced" at bounding box center [192, 179] width 78 height 8
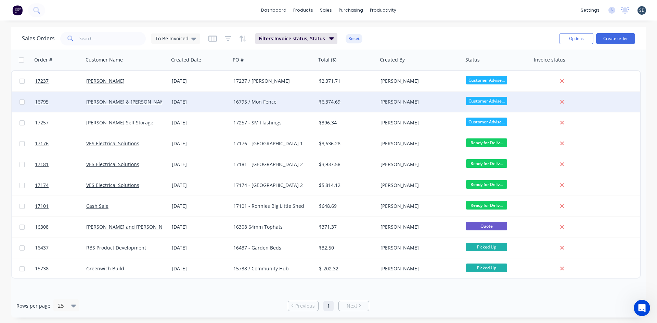
click at [210, 103] on div "29 Jul 2025" at bounding box center [200, 102] width 56 height 7
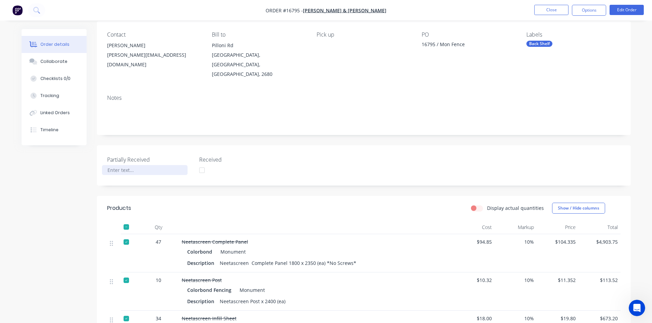
scroll to position [46, 0]
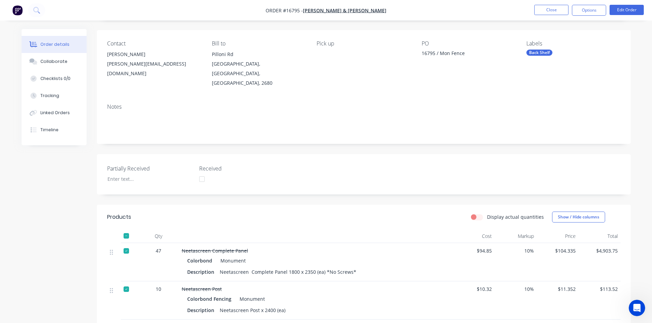
click at [274, 134] on div "Created by Geoff Created 29/07/25 Required 05/05/25 Assigned to Add team member…" at bounding box center [364, 277] width 534 height 586
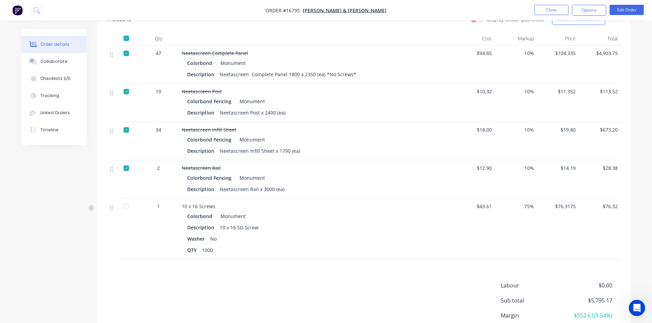
scroll to position [285, 0]
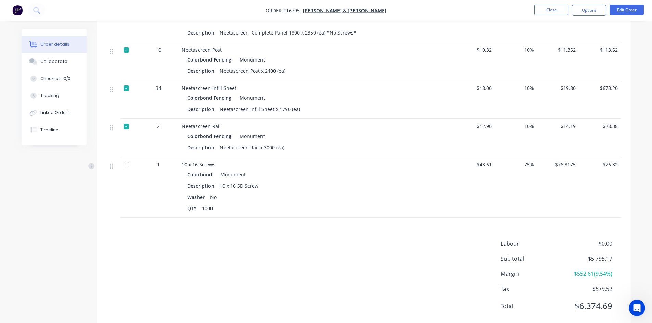
click at [127, 158] on div at bounding box center [126, 165] width 14 height 14
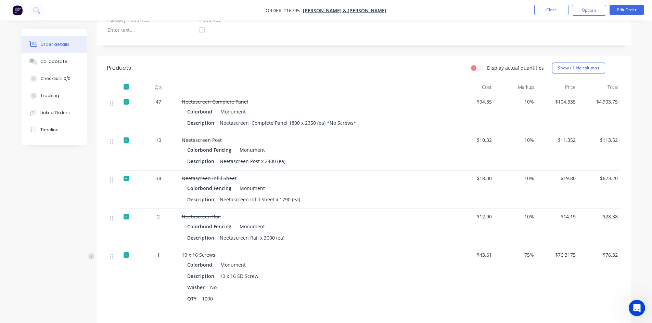
scroll to position [46, 0]
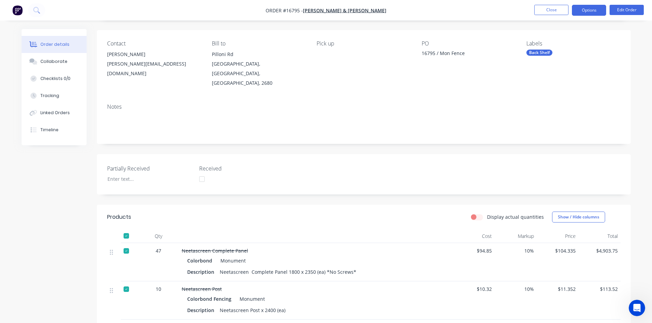
click at [587, 11] on button "Options" at bounding box center [589, 10] width 34 height 11
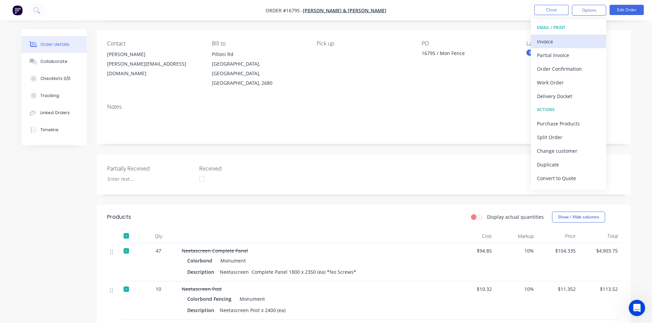
click at [575, 43] on div "Invoice" at bounding box center [568, 42] width 63 height 10
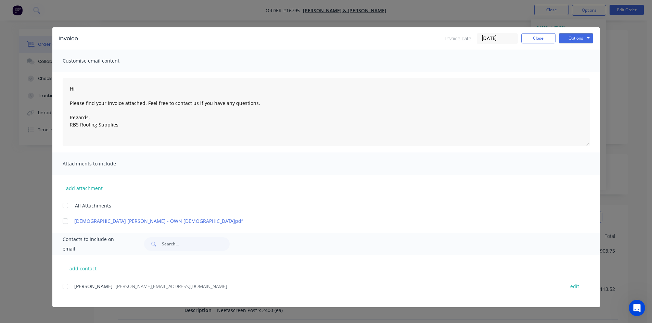
click at [66, 288] on div at bounding box center [66, 287] width 14 height 14
click at [580, 42] on button "Options" at bounding box center [576, 38] width 34 height 10
click at [581, 75] on button "Email" at bounding box center [581, 72] width 44 height 11
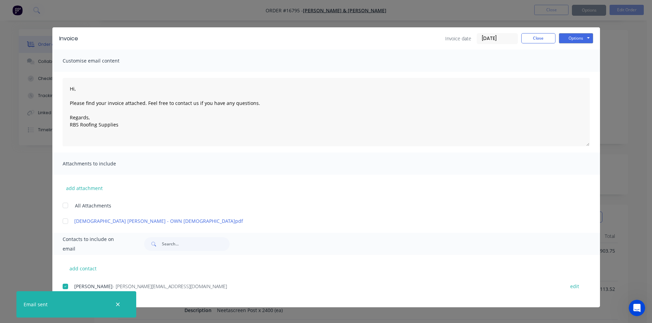
type textarea "Hi, Please find your invoice attached. Feel free to contact us if you have any …"
click at [538, 40] on button "Close" at bounding box center [538, 38] width 34 height 10
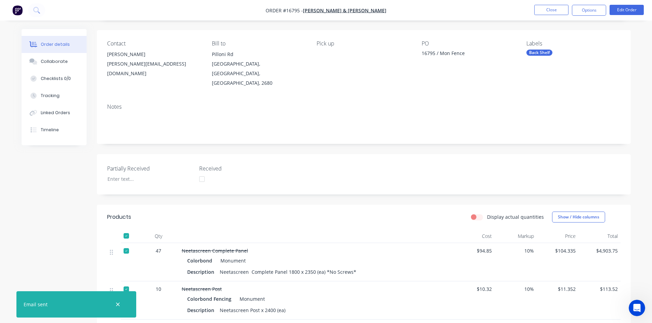
click at [551, 4] on nav "Order #16795 - Stuart & Bronte John Close Options Edit Order" at bounding box center [326, 10] width 652 height 21
click at [551, 8] on button "Close" at bounding box center [551, 10] width 34 height 10
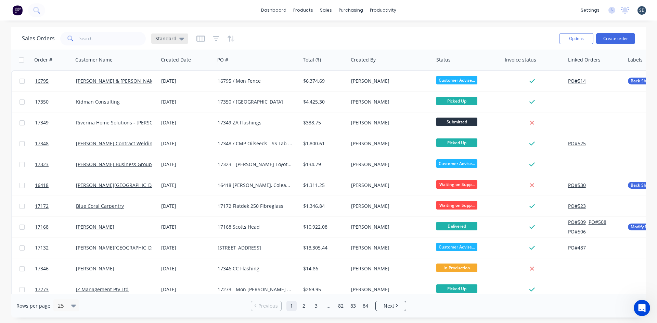
click at [171, 37] on span "Standard" at bounding box center [165, 38] width 21 height 7
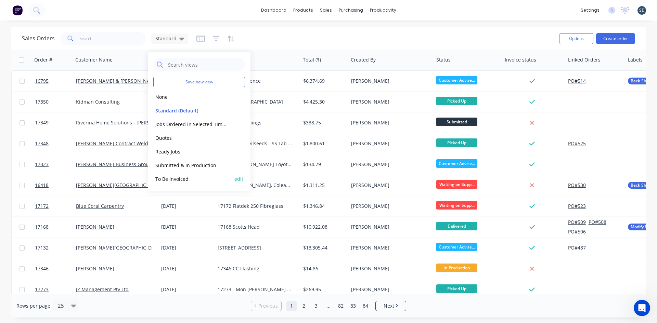
click at [189, 178] on button "To Be Invoiced" at bounding box center [192, 179] width 78 height 8
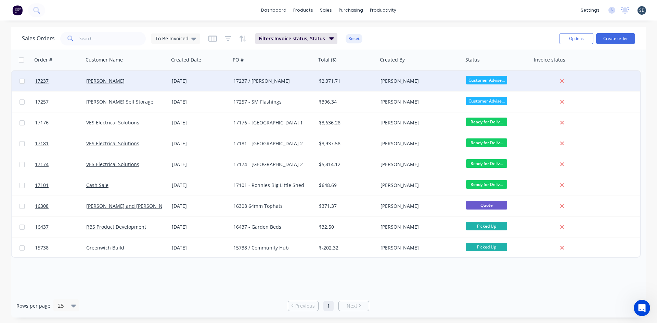
click at [156, 79] on div "Selwyn Haak" at bounding box center [124, 81] width 76 height 7
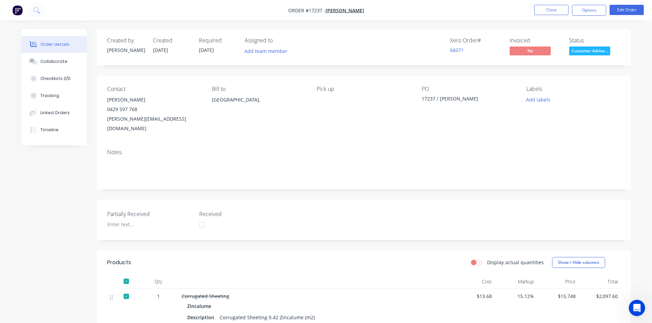
click at [367, 71] on div "Created by Geoff Created 05/08/25 Required 25/07/25 Assigned to Add team member…" at bounding box center [364, 292] width 534 height 527
click at [382, 76] on div "Contact Dale Sargeant 0429 597 768 dale@whitesongroup.com.au Bill to Australia,…" at bounding box center [364, 110] width 534 height 68
click at [585, 12] on button "Options" at bounding box center [589, 10] width 34 height 11
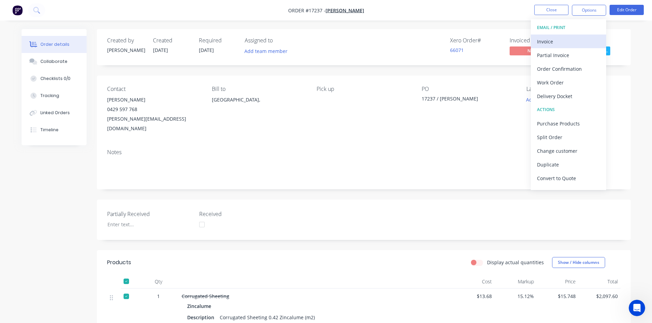
click at [571, 38] on div "Invoice" at bounding box center [568, 42] width 63 height 10
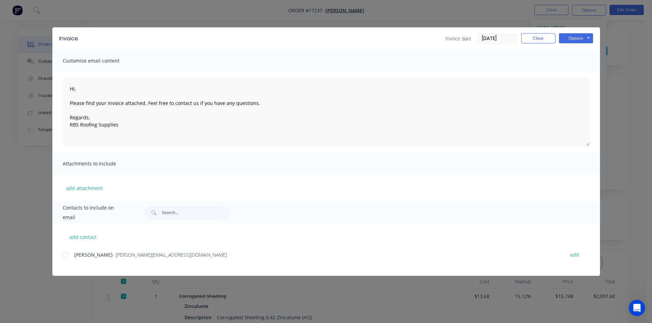
click at [66, 257] on div at bounding box center [66, 255] width 14 height 14
click at [575, 35] on button "Options" at bounding box center [576, 38] width 34 height 10
click at [591, 73] on button "Email" at bounding box center [581, 72] width 44 height 11
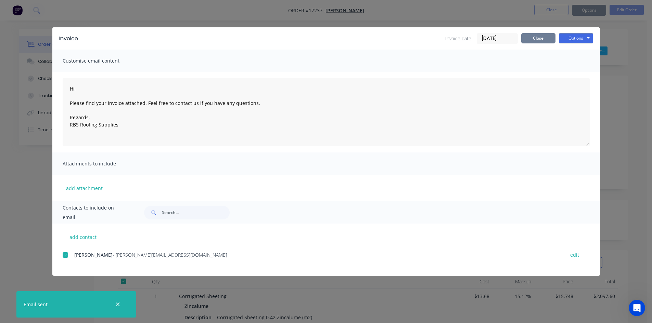
type textarea "Hi, Please find your invoice attached. Feel free to contact us if you have any …"
click at [536, 40] on button "Close" at bounding box center [538, 38] width 34 height 10
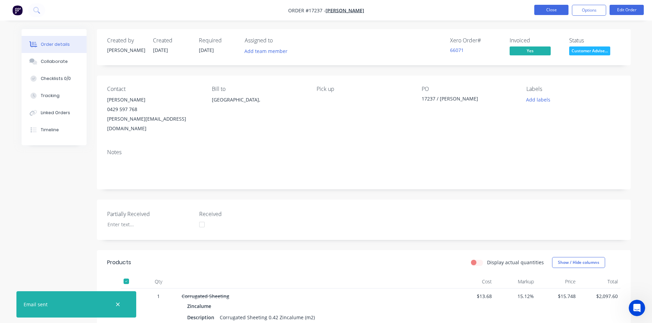
click at [548, 11] on button "Close" at bounding box center [551, 10] width 34 height 10
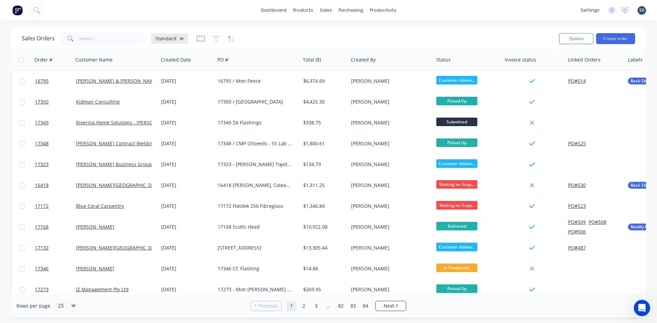
click at [183, 41] on div "Standard" at bounding box center [169, 39] width 37 height 10
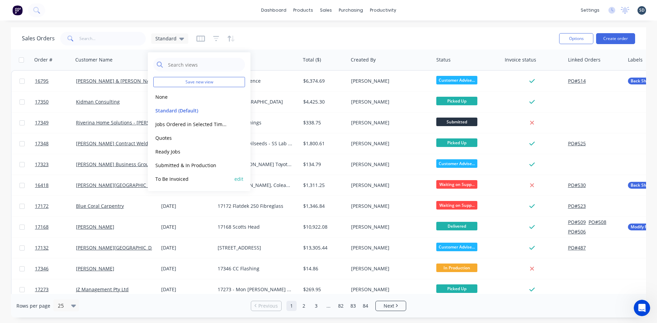
click at [183, 179] on button "To Be Invoiced" at bounding box center [192, 179] width 78 height 8
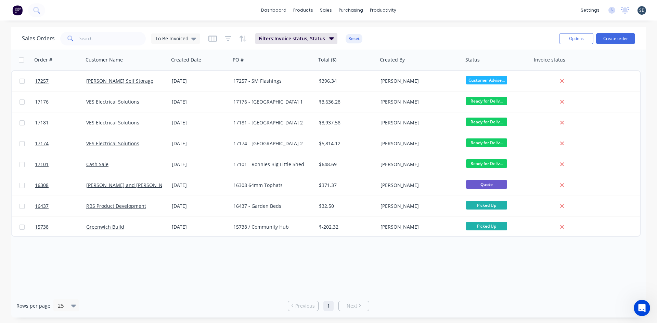
click at [385, 266] on div "Order # Customer Name Created Date PO # Total ($) Created By Status Invoice sta…" at bounding box center [328, 172] width 635 height 245
click at [188, 39] on div "To Be Invoiced" at bounding box center [175, 39] width 41 height 6
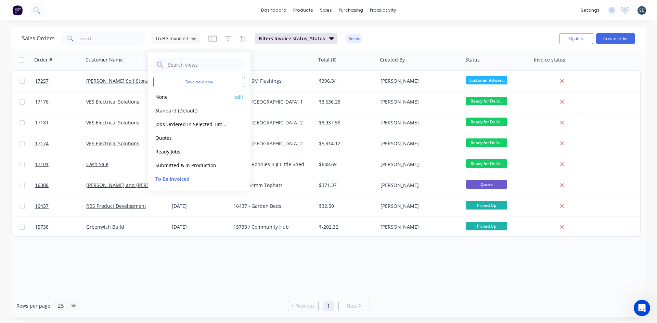
click at [181, 99] on button "None" at bounding box center [192, 97] width 78 height 8
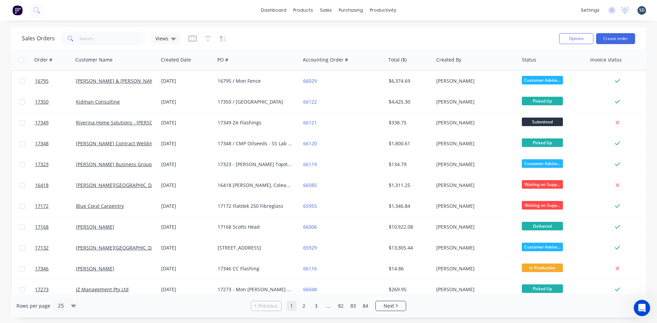
click at [419, 9] on div "dashboard products sales purchasing productivity dashboard products Product Cat…" at bounding box center [328, 10] width 657 height 21
click at [351, 32] on div "Sales Orders" at bounding box center [351, 33] width 28 height 6
click at [368, 30] on div "Purchase Orders" at bounding box center [373, 33] width 36 height 6
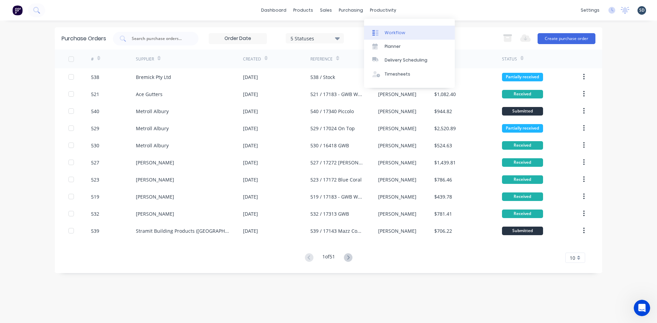
click at [400, 28] on link "Workflow" at bounding box center [409, 33] width 91 height 14
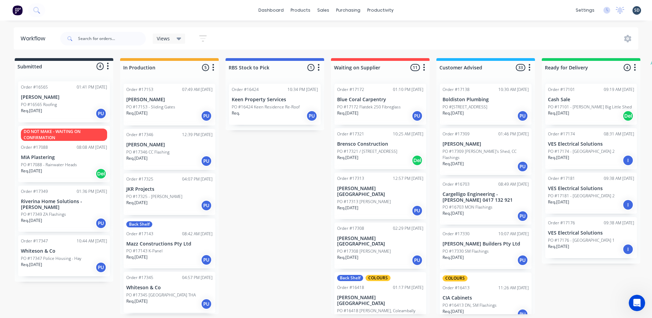
click at [414, 8] on div "dashboard products sales purchasing productivity dashboard products Product Cat…" at bounding box center [326, 10] width 652 height 21
click at [413, 8] on div "dashboard products sales purchasing productivity dashboard products Product Cat…" at bounding box center [326, 10] width 652 height 21
click at [420, 11] on div "dashboard products sales purchasing productivity dashboard products Product Cat…" at bounding box center [326, 10] width 652 height 21
click at [414, 12] on div "dashboard products sales purchasing productivity dashboard products Product Cat…" at bounding box center [326, 10] width 652 height 21
click at [410, 9] on div "dashboard products sales purchasing productivity dashboard products Product Cat…" at bounding box center [326, 10] width 652 height 21
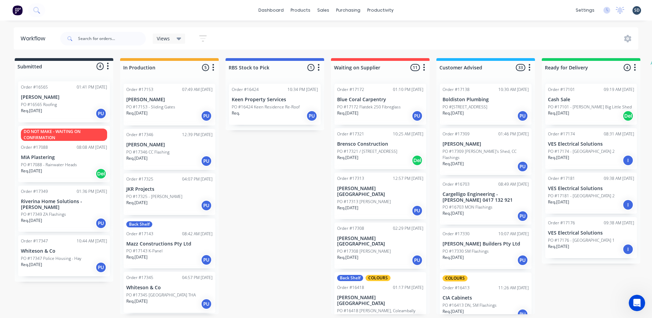
click at [412, 9] on div "dashboard products sales purchasing productivity dashboard products Product Cat…" at bounding box center [326, 10] width 652 height 21
click at [423, 9] on div "dashboard products sales purchasing productivity dashboard products Product Cat…" at bounding box center [326, 10] width 652 height 21
click at [110, 42] on input "text" at bounding box center [112, 39] width 68 height 14
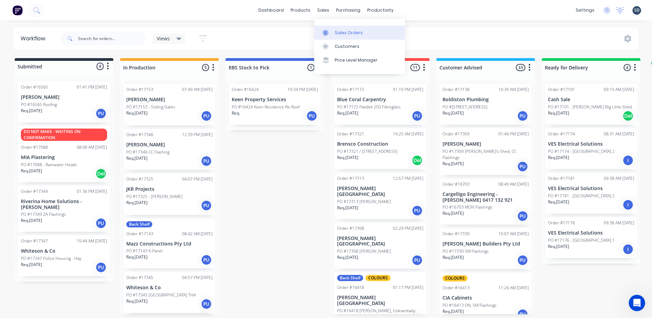
click at [340, 34] on div "Sales Orders" at bounding box center [349, 33] width 28 height 6
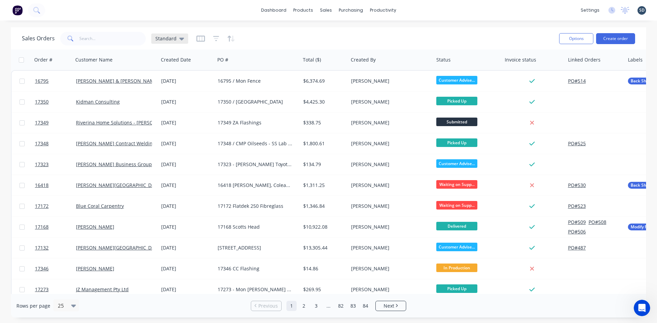
click at [180, 37] on icon at bounding box center [181, 39] width 5 height 8
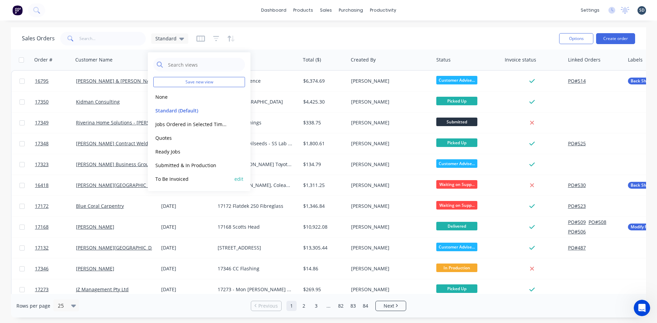
click at [192, 179] on button "To Be Invoiced" at bounding box center [192, 179] width 78 height 8
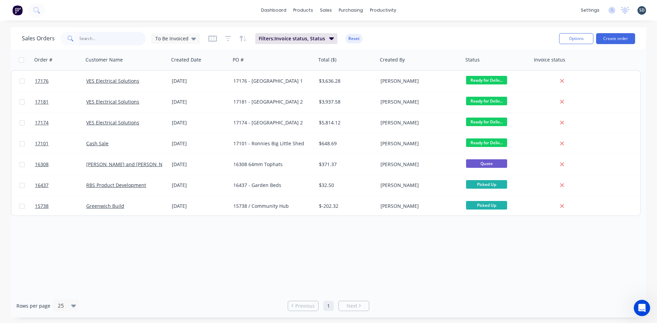
click at [99, 39] on input "text" at bounding box center [112, 39] width 67 height 14
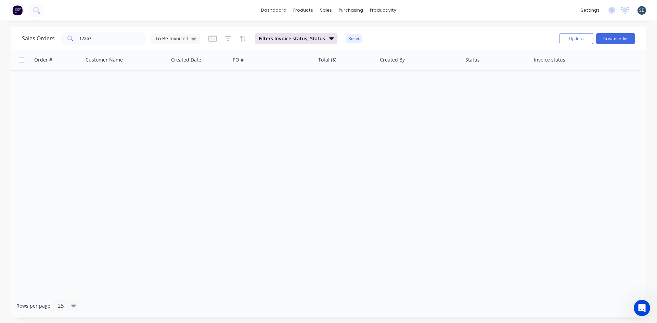
click at [199, 37] on div "Sales Orders 17257 To Be Invoiced Filters: Invoice status, Status Reset" at bounding box center [288, 38] width 532 height 17
click at [174, 42] on div "To Be Invoiced" at bounding box center [175, 39] width 49 height 10
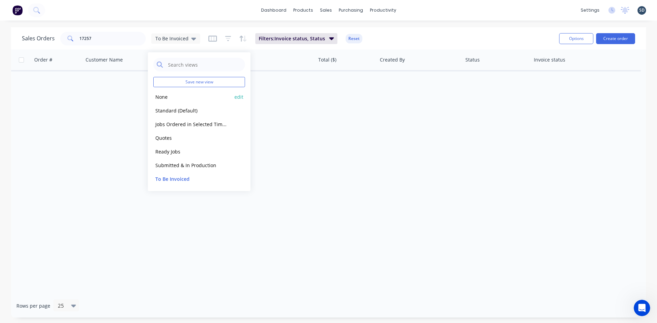
click at [170, 99] on button "None" at bounding box center [192, 97] width 78 height 8
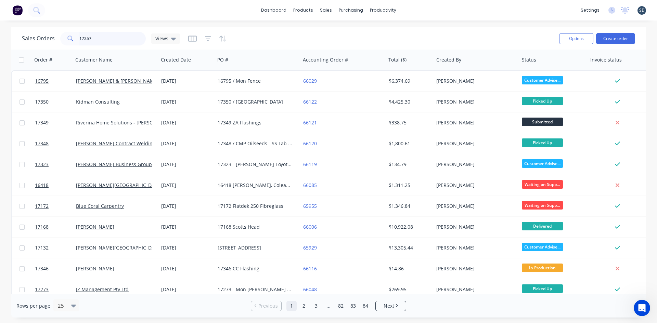
click at [101, 40] on input "17257" at bounding box center [112, 39] width 67 height 14
drag, startPoint x: 101, startPoint y: 40, endPoint x: 88, endPoint y: 38, distance: 13.5
click at [88, 38] on input "17257" at bounding box center [112, 39] width 67 height 14
type input "17257"
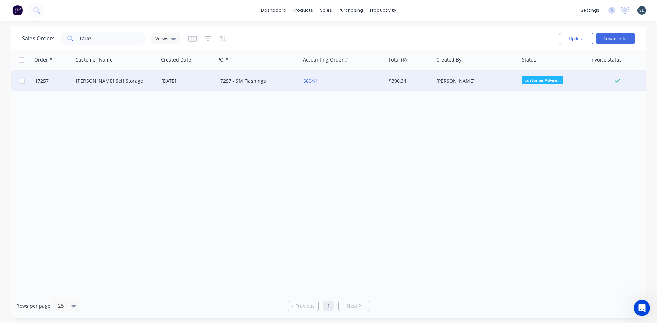
click at [185, 86] on div "29 Jul 2025" at bounding box center [186, 81] width 56 height 21
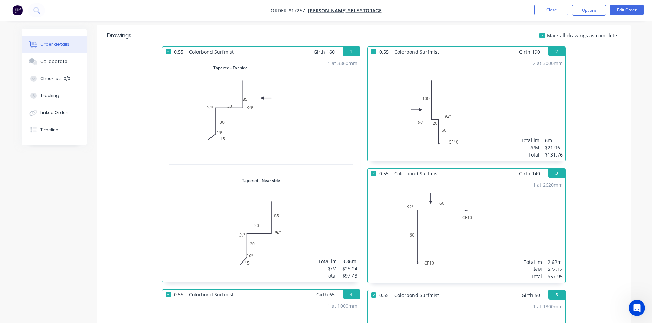
scroll to position [137, 0]
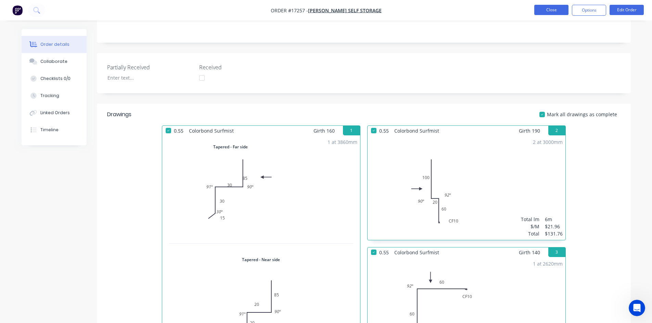
click at [545, 14] on button "Close" at bounding box center [551, 10] width 34 height 10
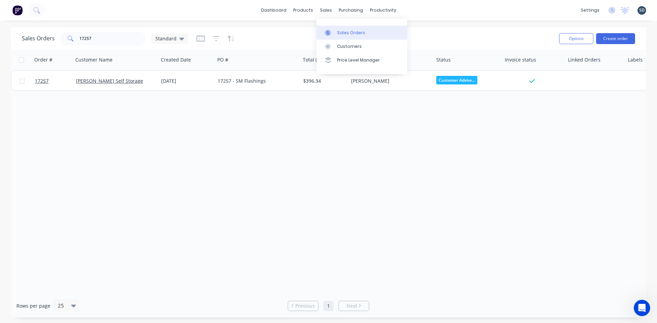
click at [340, 31] on div "Sales Orders" at bounding box center [351, 33] width 28 height 6
drag, startPoint x: 103, startPoint y: 40, endPoint x: 50, endPoint y: 37, distance: 53.5
click at [50, 37] on div "Sales Orders 17257 Standard" at bounding box center [105, 39] width 166 height 14
click at [405, 25] on div "dashboard products sales purchasing productivity dashboard products Product Cat…" at bounding box center [328, 161] width 657 height 323
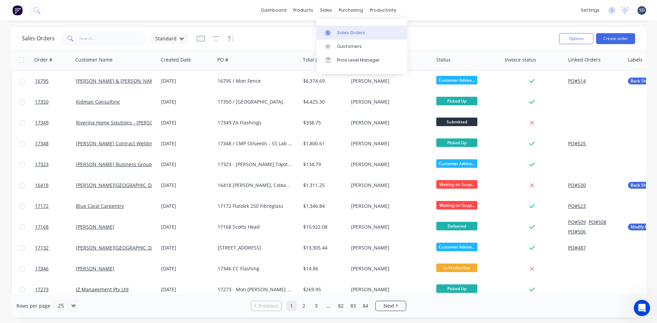
drag, startPoint x: 353, startPoint y: 33, endPoint x: 362, endPoint y: 27, distance: 11.4
click at [353, 33] on div "Sales Orders" at bounding box center [351, 33] width 28 height 6
click at [455, 8] on div "dashboard products sales purchasing productivity dashboard products Product Cat…" at bounding box center [328, 10] width 657 height 21
click at [93, 38] on input "text" at bounding box center [112, 39] width 67 height 14
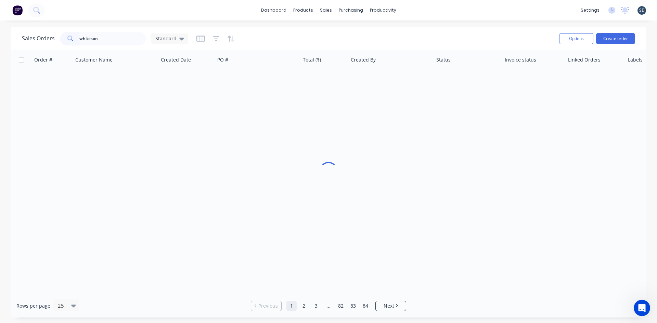
click at [132, 22] on div "dashboard products sales purchasing productivity dashboard products Product Cat…" at bounding box center [328, 161] width 657 height 323
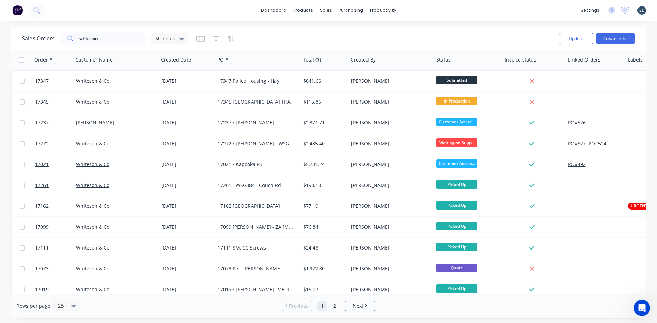
click at [442, 6] on div "dashboard products sales purchasing productivity dashboard products Product Cat…" at bounding box center [328, 10] width 657 height 21
click at [107, 43] on input "whiteson" at bounding box center [112, 39] width 67 height 14
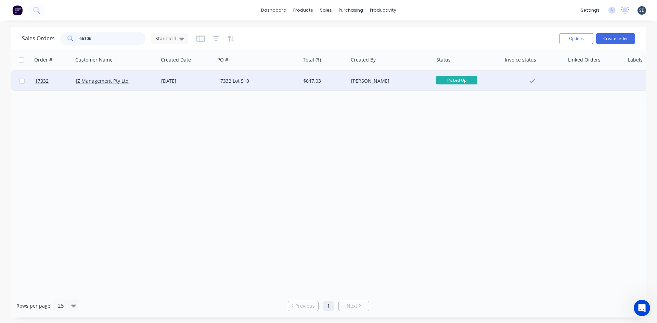
type input "66106"
click at [159, 82] on div "[DATE]" at bounding box center [186, 81] width 56 height 21
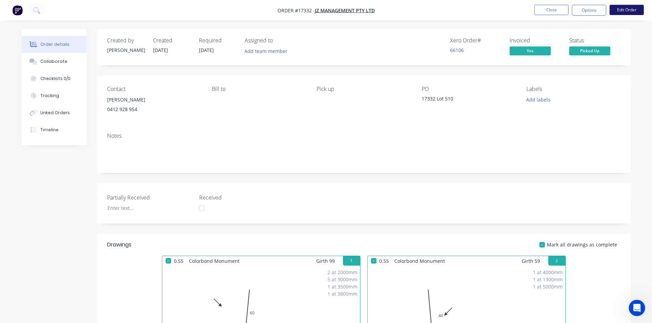
click at [622, 7] on button "Edit Order" at bounding box center [627, 10] width 34 height 10
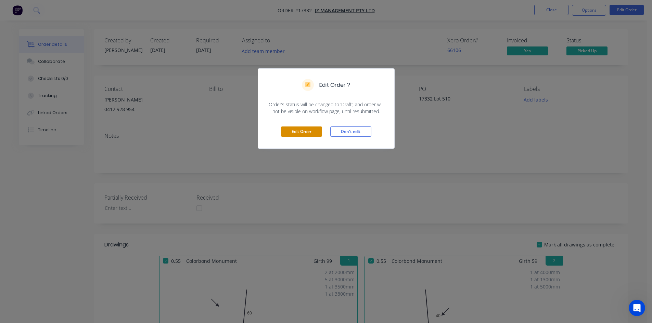
click at [304, 132] on button "Edit Order" at bounding box center [301, 132] width 41 height 10
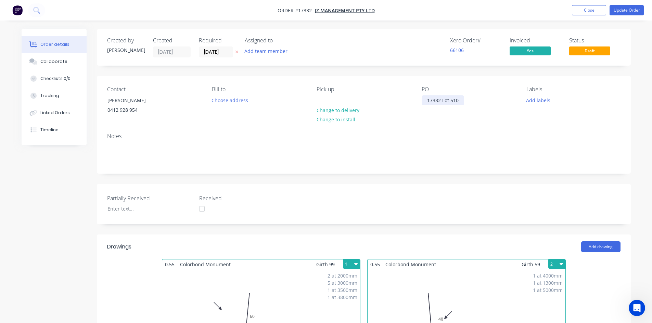
click at [460, 101] on div "17332 Lot 510" at bounding box center [443, 100] width 42 height 10
click at [442, 100] on div "17332 Lot 510" at bounding box center [443, 100] width 42 height 10
click at [455, 119] on div "Contact Carmello 0412 928 954 Bill to Choose address Pick up Change to delivery…" at bounding box center [364, 102] width 534 height 52
click at [624, 10] on button "Update Order" at bounding box center [627, 10] width 34 height 10
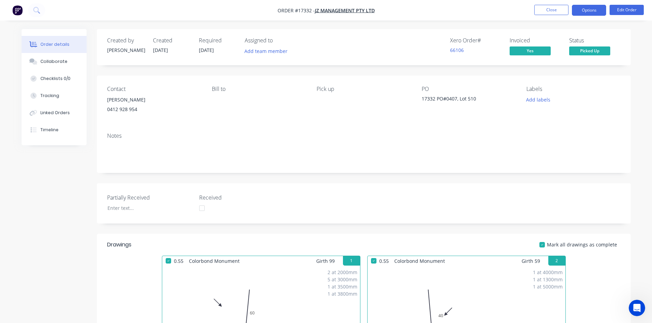
click at [590, 11] on button "Options" at bounding box center [589, 10] width 34 height 11
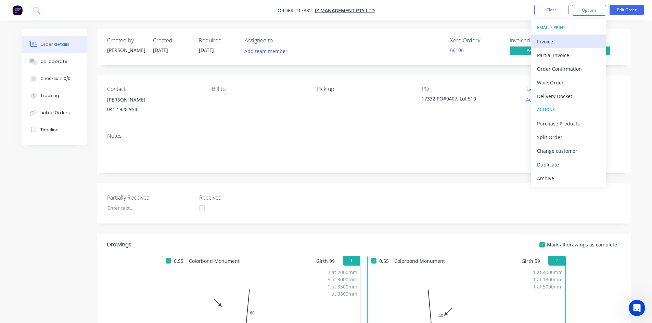
click at [565, 40] on div "Invoice" at bounding box center [568, 42] width 63 height 10
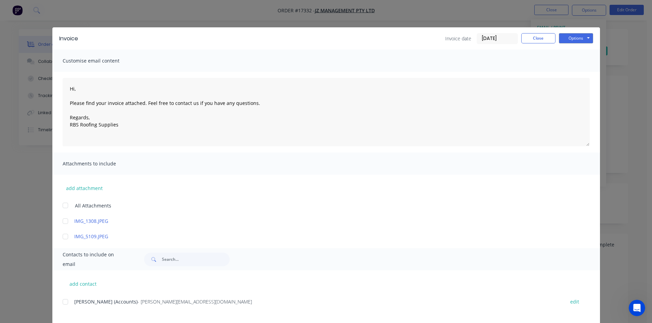
click at [62, 301] on div at bounding box center [66, 302] width 14 height 14
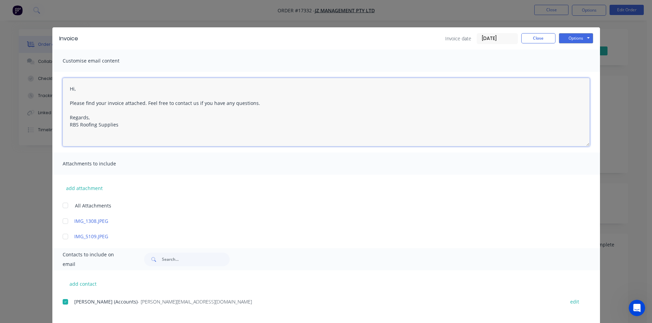
click at [69, 95] on textarea "Hi, Please find your invoice attached. Feel free to contact us if you have any …" at bounding box center [326, 112] width 527 height 68
drag, startPoint x: 90, startPoint y: 103, endPoint x: 61, endPoint y: 105, distance: 29.5
click at [63, 105] on textarea "Hi, UPDATED Please find your invoice attached. Feel free to contact us if you h…" at bounding box center [326, 112] width 527 height 68
click at [68, 87] on textarea "Hi, Please find your invoice attached. Feel free to contact us if you have any …" at bounding box center [326, 112] width 527 height 68
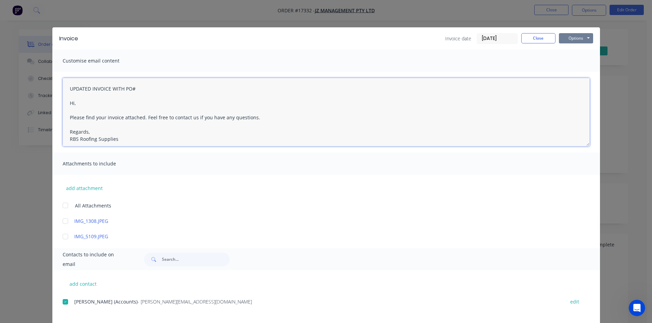
type textarea "UPDATED INVOICE WITH PO# Hi, Please find your invoice attached. Feel free to co…"
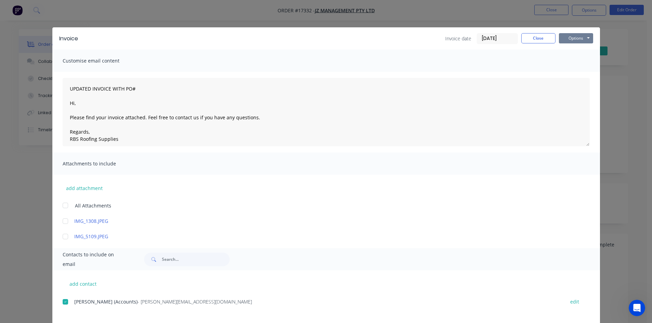
click at [578, 37] on button "Options" at bounding box center [576, 38] width 34 height 10
click at [319, 52] on div "Customise email content" at bounding box center [326, 61] width 548 height 22
click at [585, 41] on button "Options" at bounding box center [576, 38] width 34 height 10
click at [586, 72] on button "Email" at bounding box center [581, 72] width 44 height 11
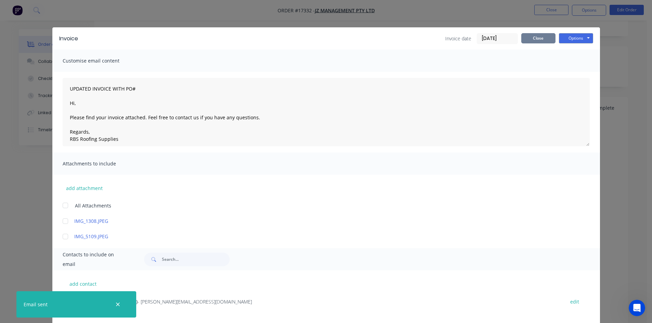
click at [537, 37] on button "Close" at bounding box center [538, 38] width 34 height 10
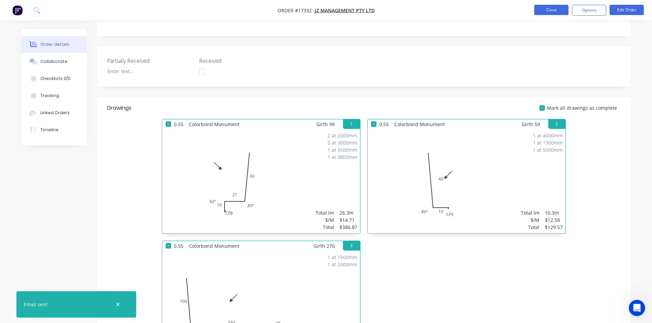
click at [559, 9] on button "Close" at bounding box center [551, 10] width 34 height 10
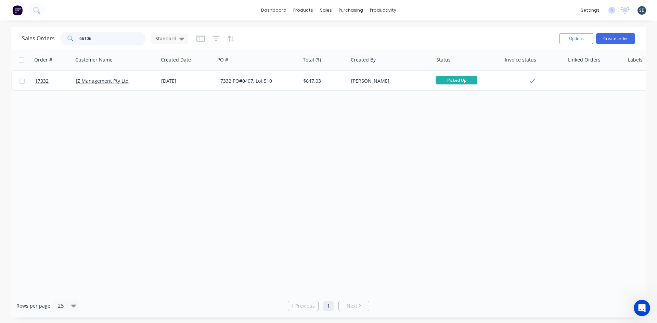
click at [101, 42] on input "66106" at bounding box center [112, 39] width 67 height 14
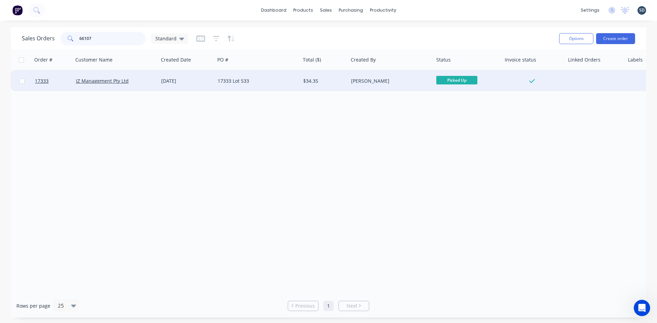
type input "66107"
click at [273, 84] on div "17333 Lot 533" at bounding box center [256, 81] width 76 height 7
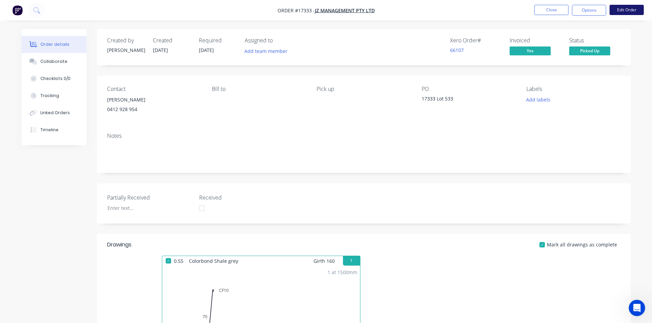
click at [639, 8] on button "Edit Order" at bounding box center [627, 10] width 34 height 10
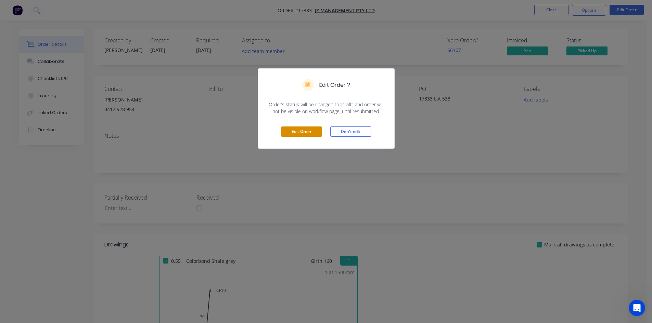
click at [295, 130] on button "Edit Order" at bounding box center [301, 132] width 41 height 10
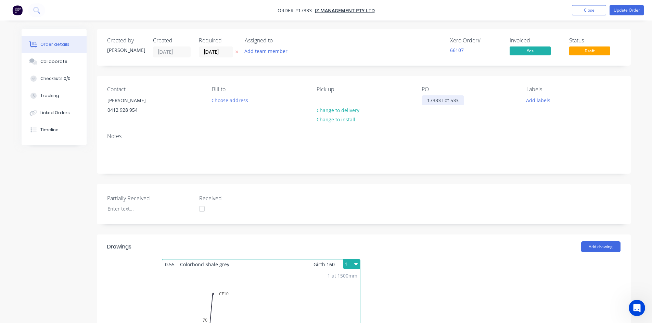
click at [443, 99] on div "17333 Lot 533" at bounding box center [443, 100] width 42 height 10
click at [474, 133] on div "Notes" at bounding box center [363, 136] width 513 height 7
click at [630, 9] on button "Update Order" at bounding box center [627, 10] width 34 height 10
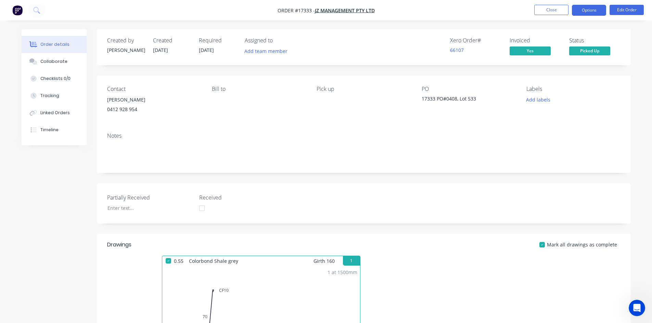
click at [592, 10] on button "Options" at bounding box center [589, 10] width 34 height 11
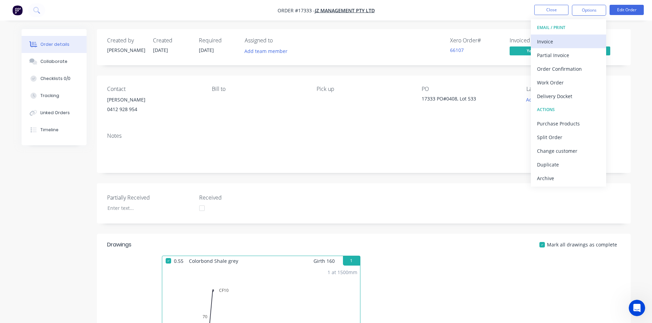
click at [574, 40] on div "Invoice" at bounding box center [568, 42] width 63 height 10
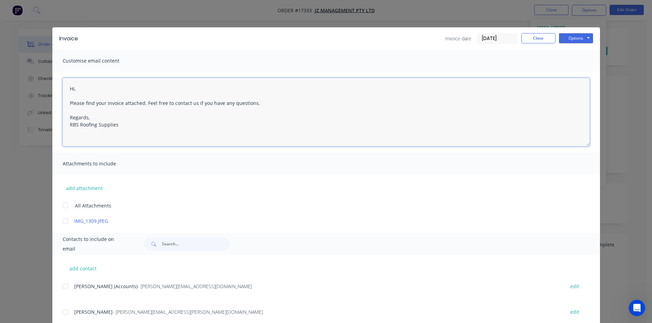
click at [69, 84] on textarea "Hi, Please find your invoice attached. Feel free to contact us if you have any …" at bounding box center [326, 112] width 527 height 68
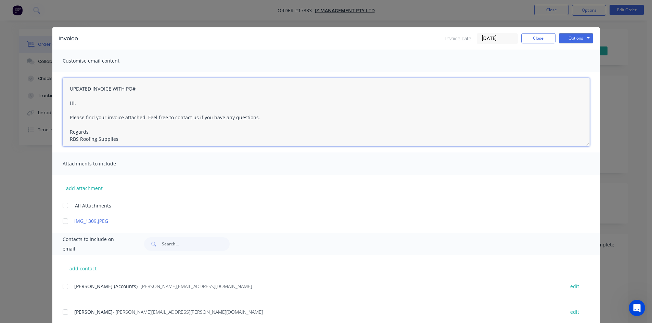
type textarea "UPDATED INVOICE WITH PO# Hi, Please find your invoice attached. Feel free to co…"
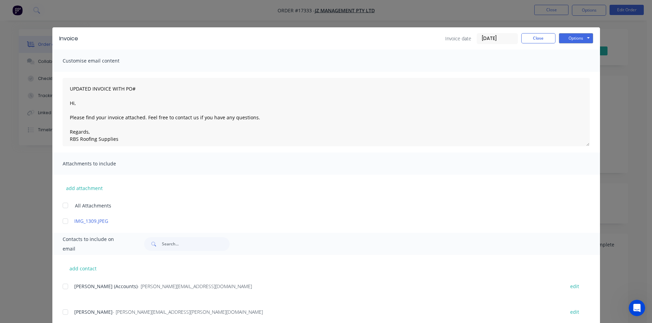
click at [322, 194] on div "add attachment All Attachments IMG_1309.JPEG" at bounding box center [326, 200] width 548 height 50
click at [585, 40] on button "Options" at bounding box center [576, 38] width 34 height 10
click at [583, 71] on button "Email" at bounding box center [581, 72] width 44 height 11
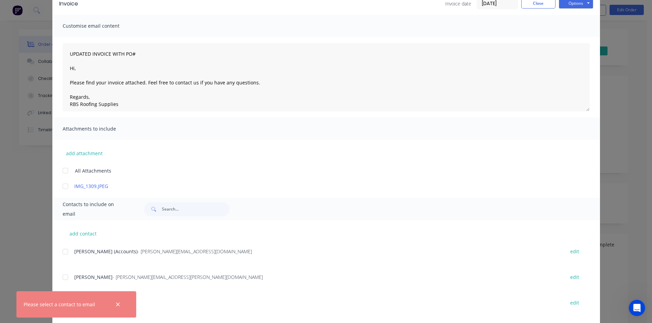
scroll to position [71, 0]
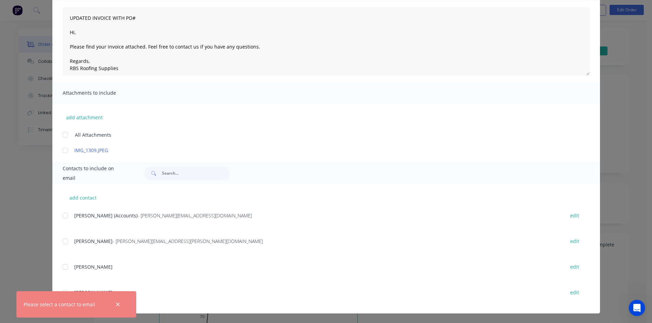
click at [64, 216] on div at bounding box center [66, 216] width 14 height 14
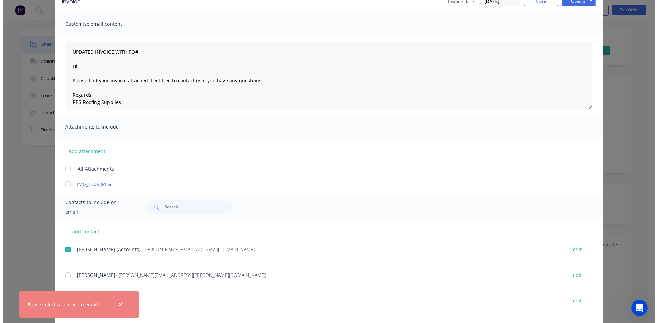
scroll to position [0, 0]
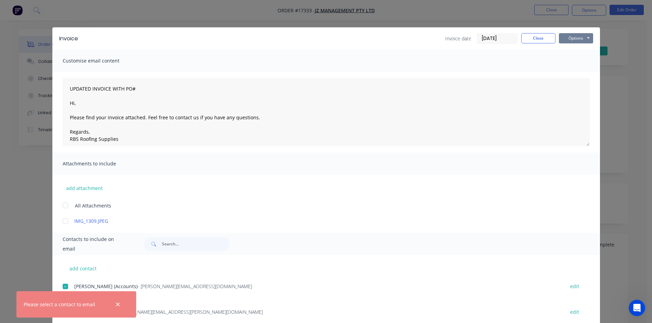
click at [578, 37] on button "Options" at bounding box center [576, 38] width 34 height 10
click at [580, 78] on button "Email" at bounding box center [581, 72] width 44 height 11
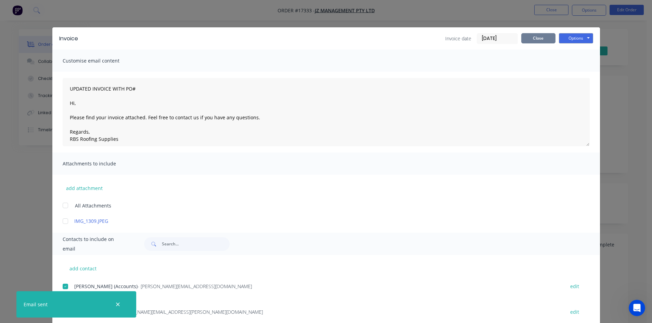
click at [538, 40] on button "Close" at bounding box center [538, 38] width 34 height 10
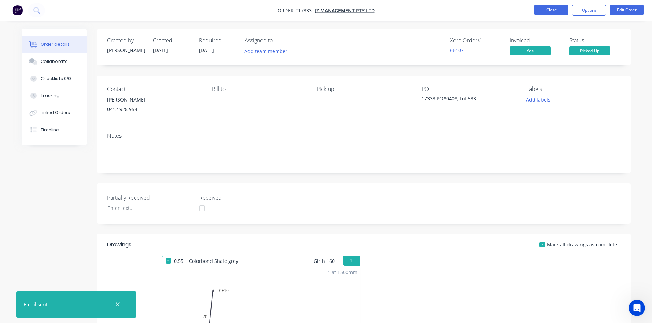
click at [555, 11] on button "Close" at bounding box center [551, 10] width 34 height 10
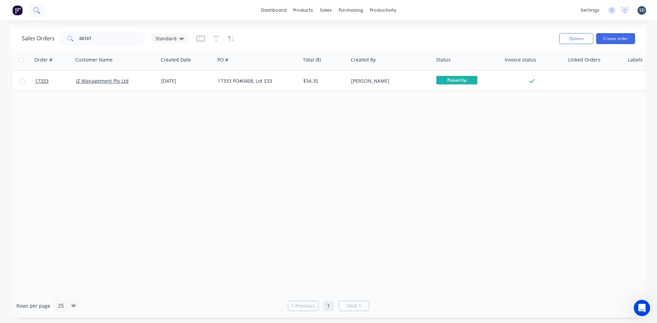
click at [40, 12] on button at bounding box center [36, 10] width 17 height 14
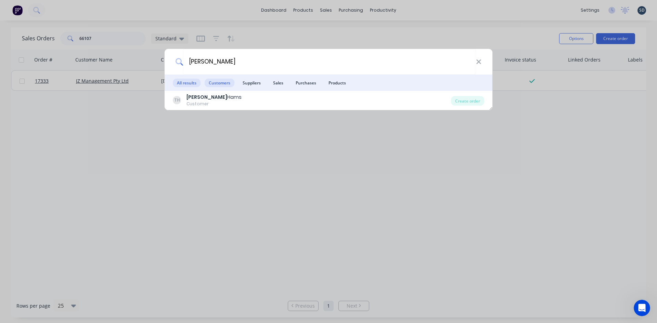
type input "TRAVIS"
click at [227, 82] on span "Customers" at bounding box center [220, 83] width 30 height 9
click at [278, 31] on div "TRAVIS All results Customers Suppliers Sales Purchases Products TH Travis Hams …" at bounding box center [328, 161] width 657 height 323
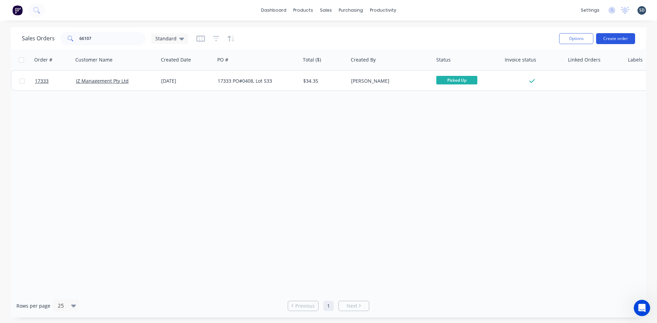
click at [619, 38] on button "Create order" at bounding box center [615, 38] width 39 height 11
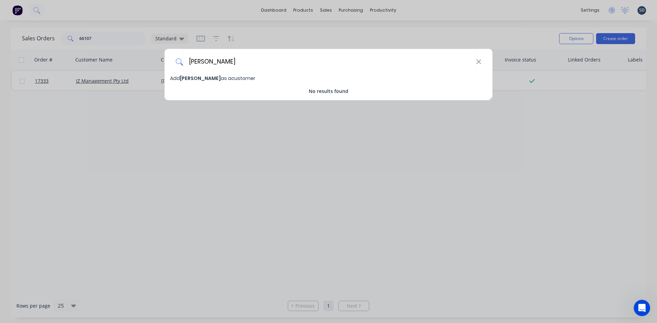
type input "Travis Hollands"
click at [208, 78] on span "Travis Hollands" at bounding box center [200, 78] width 41 height 7
select select "AU"
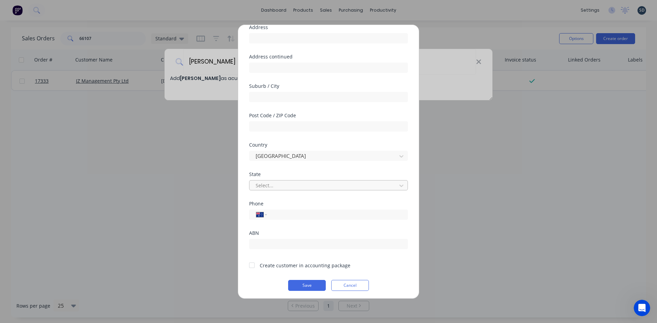
scroll to position [60, 0]
click at [284, 212] on input "tel" at bounding box center [336, 213] width 129 height 8
type input "0448 242 244"
click at [252, 265] on div at bounding box center [252, 264] width 14 height 14
click at [298, 279] on button "Save" at bounding box center [307, 283] width 38 height 11
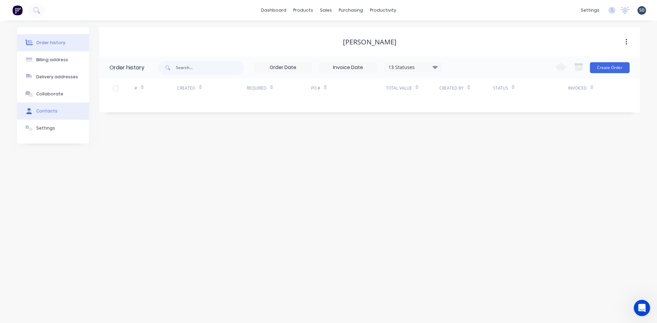
click at [45, 114] on div "Contacts" at bounding box center [46, 111] width 21 height 6
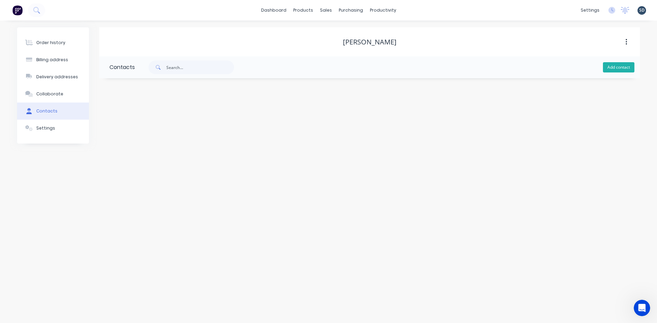
click at [626, 68] on button "Add contact" at bounding box center [618, 67] width 31 height 10
select select "AU"
click at [118, 118] on input "text" at bounding box center [166, 118] width 112 height 10
type input "Travis Hollands"
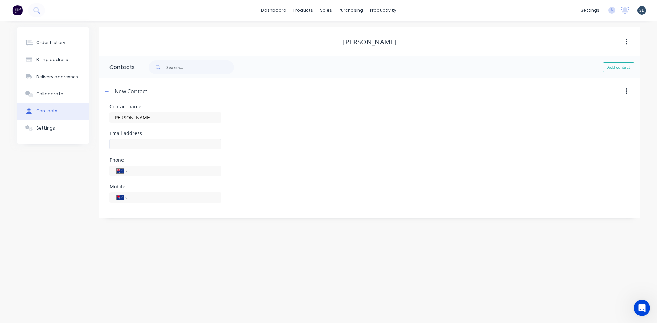
select select "AU"
click at [118, 146] on input "text" at bounding box center [166, 144] width 112 height 10
type input "travis_lh98@hotmail.com"
click at [146, 202] on div "International Afghanistan Åland Islands Albania Algeria American Samoa Andorra …" at bounding box center [166, 198] width 112 height 10
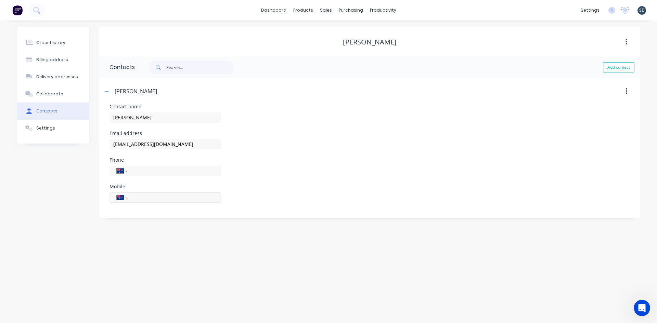
click at [162, 199] on input "tel" at bounding box center [173, 198] width 82 height 8
type input "0448 242 244"
click at [321, 203] on div "Mobile International Afghanistan Åland Islands Albania Algeria American Samoa A…" at bounding box center [370, 197] width 520 height 27
click at [109, 93] on button "button" at bounding box center [107, 91] width 9 height 9
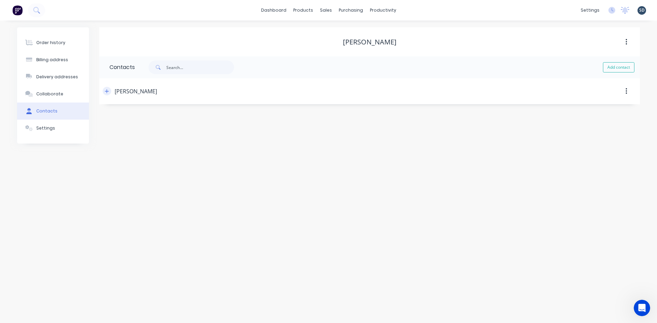
click at [108, 93] on icon "button" at bounding box center [107, 91] width 4 height 5
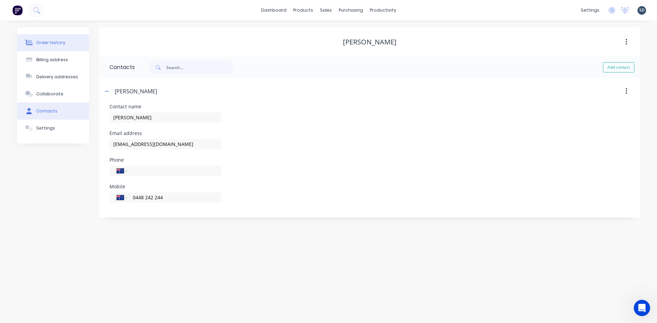
click at [68, 44] on button "Order history" at bounding box center [53, 42] width 72 height 17
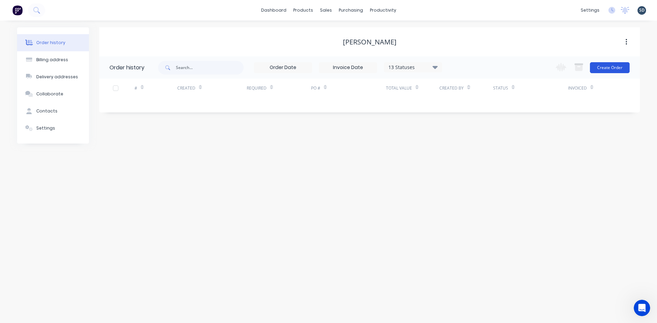
click at [613, 67] on button "Create Order" at bounding box center [610, 67] width 40 height 11
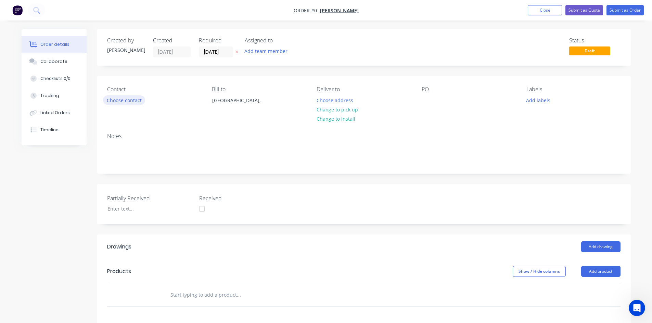
click at [130, 101] on button "Choose contact" at bounding box center [124, 99] width 42 height 9
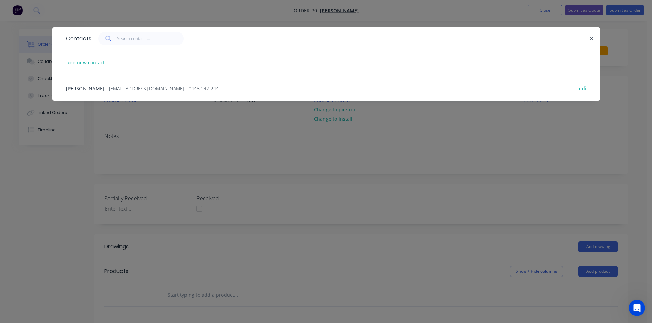
click at [121, 90] on span "- travis_lh98@hotmail.com - 0448 242 244" at bounding box center [162, 88] width 113 height 7
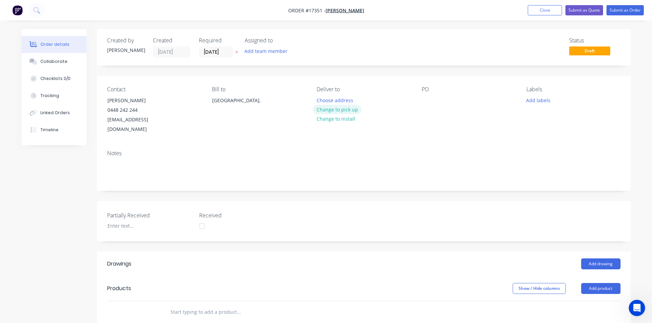
click at [347, 108] on button "Change to pick up" at bounding box center [337, 109] width 49 height 9
click at [428, 102] on div at bounding box center [427, 100] width 11 height 10
click at [467, 145] on div "Notes" at bounding box center [364, 168] width 534 height 46
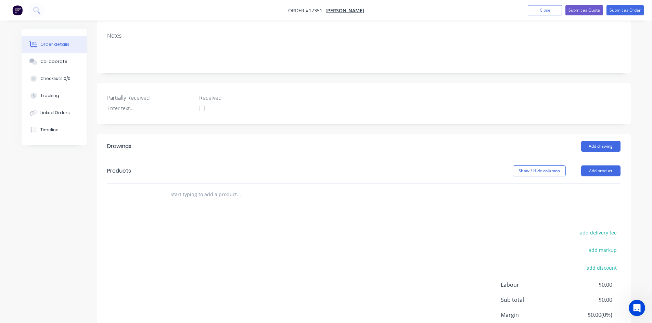
scroll to position [137, 0]
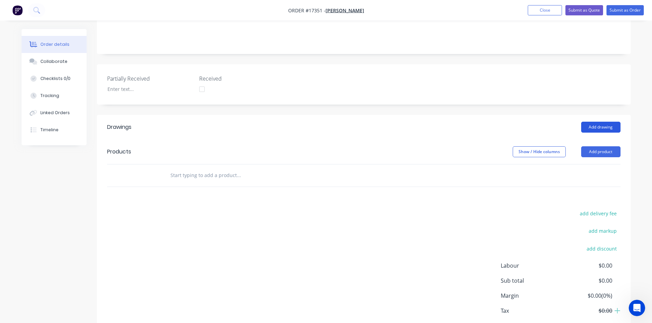
click at [600, 122] on button "Add drawing" at bounding box center [600, 127] width 39 height 11
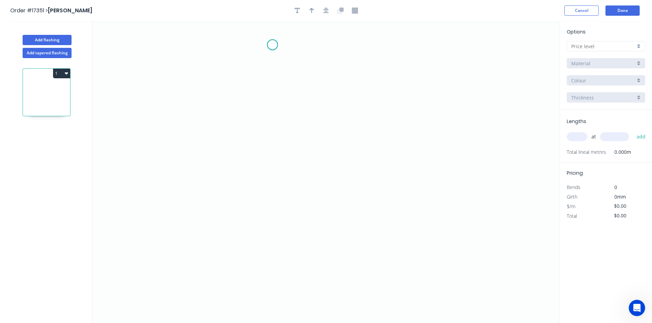
click at [272, 45] on icon "0" at bounding box center [325, 172] width 467 height 302
click at [283, 268] on icon "0" at bounding box center [325, 172] width 467 height 302
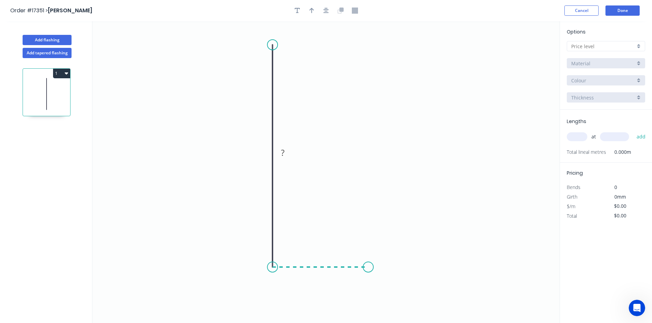
click at [368, 266] on icon "0 ?" at bounding box center [325, 172] width 467 height 302
click at [261, 152] on tspan "?" at bounding box center [261, 152] width 3 height 11
click at [322, 276] on tspan "?" at bounding box center [320, 274] width 3 height 11
drag, startPoint x: 372, startPoint y: 164, endPoint x: 342, endPoint y: 1, distance: 165.8
click at [373, 162] on icon "0 150 60" at bounding box center [325, 172] width 467 height 302
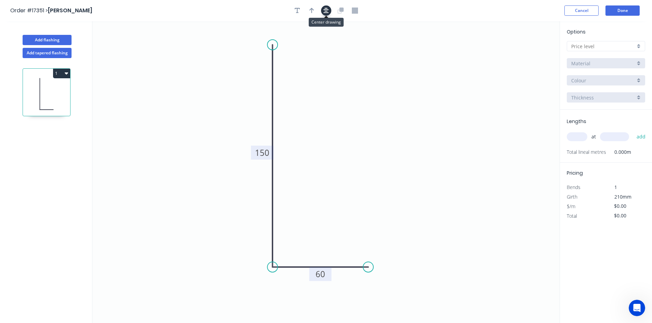
click at [329, 8] on icon "button" at bounding box center [325, 11] width 5 height 6
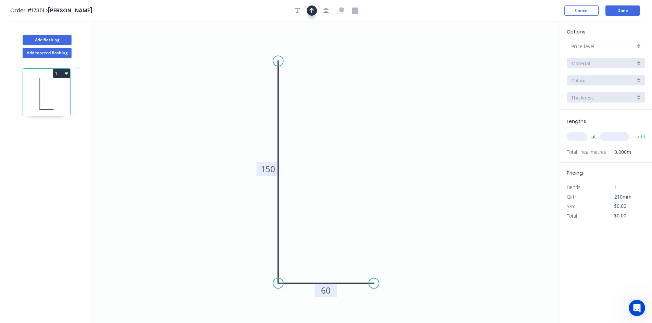
click at [314, 10] on icon "button" at bounding box center [311, 10] width 5 height 5
drag, startPoint x: 524, startPoint y: 55, endPoint x: 222, endPoint y: 122, distance: 309.1
click at [219, 121] on icon at bounding box center [219, 118] width 22 height 6
click at [294, 236] on icon "0 150 60" at bounding box center [325, 172] width 467 height 302
click at [597, 44] on input "text" at bounding box center [603, 46] width 64 height 7
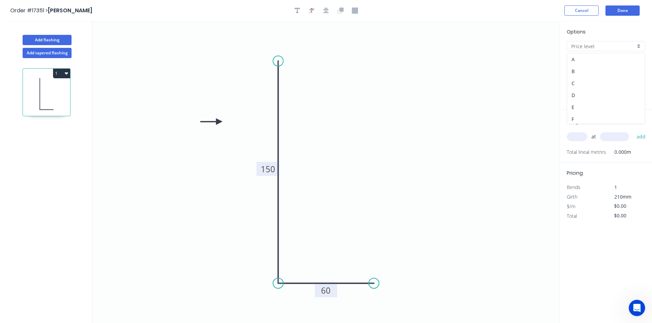
click at [591, 60] on div "A" at bounding box center [606, 59] width 78 height 12
type input "A"
type input "$16.33"
click at [599, 64] on input "Colorbond" at bounding box center [603, 63] width 64 height 7
click at [600, 120] on div "Zincalume" at bounding box center [606, 124] width 78 height 12
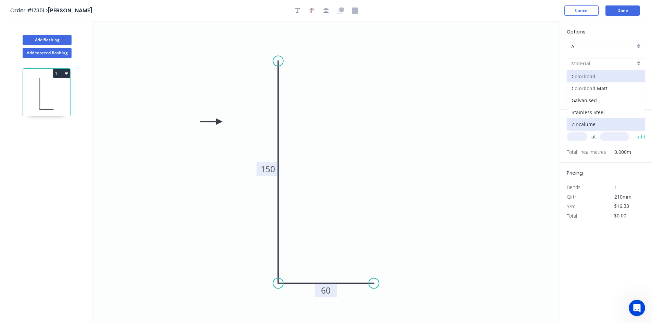
type input "Zincalume"
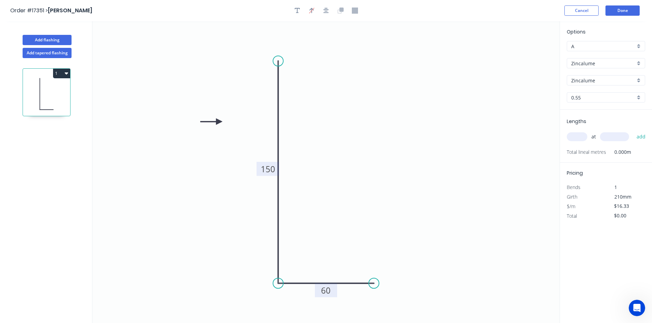
type input "$11.30"
click at [575, 137] on input "text" at bounding box center [577, 136] width 21 height 9
type input "1"
click at [602, 137] on input "text" at bounding box center [614, 136] width 29 height 9
type input "3100"
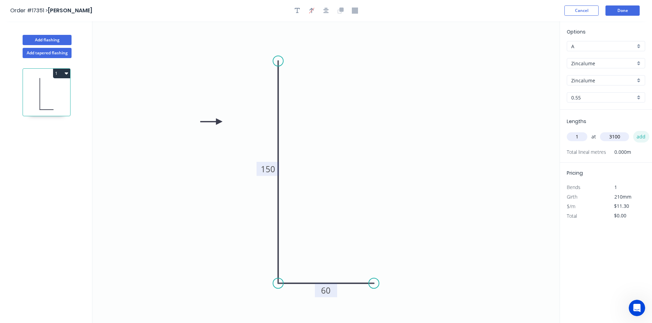
click at [643, 137] on button "add" at bounding box center [641, 137] width 16 height 12
type input "$35.03"
type input "1"
click at [614, 136] on input "text" at bounding box center [614, 136] width 29 height 9
type input "4020"
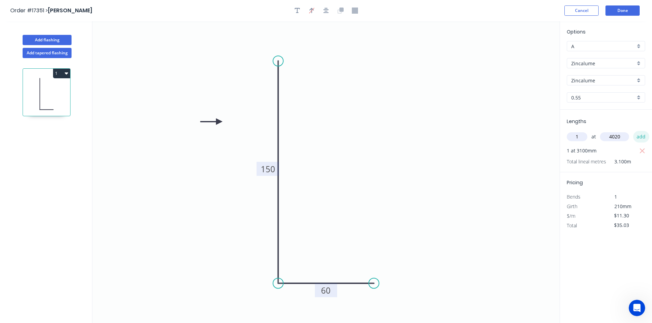
click at [643, 137] on button "add" at bounding box center [641, 137] width 16 height 12
type input "$80.46"
click at [43, 38] on button "Add flashing" at bounding box center [47, 40] width 49 height 10
type input "$0.00"
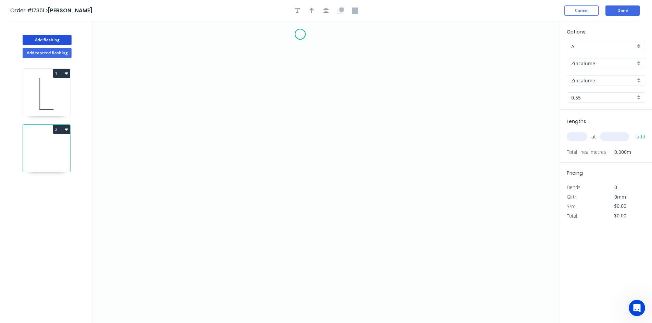
click at [300, 34] on icon "0" at bounding box center [325, 172] width 467 height 302
click at [298, 299] on icon "0" at bounding box center [325, 172] width 467 height 302
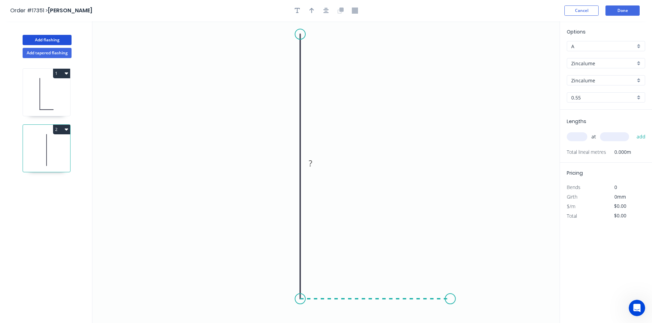
click at [450, 294] on icon "0 ?" at bounding box center [325, 172] width 467 height 302
click at [290, 165] on tspan "?" at bounding box center [289, 163] width 3 height 11
click at [377, 306] on tspan "?" at bounding box center [374, 305] width 3 height 11
click at [409, 216] on icon "0 220 110" at bounding box center [325, 172] width 467 height 302
type input "$15.47"
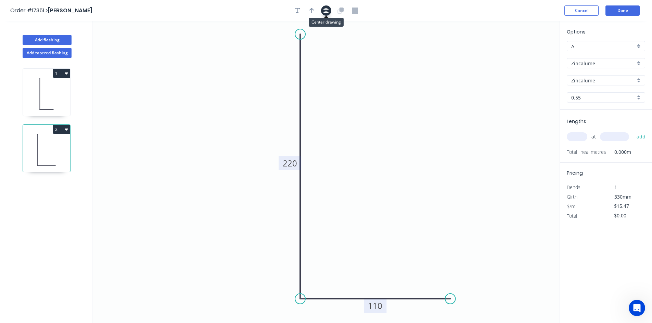
click at [324, 10] on icon "button" at bounding box center [325, 10] width 5 height 5
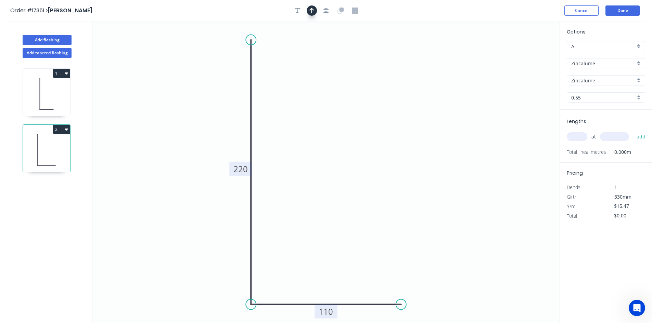
click at [313, 11] on icon "button" at bounding box center [311, 11] width 5 height 6
drag, startPoint x: 524, startPoint y: 55, endPoint x: 205, endPoint y: 111, distance: 323.9
click at [182, 111] on icon at bounding box center [171, 109] width 22 height 6
click at [576, 138] on input "text" at bounding box center [577, 136] width 21 height 9
type input "1"
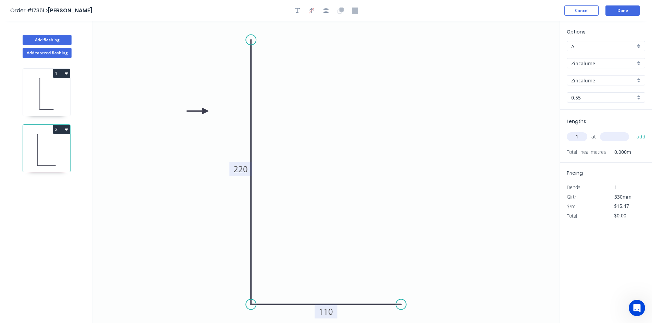
click at [608, 137] on input "text" at bounding box center [614, 136] width 29 height 9
type input "3500"
click at [640, 137] on button "add" at bounding box center [641, 137] width 16 height 12
type input "$54.15"
click at [42, 97] on icon at bounding box center [46, 94] width 47 height 44
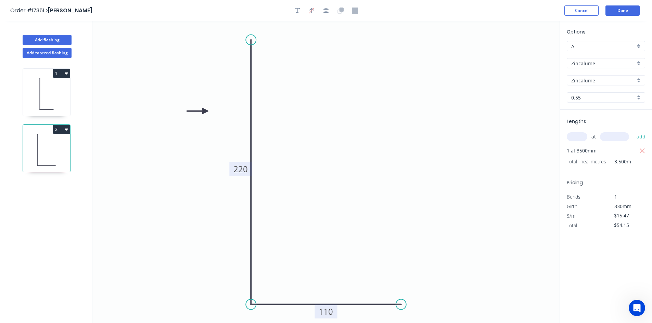
type input "$11.30"
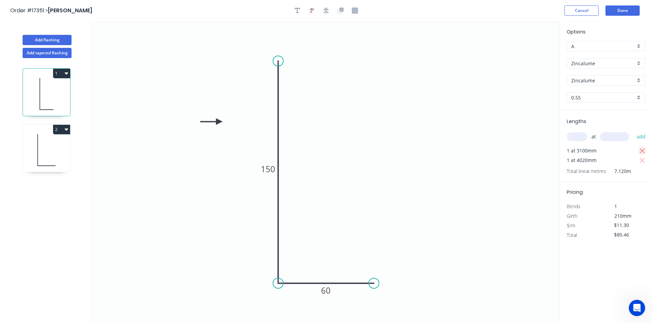
click at [642, 151] on icon "button" at bounding box center [642, 151] width 5 height 5
type input "$45.43"
click at [575, 136] on input "text" at bounding box center [577, 136] width 21 height 9
type input "3"
click at [611, 136] on input "text" at bounding box center [614, 136] width 29 height 9
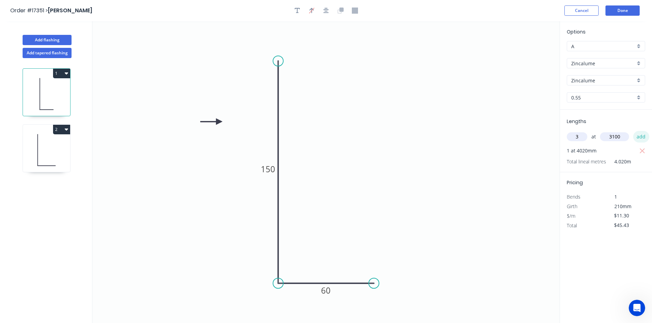
type input "3100"
click at [638, 135] on button "add" at bounding box center [641, 137] width 16 height 12
type input "$150.52"
click at [62, 143] on icon at bounding box center [46, 150] width 47 height 44
type input "$15.47"
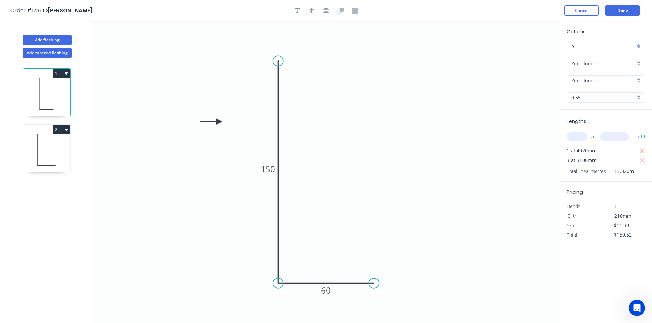
type input "$54.15"
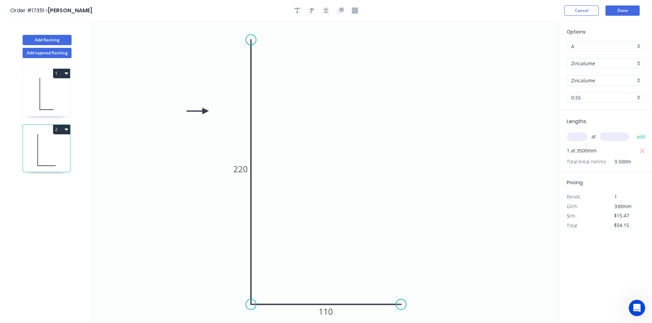
click at [46, 80] on icon at bounding box center [46, 94] width 47 height 44
type input "$11.30"
type input "$150.52"
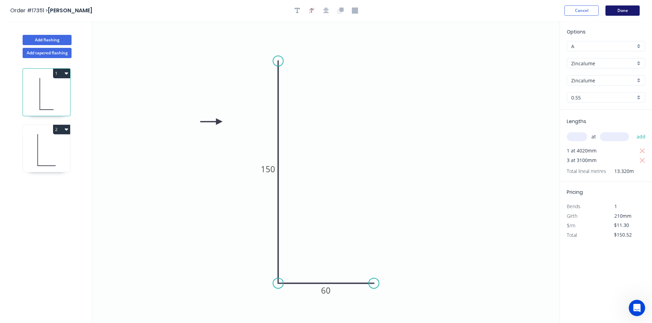
click at [627, 11] on button "Done" at bounding box center [622, 10] width 34 height 10
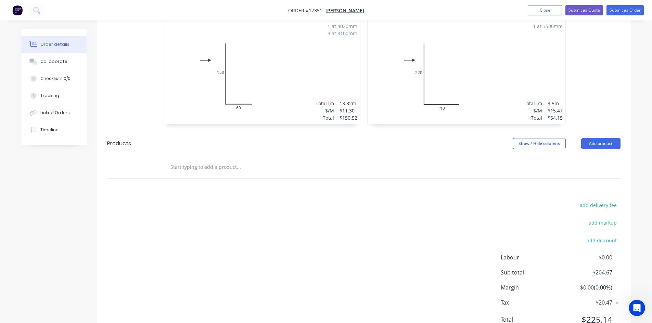
scroll to position [287, 0]
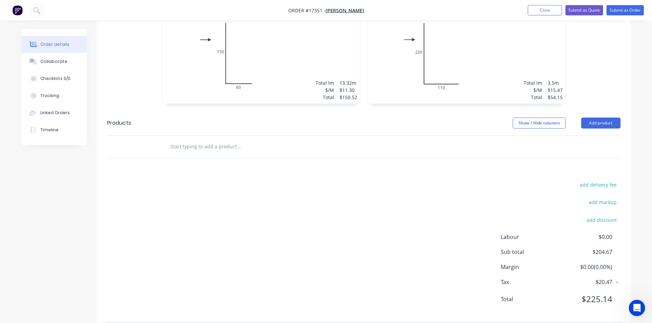
click at [189, 140] on input "text" at bounding box center [238, 147] width 137 height 14
click at [184, 140] on input "text" at bounding box center [238, 147] width 137 height 14
type input "quad gutter"
click at [601, 118] on button "Add product" at bounding box center [600, 123] width 39 height 11
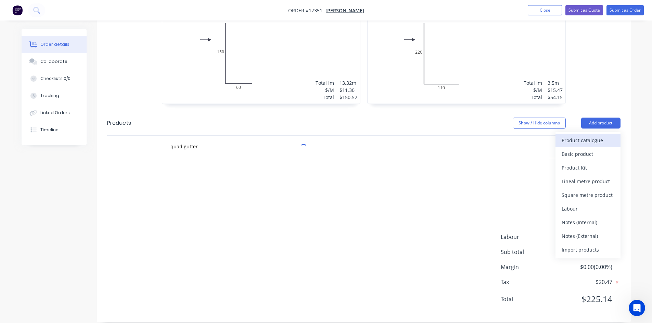
click at [589, 136] on div "Product catalogue" at bounding box center [588, 141] width 53 height 10
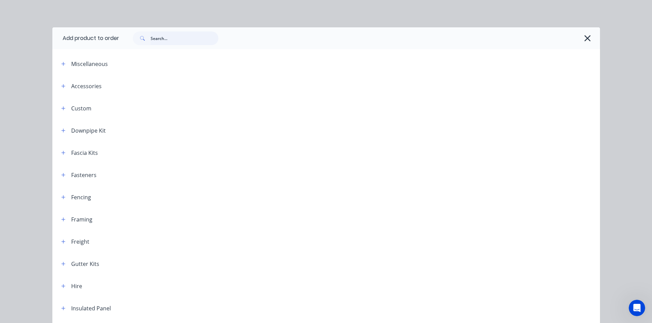
click at [183, 40] on input "text" at bounding box center [185, 38] width 68 height 14
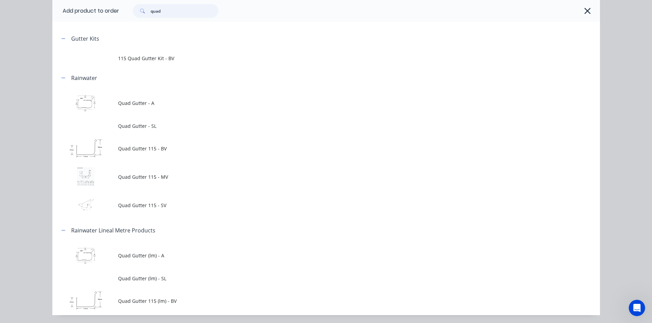
scroll to position [68, 0]
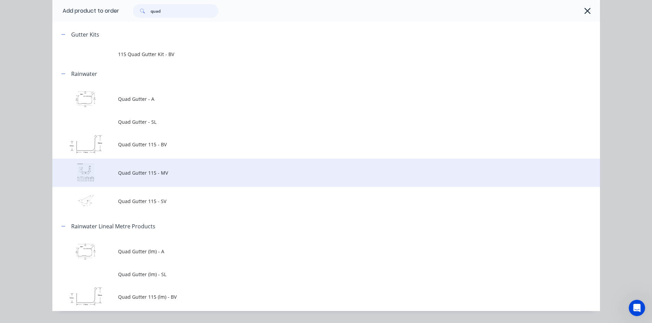
type input "quad"
click at [191, 170] on span "Quad Gutter 115 - MV" at bounding box center [310, 172] width 385 height 7
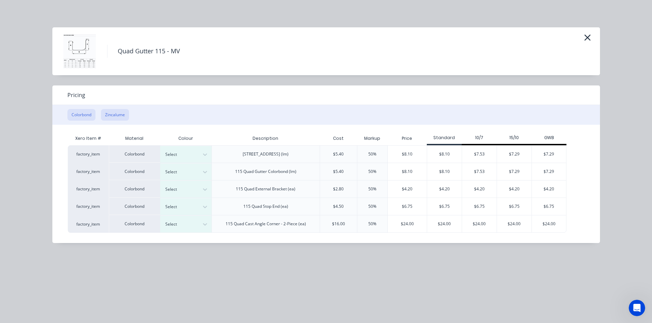
click at [117, 115] on button "Zincalume" at bounding box center [115, 115] width 28 height 12
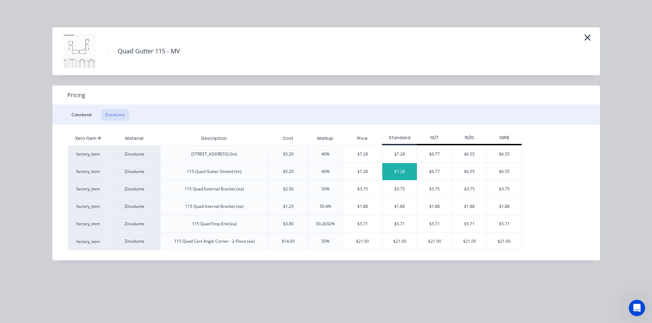
click at [398, 170] on div "$7.28" at bounding box center [399, 171] width 35 height 17
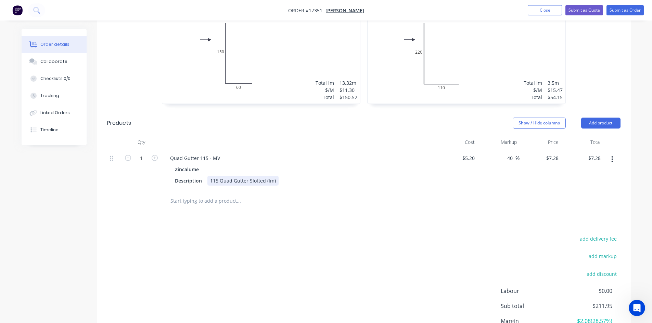
click at [275, 176] on div "115 Quad Gutter Slotted (lm)" at bounding box center [242, 181] width 71 height 10
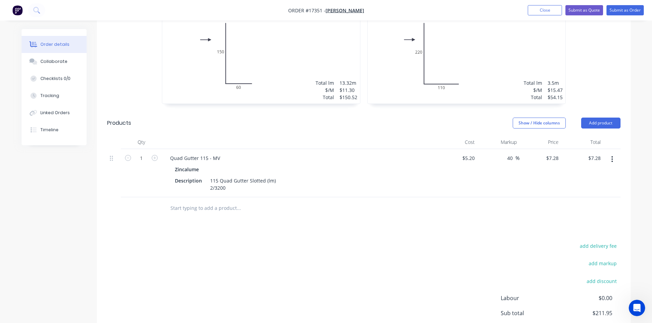
click at [303, 222] on div "Drawings Add drawing 0.55 Zincalume Zincalume Girth 210 1 0 150 60 0 150 60 1 a…" at bounding box center [364, 174] width 534 height 420
click at [145, 153] on input "1" at bounding box center [141, 158] width 18 height 10
type input "6.4"
type input "$46.59"
click at [218, 209] on div at bounding box center [285, 208] width 246 height 22
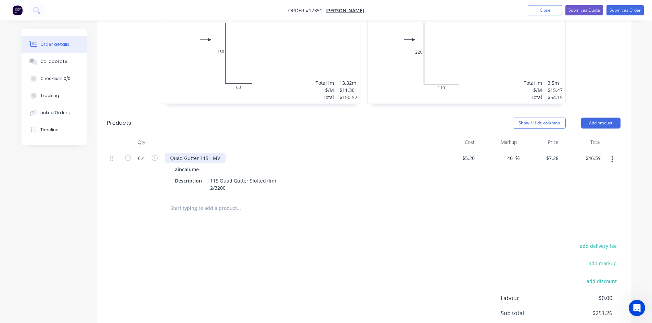
click at [203, 153] on div "Quad Gutter 115 - MV" at bounding box center [195, 158] width 61 height 10
copy div "Quad Gutter 115 - MV"
click at [198, 197] on div at bounding box center [285, 208] width 246 height 22
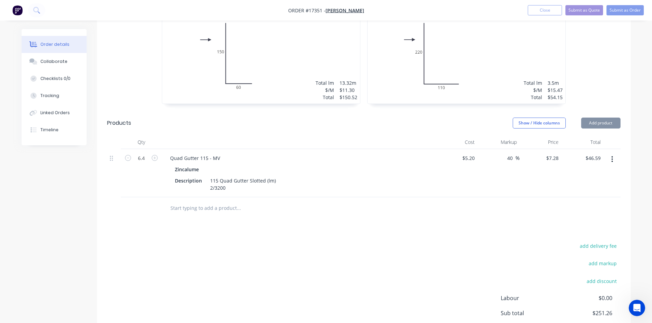
click at [194, 202] on input "text" at bounding box center [238, 209] width 137 height 14
paste input "Quad Gutter 115 - MV"
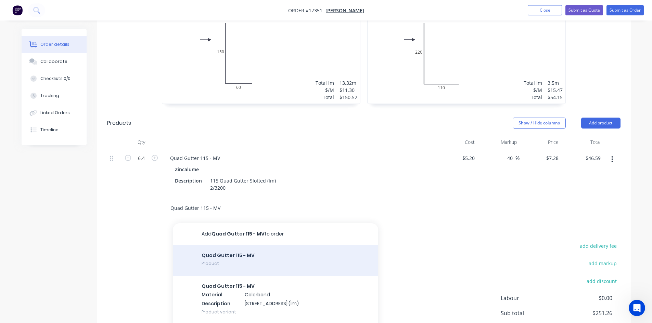
type input "Quad Gutter 115 - MV"
click at [227, 253] on div "Quad Gutter 115 - MV Product" at bounding box center [275, 260] width 205 height 31
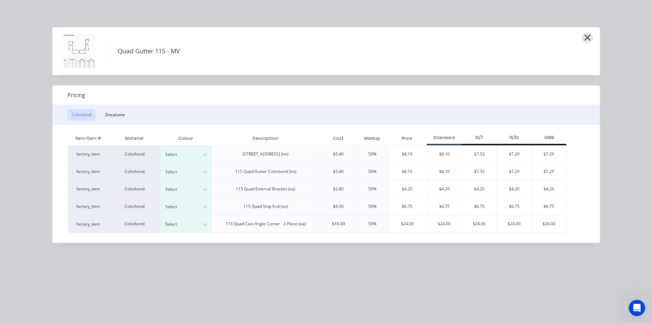
click at [588, 38] on icon "button" at bounding box center [587, 38] width 6 height 6
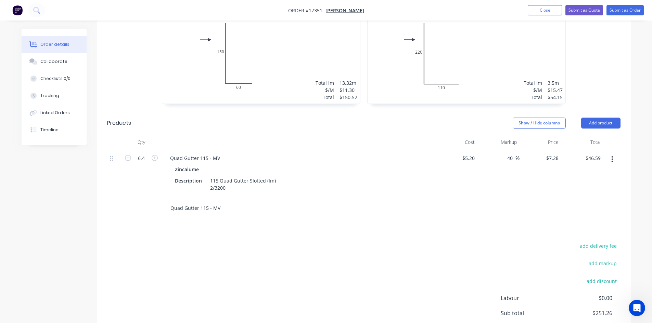
click at [206, 202] on input "Quad Gutter 115 - MV" at bounding box center [238, 209] width 137 height 14
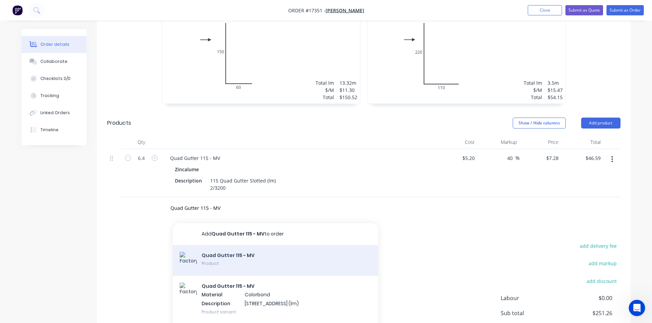
click at [228, 248] on div "Quad Gutter 115 - MV Product" at bounding box center [275, 260] width 205 height 31
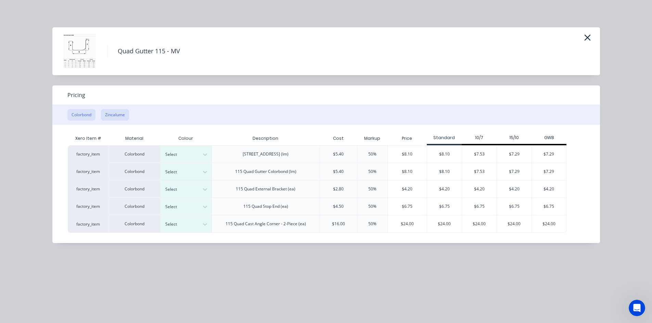
click at [120, 120] on button "Zincalume" at bounding box center [115, 115] width 28 height 12
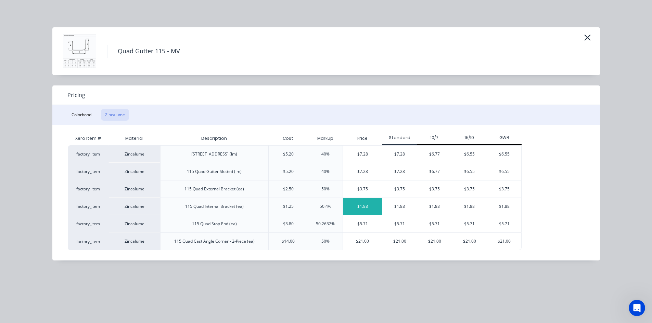
click at [367, 207] on div "$1.88" at bounding box center [362, 206] width 39 height 17
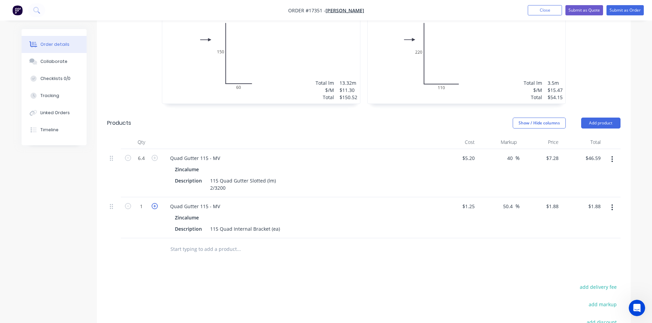
click at [155, 203] on icon "button" at bounding box center [155, 206] width 6 height 6
type input "2"
type input "$3.76"
click at [155, 203] on icon "button" at bounding box center [155, 206] width 6 height 6
type input "3"
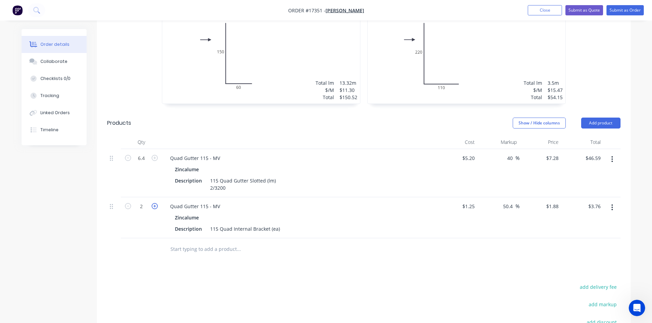
type input "$5.64"
click at [155, 203] on icon "button" at bounding box center [155, 206] width 6 height 6
type input "4"
type input "$7.52"
click at [155, 203] on icon "button" at bounding box center [155, 206] width 6 height 6
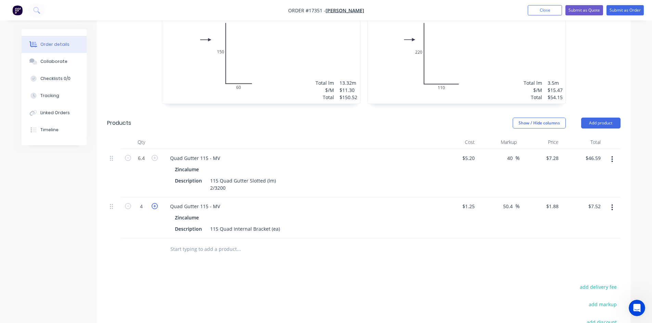
type input "5"
type input "$9.40"
click at [155, 203] on icon "button" at bounding box center [155, 206] width 6 height 6
type input "6"
type input "$11.28"
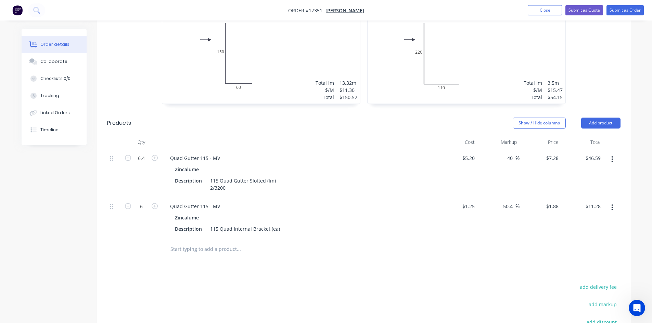
click at [323, 256] on div "Drawings Add drawing 0.55 Zincalume Zincalume Girth 210 1 0 150 60 0 150 60 1 a…" at bounding box center [364, 194] width 534 height 461
click at [205, 243] on input "text" at bounding box center [238, 250] width 137 height 14
paste input "Quad Gutter 115 - MV"
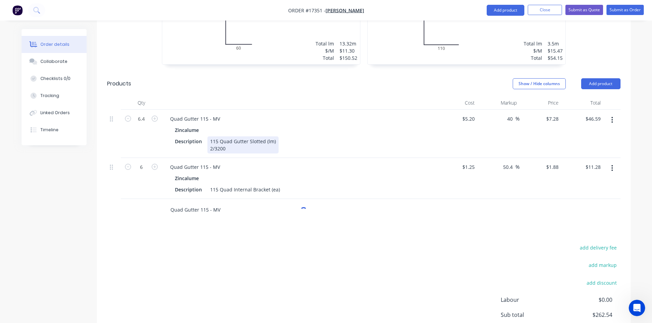
scroll to position [390, 0]
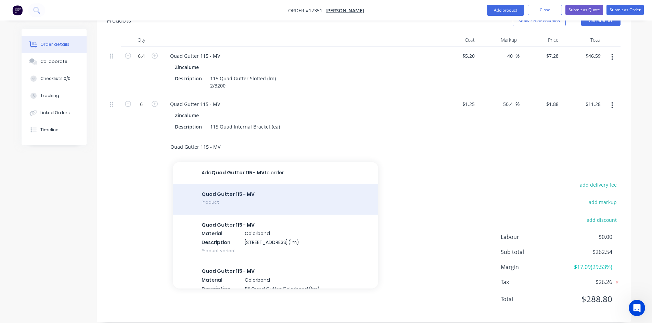
type input "Quad Gutter 115 - MV"
click at [236, 190] on div "Quad Gutter 115 - MV Product" at bounding box center [275, 199] width 205 height 31
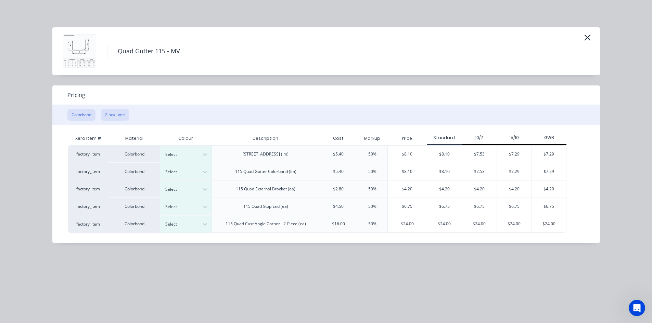
click at [125, 119] on button "Zincalume" at bounding box center [115, 115] width 28 height 12
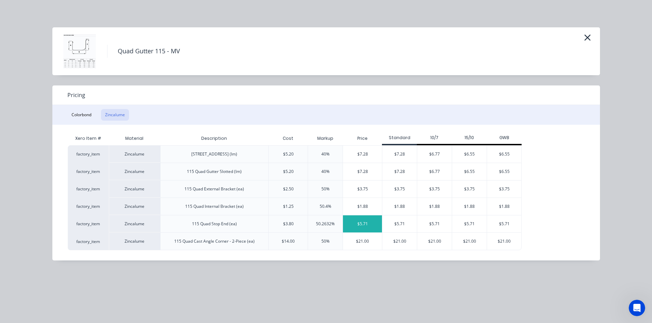
click at [364, 224] on div "$5.71" at bounding box center [362, 224] width 39 height 17
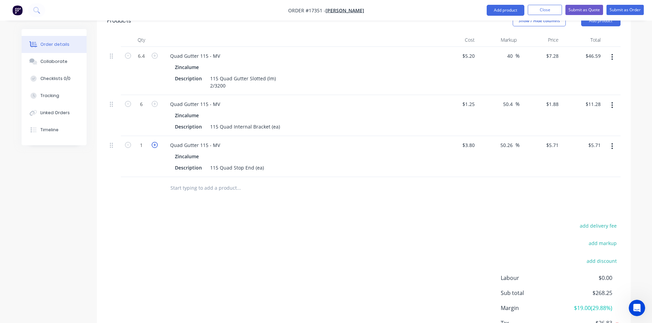
click at [154, 142] on icon "button" at bounding box center [155, 145] width 6 height 6
type input "2"
type input "$11.42"
click at [265, 163] on div "Description 115 Quad Stop End (ea)" at bounding box center [297, 168] width 251 height 10
click at [314, 249] on div "add delivery fee add markup add discount Labour $0.00 Sub total $273.96 Margin …" at bounding box center [363, 302] width 513 height 132
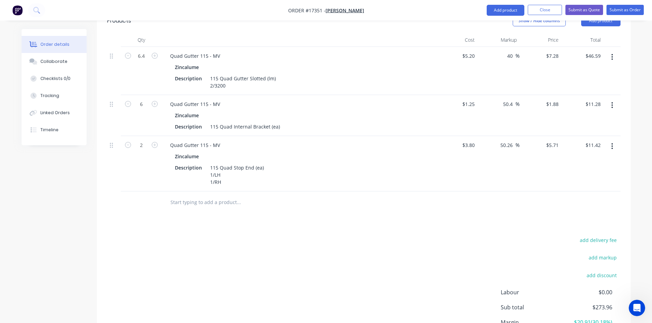
click at [175, 196] on input "text" at bounding box center [238, 203] width 137 height 14
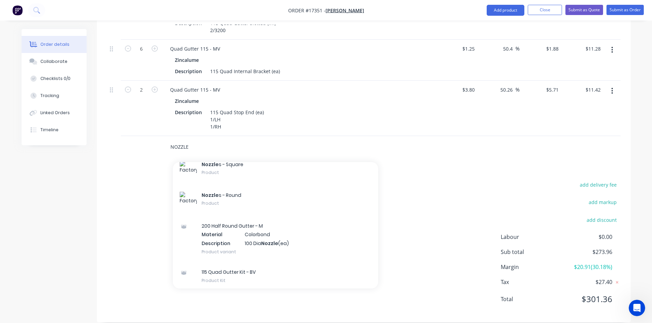
scroll to position [1780, 0]
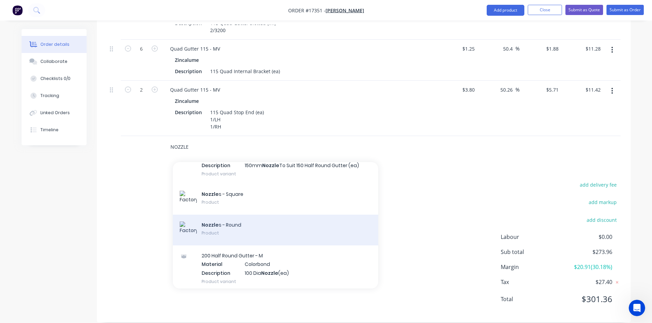
type input "NOZZLE"
click at [259, 222] on div "Nozzle s - Round Product" at bounding box center [275, 230] width 205 height 31
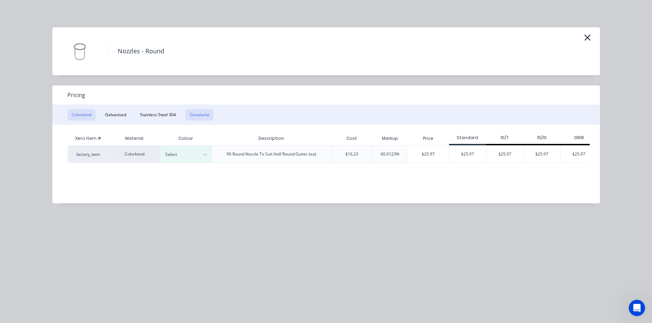
click at [208, 116] on button "Zincalume" at bounding box center [199, 115] width 28 height 12
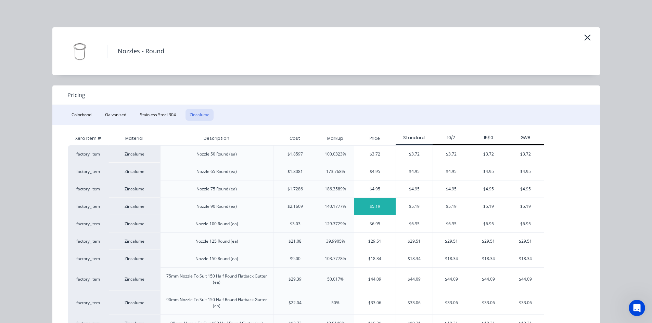
click at [378, 205] on div "$5.19" at bounding box center [374, 206] width 41 height 17
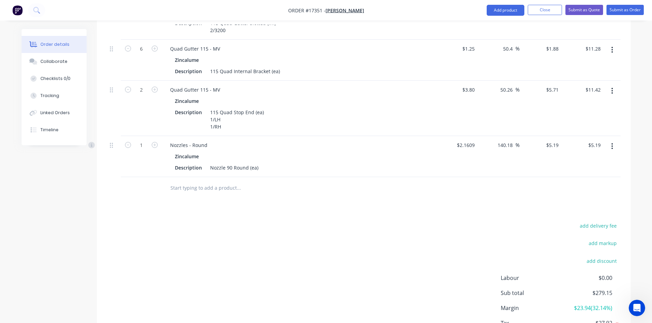
click at [269, 221] on div "add delivery fee add markup add discount Labour $0.00 Sub total $279.15 Margin …" at bounding box center [363, 287] width 513 height 132
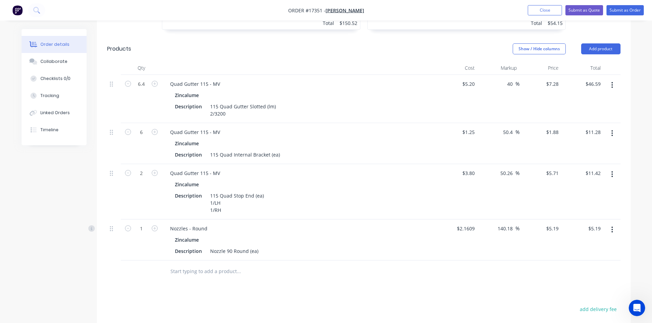
scroll to position [349, 0]
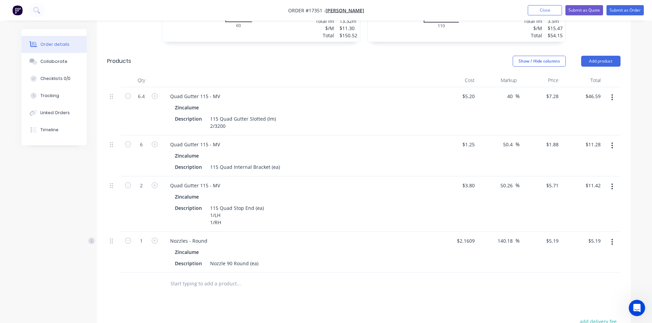
click at [214, 280] on input "text" at bounding box center [238, 284] width 137 height 14
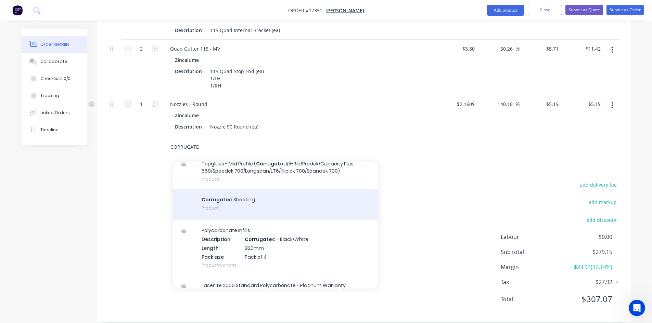
scroll to position [103, 0]
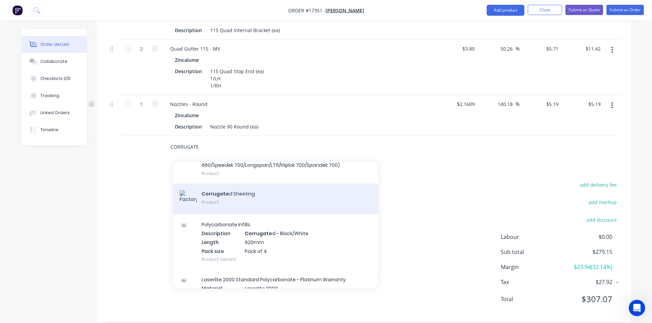
type input "CORRUGATE"
click at [235, 188] on div "Corrugate d Sheeting Product" at bounding box center [275, 199] width 205 height 31
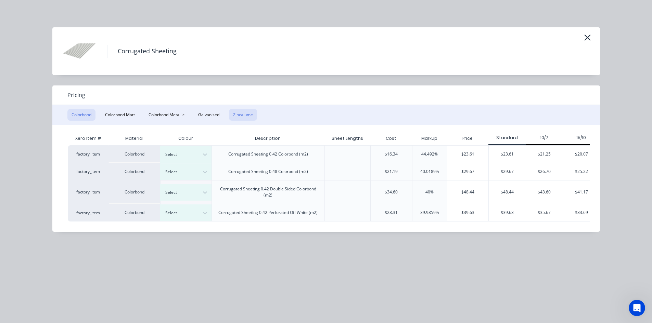
click at [245, 116] on button "Zincalume" at bounding box center [243, 115] width 28 height 12
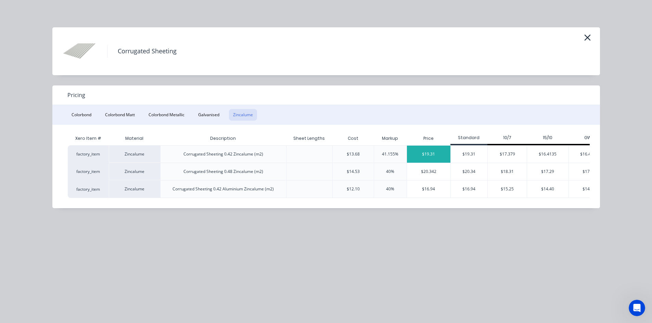
click at [435, 154] on div "$19.31" at bounding box center [428, 154] width 43 height 17
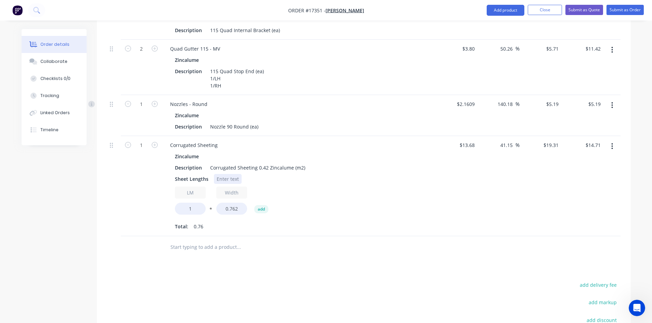
click at [223, 174] on div at bounding box center [228, 179] width 28 height 10
click at [331, 250] on div "Drawings Add drawing 0.55 Zincalume Zincalume Girth 210 1 0 150 60 0 150 60 1 a…" at bounding box center [364, 94] width 534 height 657
click at [194, 203] on input "1" at bounding box center [190, 209] width 31 height 12
type input "28.17"
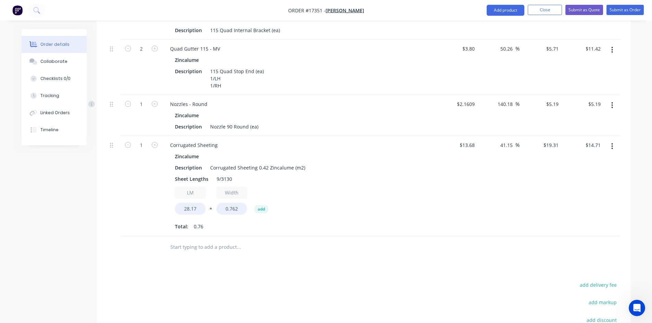
type input "$414.50"
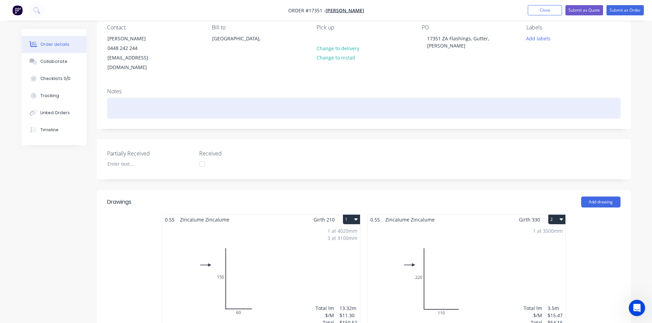
scroll to position [0, 0]
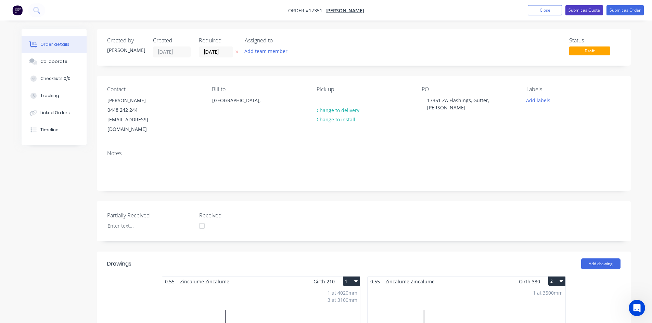
click at [583, 11] on button "Submit as Quote" at bounding box center [584, 10] width 38 height 10
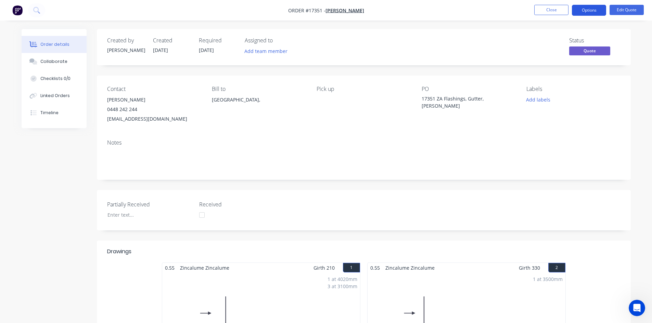
click at [590, 11] on button "Options" at bounding box center [589, 10] width 34 height 11
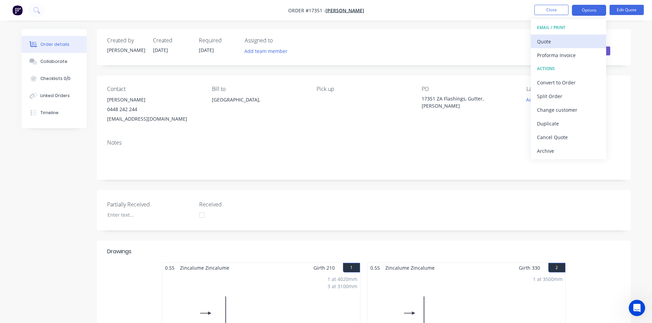
click at [565, 39] on div "Quote" at bounding box center [568, 42] width 63 height 10
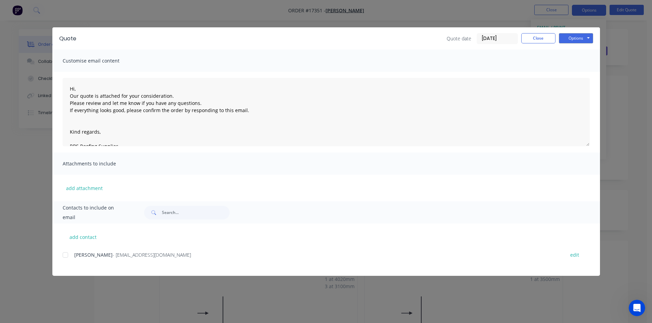
click at [61, 256] on div "add contact Travis Hollands - travis_lh98@hotmail.com edit" at bounding box center [326, 250] width 548 height 52
click at [64, 255] on div at bounding box center [66, 255] width 14 height 14
click at [587, 40] on button "Options" at bounding box center [576, 38] width 34 height 10
click at [582, 73] on button "Email" at bounding box center [581, 72] width 44 height 11
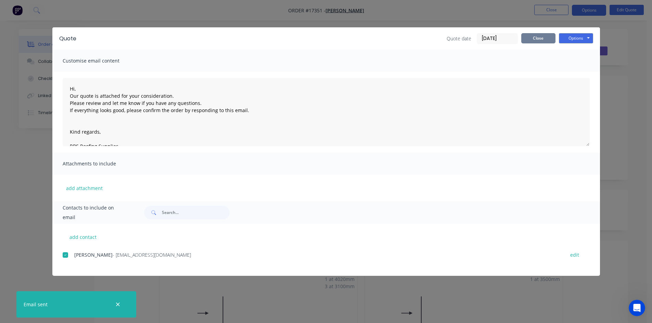
click at [530, 37] on button "Close" at bounding box center [538, 38] width 34 height 10
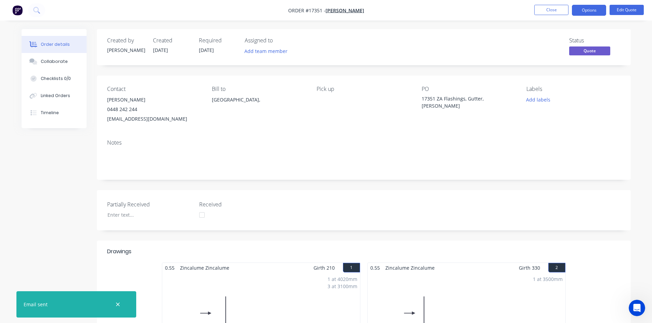
click at [428, 18] on nav "Order #17351 - Travis Hollands Close Options Edit Quote" at bounding box center [326, 10] width 652 height 21
click at [385, 9] on nav "Order #17351 - Travis Hollands Close Options Edit Quote" at bounding box center [326, 10] width 652 height 21
drag, startPoint x: 385, startPoint y: 9, endPoint x: 381, endPoint y: 10, distance: 3.9
click at [381, 10] on nav "Order #17351 - Travis Hollands Close Options Edit Quote" at bounding box center [326, 10] width 652 height 21
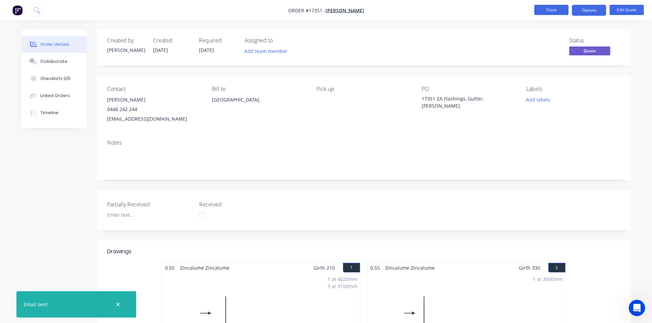
click at [554, 11] on button "Close" at bounding box center [551, 10] width 34 height 10
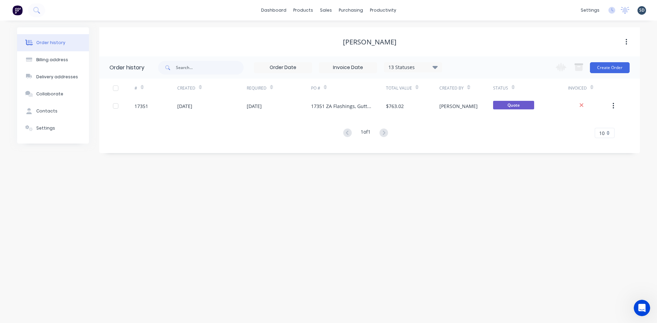
click at [420, 8] on div "dashboard products sales purchasing productivity dashboard products Product Cat…" at bounding box center [328, 10] width 657 height 21
click at [420, 9] on div "dashboard products sales purchasing productivity dashboard products Product Cat…" at bounding box center [328, 10] width 657 height 21
click at [429, 11] on div "dashboard products sales purchasing productivity dashboard products Product Cat…" at bounding box center [328, 10] width 657 height 21
click at [424, 11] on div "dashboard products sales purchasing productivity dashboard products Product Cat…" at bounding box center [328, 10] width 657 height 21
click at [420, 10] on div "dashboard products sales purchasing productivity dashboard products Product Cat…" at bounding box center [328, 10] width 657 height 21
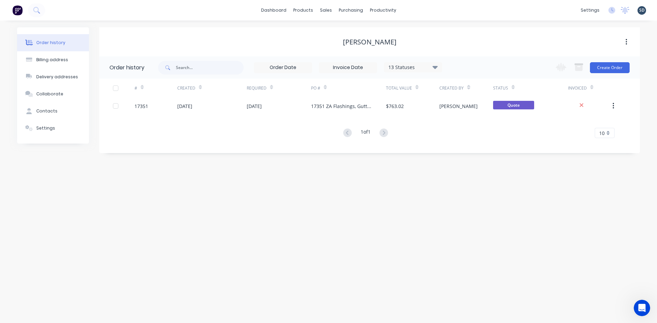
click at [441, 16] on div "dashboard products sales purchasing productivity dashboard products Product Cat…" at bounding box center [328, 10] width 657 height 21
click at [430, 12] on div "dashboard products sales purchasing productivity dashboard products Product Cat…" at bounding box center [328, 10] width 657 height 21
click at [86, 10] on div "dashboard products sales purchasing productivity dashboard products Product Cat…" at bounding box center [328, 10] width 657 height 21
drag, startPoint x: 84, startPoint y: 9, endPoint x: 408, endPoint y: 10, distance: 323.8
click at [408, 10] on div "dashboard products sales purchasing productivity dashboard products Product Cat…" at bounding box center [328, 10] width 657 height 21
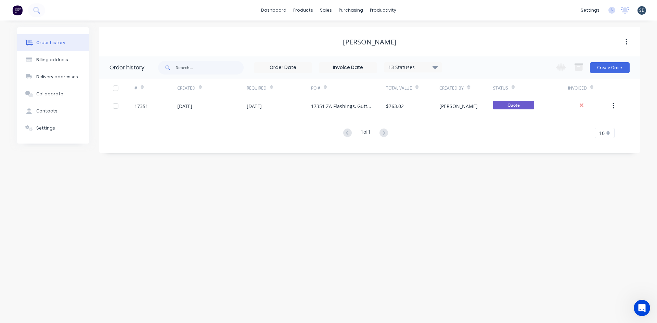
click at [414, 10] on div "dashboard products sales purchasing productivity dashboard products Product Cat…" at bounding box center [328, 10] width 657 height 21
click at [417, 8] on div "dashboard products sales purchasing productivity dashboard products Product Cat…" at bounding box center [328, 10] width 657 height 21
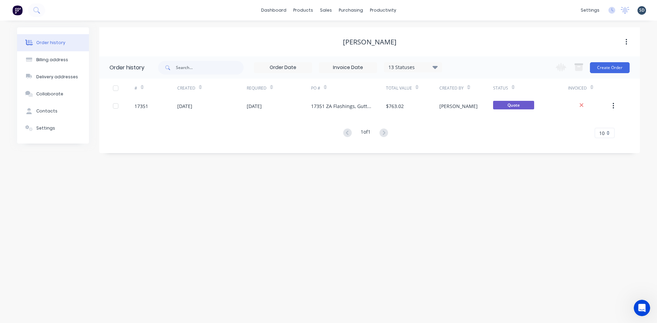
click at [411, 8] on div "dashboard products sales purchasing productivity dashboard products Product Cat…" at bounding box center [328, 10] width 657 height 21
click at [415, 9] on div "dashboard products sales purchasing productivity dashboard products Product Cat…" at bounding box center [328, 10] width 657 height 21
click at [413, 11] on div "dashboard products sales purchasing productivity dashboard products Product Cat…" at bounding box center [328, 10] width 657 height 21
click at [417, 9] on div "dashboard products sales purchasing productivity dashboard products Product Cat…" at bounding box center [328, 10] width 657 height 21
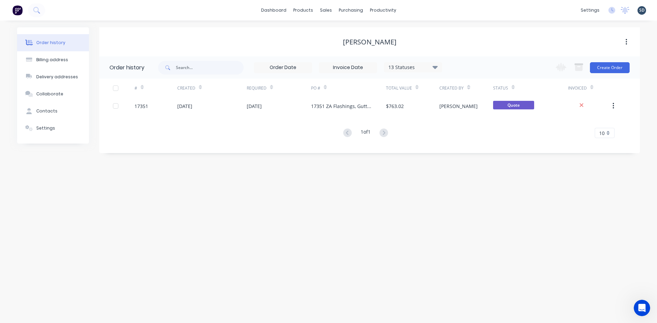
click at [426, 8] on div "dashboard products sales purchasing productivity dashboard products Product Cat…" at bounding box center [328, 10] width 657 height 21
click at [340, 33] on div "Sales Orders" at bounding box center [351, 33] width 28 height 6
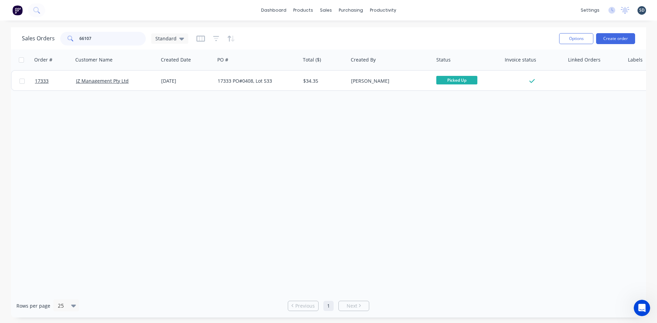
drag, startPoint x: 120, startPoint y: 40, endPoint x: 79, endPoint y: 38, distance: 41.1
click at [79, 38] on input "66107" at bounding box center [112, 39] width 67 height 14
click at [363, 28] on div "Sales Orders Standard Options Create order" at bounding box center [328, 38] width 635 height 22
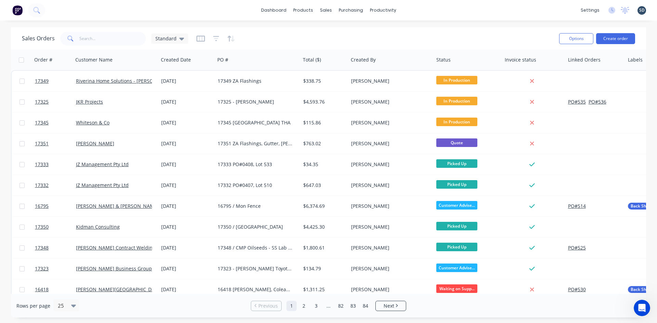
click at [412, 7] on div "dashboard products sales purchasing productivity dashboard products Product Cat…" at bounding box center [328, 10] width 657 height 21
click at [414, 9] on div "dashboard products sales purchasing productivity dashboard products Product Cat…" at bounding box center [328, 10] width 657 height 21
click at [434, 11] on div "dashboard products sales purchasing productivity dashboard products Product Cat…" at bounding box center [328, 10] width 657 height 21
click at [430, 10] on div "dashboard products sales purchasing productivity dashboard products Product Cat…" at bounding box center [328, 10] width 657 height 21
click at [431, 10] on div "dashboard products sales purchasing productivity dashboard products Product Cat…" at bounding box center [328, 10] width 657 height 21
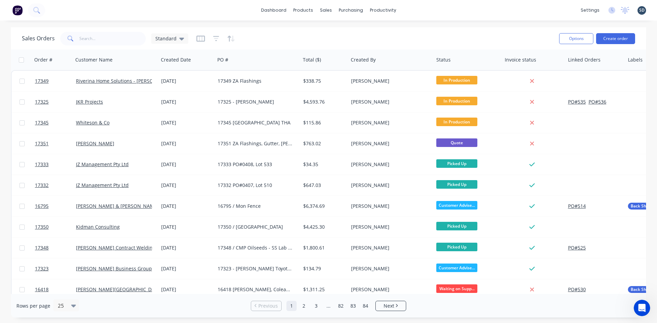
click at [416, 9] on div "dashboard products sales purchasing productivity dashboard products Product Cat…" at bounding box center [328, 10] width 657 height 21
click at [415, 9] on div "dashboard products sales purchasing productivity dashboard products Product Cat…" at bounding box center [328, 10] width 657 height 21
click at [416, 9] on div "dashboard products sales purchasing productivity dashboard products Product Cat…" at bounding box center [328, 10] width 657 height 21
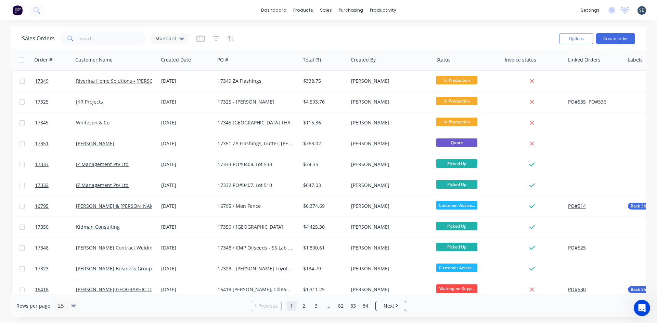
click at [416, 9] on div "dashboard products sales purchasing productivity dashboard products Product Cat…" at bounding box center [328, 10] width 657 height 21
click at [420, 9] on div "dashboard products sales purchasing productivity dashboard products Product Cat…" at bounding box center [328, 10] width 657 height 21
click at [418, 9] on div "dashboard products sales purchasing productivity dashboard products Product Cat…" at bounding box center [328, 10] width 657 height 21
click at [417, 9] on div "dashboard products sales purchasing productivity dashboard products Product Cat…" at bounding box center [328, 10] width 657 height 21
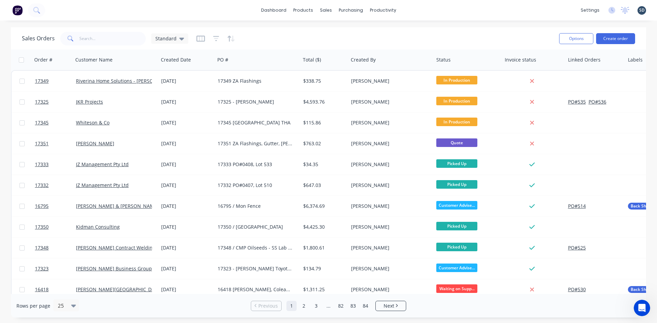
click at [261, 13] on div "dashboard products sales purchasing productivity dashboard products Product Cat…" at bounding box center [328, 10] width 657 height 21
drag, startPoint x: 416, startPoint y: 7, endPoint x: 414, endPoint y: 10, distance: 3.7
click at [414, 11] on div "dashboard products sales purchasing productivity dashboard products Product Cat…" at bounding box center [328, 10] width 657 height 21
click at [419, 9] on div "dashboard products sales purchasing productivity dashboard products Product Cat…" at bounding box center [328, 10] width 657 height 21
click at [417, 10] on div "dashboard products sales purchasing productivity dashboard products Product Cat…" at bounding box center [328, 10] width 657 height 21
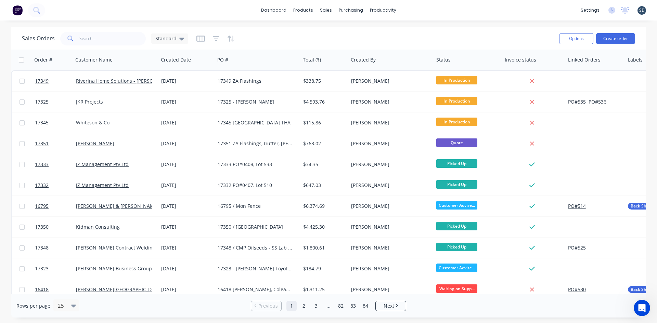
click at [418, 9] on div "dashboard products sales purchasing productivity dashboard products Product Cat…" at bounding box center [328, 10] width 657 height 21
click at [418, 10] on div "dashboard products sales purchasing productivity dashboard products Product Cat…" at bounding box center [328, 10] width 657 height 21
click at [415, 9] on div "dashboard products sales purchasing productivity dashboard products Product Cat…" at bounding box center [328, 10] width 657 height 21
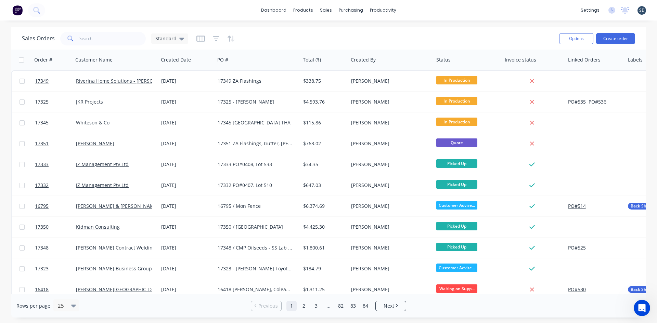
click at [415, 9] on div "dashboard products sales purchasing productivity dashboard products Product Cat…" at bounding box center [328, 10] width 657 height 21
click at [416, 10] on div "dashboard products sales purchasing productivity dashboard products Product Cat…" at bounding box center [328, 10] width 657 height 21
click at [416, 9] on div "dashboard products sales purchasing productivity dashboard products Product Cat…" at bounding box center [328, 10] width 657 height 21
click at [422, 9] on div "dashboard products sales purchasing productivity dashboard products Product Cat…" at bounding box center [328, 10] width 657 height 21
click at [420, 9] on div "dashboard products sales purchasing productivity dashboard products Product Cat…" at bounding box center [328, 10] width 657 height 21
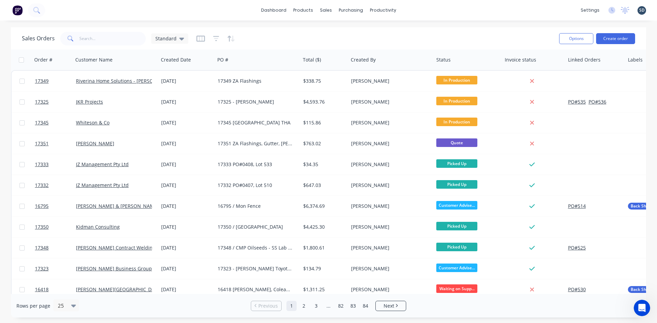
drag, startPoint x: 260, startPoint y: 13, endPoint x: 261, endPoint y: 2, distance: 11.3
click at [261, 2] on div "dashboard products sales purchasing productivity dashboard products Product Cat…" at bounding box center [328, 10] width 657 height 21
click at [259, 12] on div "dashboard products sales purchasing productivity dashboard products Product Cat…" at bounding box center [328, 10] width 657 height 21
click at [420, 30] on div "Sales Orders Standard Options Create order" at bounding box center [328, 38] width 635 height 22
click at [337, 28] on link "Sales Orders" at bounding box center [362, 33] width 91 height 14
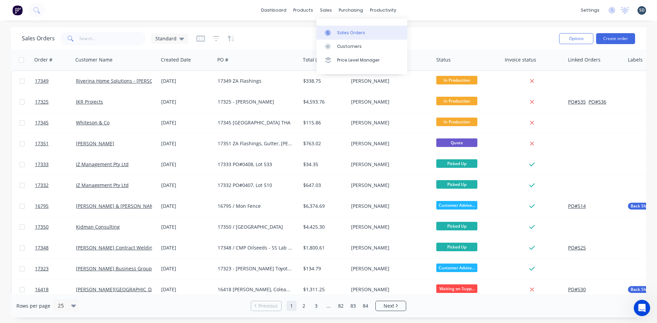
drag, startPoint x: 407, startPoint y: 4, endPoint x: 417, endPoint y: 8, distance: 10.3
click at [408, 4] on div "dashboard products sales purchasing productivity dashboard products Product Cat…" at bounding box center [328, 10] width 657 height 21
click at [420, 9] on div "dashboard products sales purchasing productivity dashboard products Product Cat…" at bounding box center [328, 10] width 657 height 21
click at [419, 9] on div "dashboard products sales purchasing productivity dashboard products Product Cat…" at bounding box center [328, 10] width 657 height 21
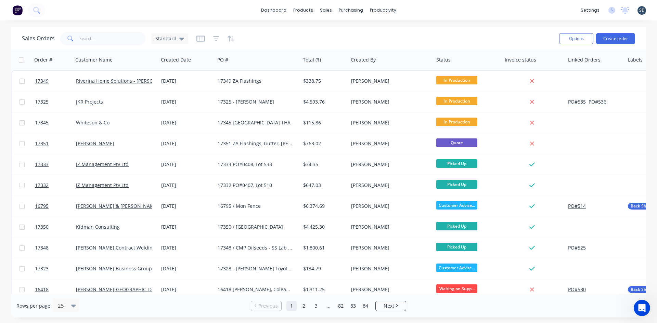
click at [419, 9] on div "dashboard products sales purchasing productivity dashboard products Product Cat…" at bounding box center [328, 10] width 657 height 21
click at [421, 10] on div "dashboard products sales purchasing productivity dashboard products Product Cat…" at bounding box center [328, 10] width 657 height 21
click at [405, 9] on div "dashboard products sales purchasing productivity dashboard products Product Cat…" at bounding box center [328, 10] width 657 height 21
click at [414, 9] on div "dashboard products sales purchasing productivity dashboard products Product Cat…" at bounding box center [328, 10] width 657 height 21
drag, startPoint x: 415, startPoint y: 8, endPoint x: 406, endPoint y: 14, distance: 10.4
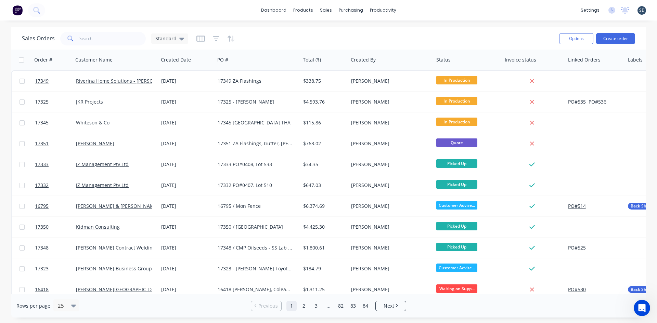
click at [411, 8] on div "dashboard products sales purchasing productivity dashboard products Product Cat…" at bounding box center [328, 10] width 657 height 21
click at [417, 9] on div "dashboard products sales purchasing productivity dashboard products Product Cat…" at bounding box center [328, 10] width 657 height 21
click at [411, 8] on div "dashboard products sales purchasing productivity dashboard products Product Cat…" at bounding box center [328, 10] width 657 height 21
click at [413, 8] on div "dashboard products sales purchasing productivity dashboard products Product Cat…" at bounding box center [328, 10] width 657 height 21
click at [419, 8] on div "dashboard products sales purchasing productivity dashboard products Product Cat…" at bounding box center [328, 10] width 657 height 21
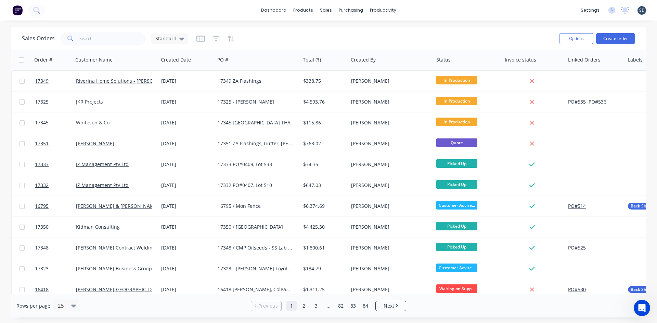
click at [420, 8] on div "dashboard products sales purchasing productivity dashboard products Product Cat…" at bounding box center [328, 10] width 657 height 21
click at [422, 9] on div "dashboard products sales purchasing productivity dashboard products Product Cat…" at bounding box center [328, 10] width 657 height 21
click at [440, 10] on div "dashboard products sales purchasing productivity dashboard products Product Cat…" at bounding box center [328, 10] width 657 height 21
click at [417, 8] on div "dashboard products sales purchasing productivity dashboard products Product Cat…" at bounding box center [328, 10] width 657 height 21
click at [415, 8] on div "dashboard products sales purchasing productivity dashboard products Product Cat…" at bounding box center [328, 10] width 657 height 21
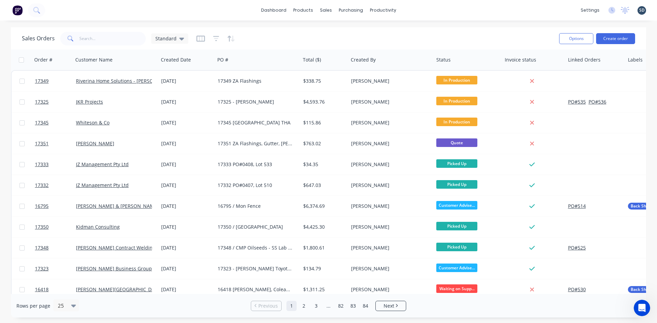
click at [428, 8] on div "dashboard products sales purchasing productivity dashboard products Product Cat…" at bounding box center [328, 10] width 657 height 21
drag, startPoint x: 426, startPoint y: 8, endPoint x: 420, endPoint y: 8, distance: 5.5
click at [420, 8] on div "dashboard products sales purchasing productivity dashboard products Product Cat…" at bounding box center [328, 10] width 657 height 21
click at [419, 8] on div "dashboard products sales purchasing productivity dashboard products Product Cat…" at bounding box center [328, 10] width 657 height 21
click at [260, 12] on div "dashboard products sales purchasing productivity dashboard products Product Cat…" at bounding box center [328, 10] width 657 height 21
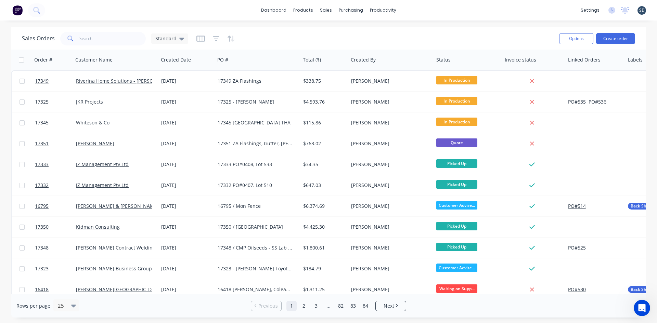
click at [261, 12] on div "dashboard products sales purchasing productivity dashboard products Product Cat…" at bounding box center [328, 10] width 657 height 21
click at [261, 13] on div "dashboard products sales purchasing productivity dashboard products Product Cat…" at bounding box center [328, 10] width 657 height 21
click at [418, 10] on div "dashboard products sales purchasing productivity dashboard products Product Cat…" at bounding box center [328, 10] width 657 height 21
click at [419, 9] on div "dashboard products sales purchasing productivity dashboard products Product Cat…" at bounding box center [328, 10] width 657 height 21
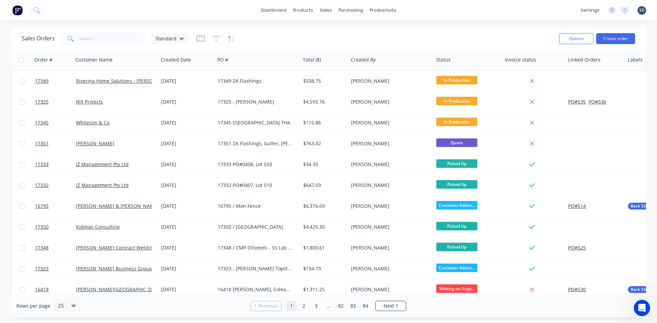
click at [411, 9] on div "dashboard products sales purchasing productivity dashboard products Product Cat…" at bounding box center [328, 10] width 657 height 21
click at [422, 9] on div "dashboard products sales purchasing productivity dashboard products Product Cat…" at bounding box center [328, 10] width 657 height 21
click at [420, 9] on div "dashboard products sales purchasing productivity dashboard products Product Cat…" at bounding box center [328, 10] width 657 height 21
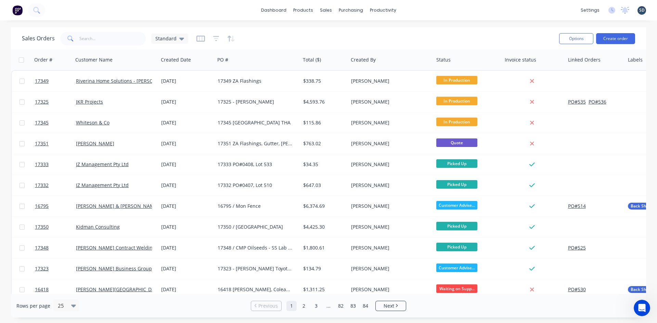
click at [420, 9] on div "dashboard products sales purchasing productivity dashboard products Product Cat…" at bounding box center [328, 10] width 657 height 21
click at [418, 10] on div "dashboard products sales purchasing productivity dashboard products Product Cat…" at bounding box center [328, 10] width 657 height 21
click at [416, 10] on div "dashboard products sales purchasing productivity dashboard products Product Cat…" at bounding box center [328, 10] width 657 height 21
click at [415, 10] on div "dashboard products sales purchasing productivity dashboard products Product Cat…" at bounding box center [328, 10] width 657 height 21
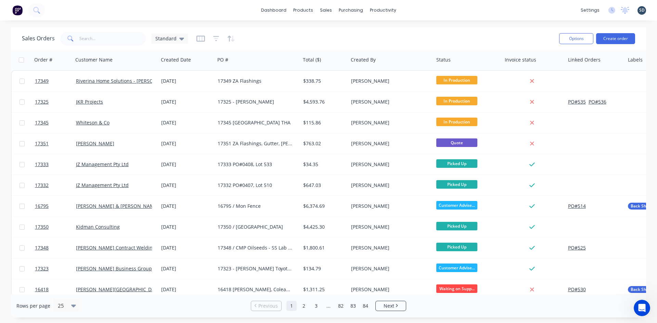
drag, startPoint x: 420, startPoint y: 9, endPoint x: 415, endPoint y: 10, distance: 4.6
click at [415, 10] on div "dashboard products sales purchasing productivity dashboard products Product Cat…" at bounding box center [328, 10] width 657 height 21
click at [413, 9] on div "dashboard products sales purchasing productivity dashboard products Product Cat…" at bounding box center [328, 10] width 657 height 21
click at [340, 33] on div "Sales Orders" at bounding box center [351, 33] width 28 height 6
click at [618, 39] on button "Create order" at bounding box center [615, 38] width 39 height 11
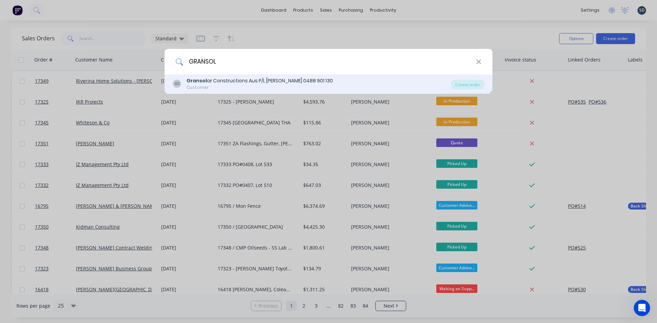
type input "GRANSOL"
click at [296, 85] on div "Customer" at bounding box center [260, 88] width 146 height 6
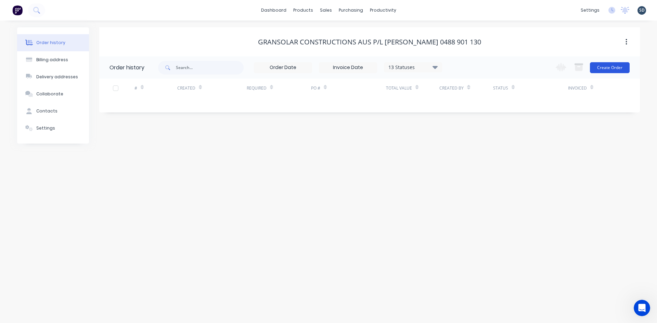
click at [610, 67] on button "Create Order" at bounding box center [610, 67] width 40 height 11
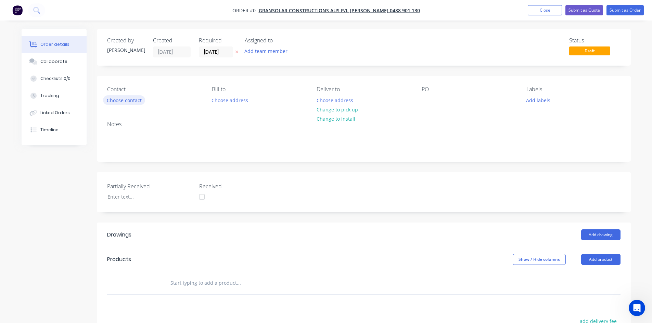
click at [130, 99] on button "Choose contact" at bounding box center [124, 99] width 42 height 9
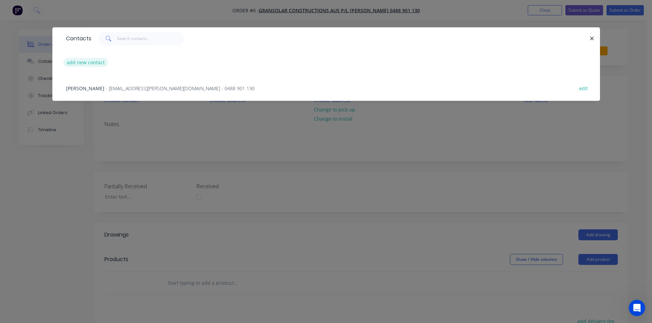
click at [85, 64] on button "add new contact" at bounding box center [85, 62] width 45 height 9
select select "AU"
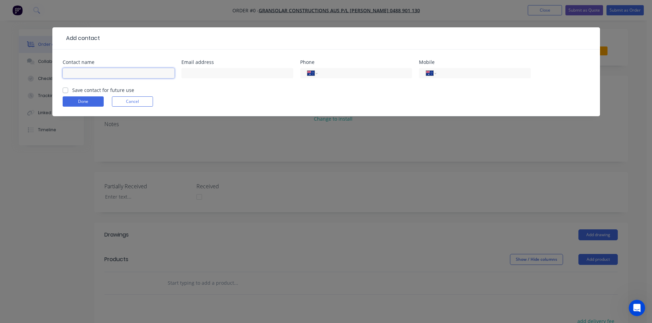
click at [87, 71] on input "text" at bounding box center [119, 73] width 112 height 10
type input "s"
type input "Simon Potts"
click at [202, 78] on input "text" at bounding box center [237, 73] width 112 height 10
type input "spotts@gransolar.com"
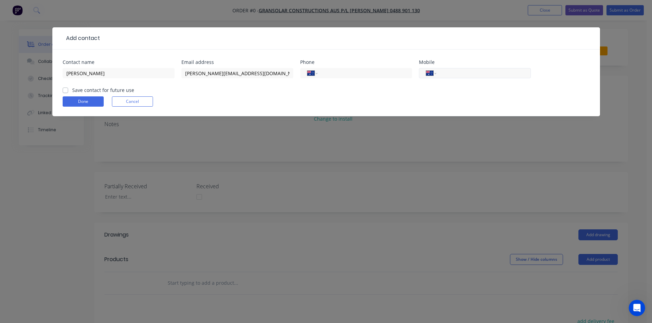
click at [457, 73] on input "tel" at bounding box center [482, 73] width 82 height 8
type input "0429 665 544"
drag, startPoint x: 63, startPoint y: 90, endPoint x: 67, endPoint y: 97, distance: 8.0
click at [72, 91] on label "Save contact for future use" at bounding box center [103, 90] width 62 height 7
click at [63, 91] on input "Save contact for future use" at bounding box center [65, 90] width 5 height 7
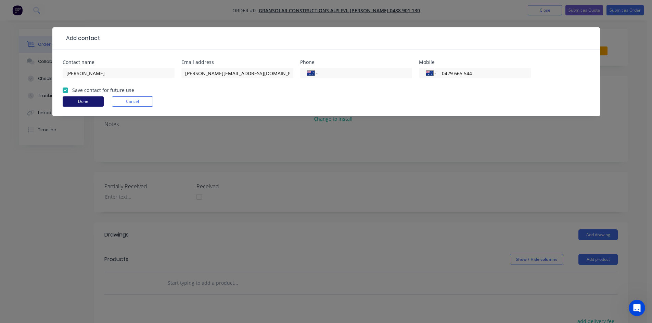
checkbox input "true"
click at [69, 100] on button "Done" at bounding box center [83, 102] width 41 height 10
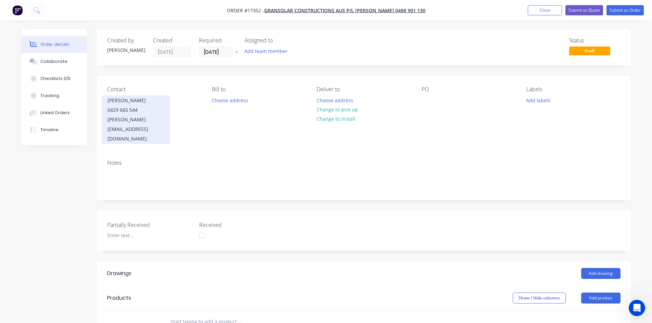
click at [144, 114] on div "0429 665 544" at bounding box center [135, 110] width 57 height 10
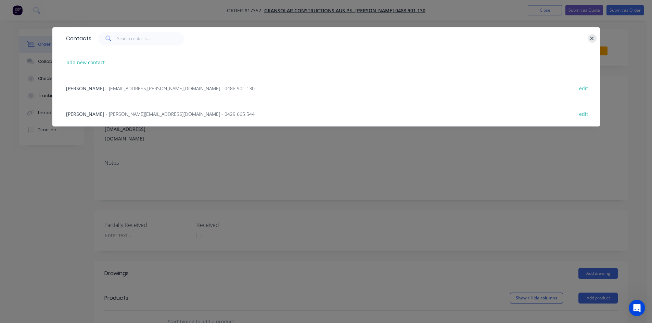
click at [591, 38] on icon "button" at bounding box center [592, 39] width 4 height 4
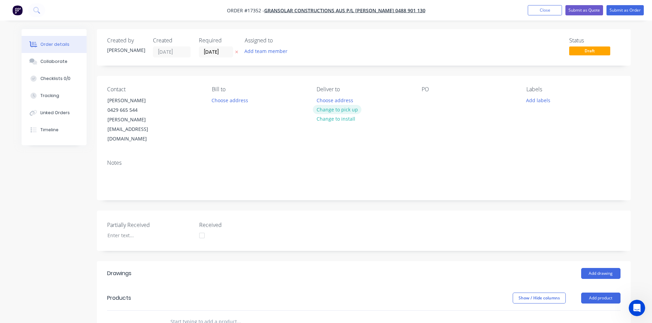
click at [343, 110] on button "Change to pick up" at bounding box center [337, 109] width 49 height 9
click at [427, 101] on div at bounding box center [427, 100] width 11 height 10
click at [444, 132] on div "Contact Simon Potts 0429 665 544 spotts@gransolar.com Bill to Choose address Pi…" at bounding box center [364, 115] width 534 height 78
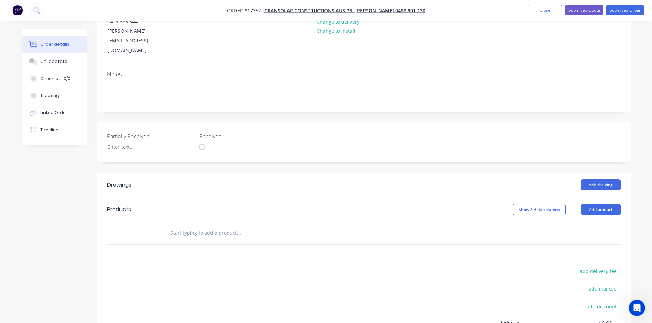
scroll to position [103, 0]
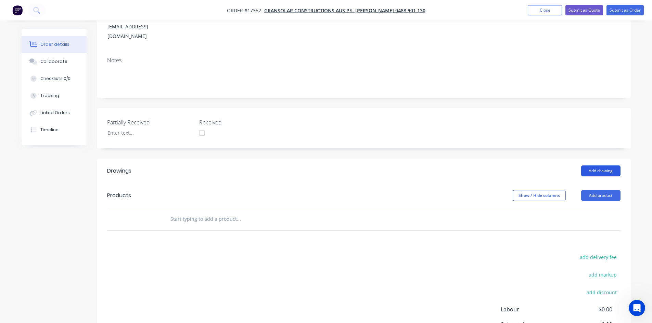
click at [595, 166] on button "Add drawing" at bounding box center [600, 171] width 39 height 11
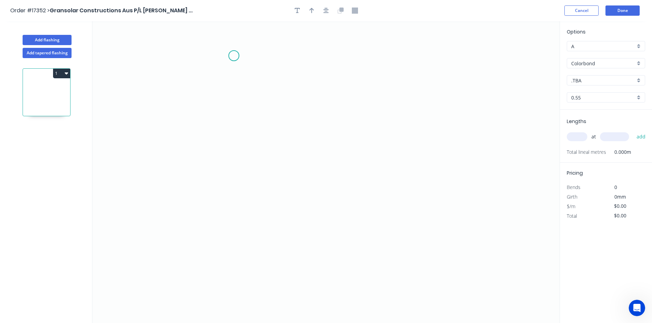
click at [237, 52] on icon "0" at bounding box center [325, 172] width 467 height 302
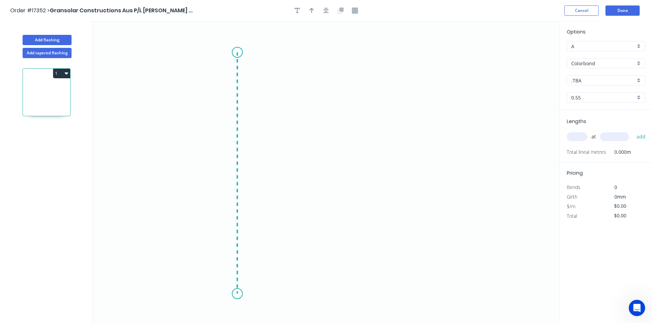
click at [232, 294] on icon "0" at bounding box center [325, 172] width 467 height 302
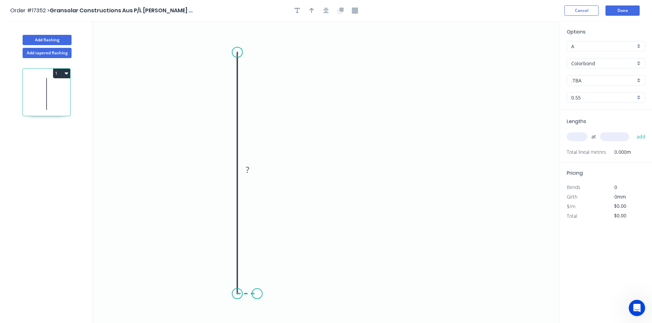
click at [257, 294] on icon "0 ?" at bounding box center [325, 172] width 467 height 302
click at [240, 52] on circle at bounding box center [237, 52] width 10 height 10
click at [411, 56] on icon "0 ? ?" at bounding box center [325, 172] width 467 height 302
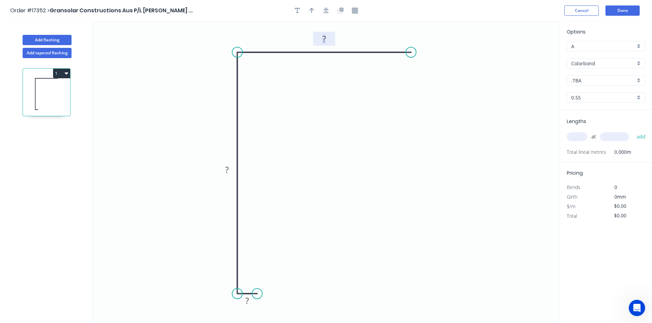
click at [328, 39] on rect at bounding box center [324, 40] width 14 height 10
click at [230, 167] on rect at bounding box center [227, 171] width 14 height 10
click at [249, 302] on tspan "?" at bounding box center [246, 300] width 3 height 11
click at [329, 204] on icon "0 35 743 530" at bounding box center [325, 172] width 467 height 302
click at [573, 137] on input "text" at bounding box center [577, 136] width 21 height 9
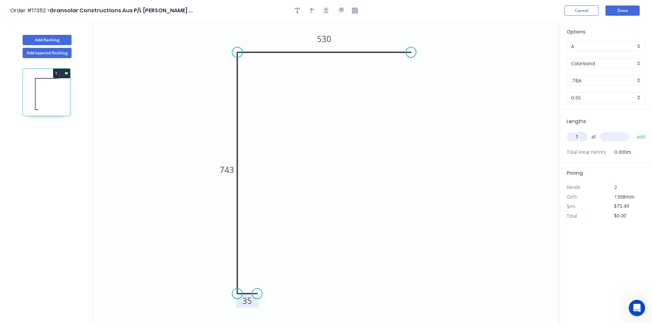
click at [618, 138] on input "text" at bounding box center [614, 136] width 29 height 9
click at [642, 138] on button "add" at bounding box center [641, 137] width 16 height 12
click at [603, 77] on input ".TBA" at bounding box center [603, 80] width 64 height 7
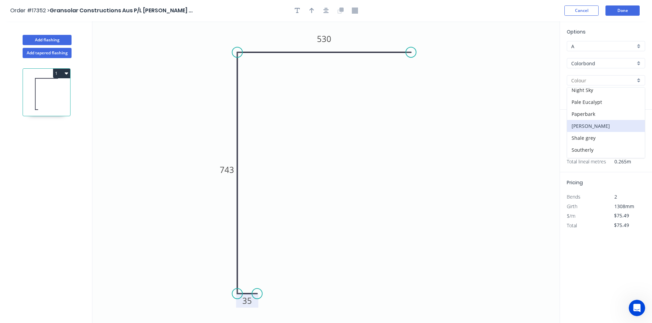
scroll to position [205, 0]
click at [594, 129] on div "Surfmist" at bounding box center [606, 128] width 78 height 12
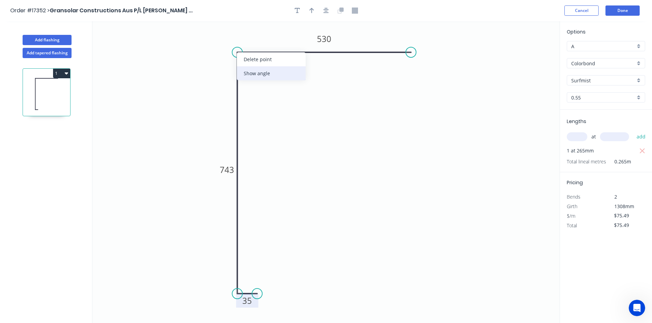
click at [258, 72] on div "Show angle" at bounding box center [271, 73] width 69 height 14
click at [252, 66] on tspan "º" at bounding box center [251, 63] width 3 height 11
drag, startPoint x: 258, startPoint y: 68, endPoint x: 217, endPoint y: 53, distance: 44.5
click at [217, 53] on rect at bounding box center [207, 48] width 22 height 14
click at [251, 315] on div "Show angle" at bounding box center [269, 318] width 69 height 14
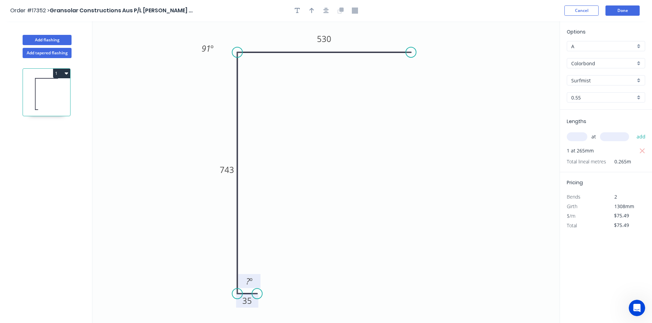
click at [250, 275] on rect at bounding box center [249, 281] width 22 height 14
click at [250, 284] on tspan "º" at bounding box center [251, 281] width 3 height 11
click at [270, 258] on icon "0 35 743 530 91 º 91 º" at bounding box center [325, 172] width 467 height 302
drag, startPoint x: 257, startPoint y: 276, endPoint x: 210, endPoint y: 291, distance: 49.9
click at [210, 291] on rect at bounding box center [202, 297] width 22 height 14
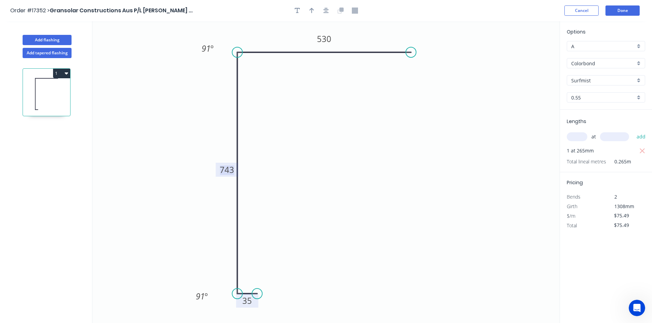
click at [228, 168] on tspan "743" at bounding box center [227, 169] width 14 height 11
click at [401, 173] on icon "0 35 744 530 91 º 91 º" at bounding box center [325, 172] width 467 height 302
click at [625, 10] on button "Done" at bounding box center [622, 10] width 34 height 10
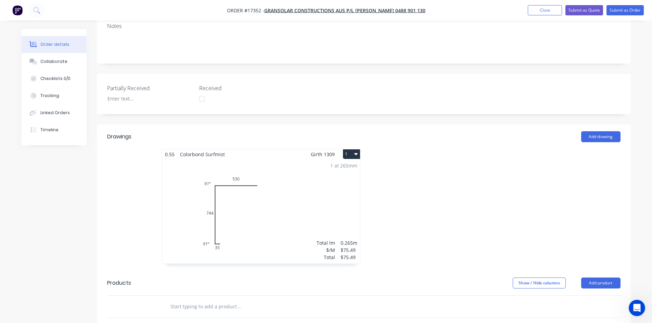
click at [310, 193] on div "1 at 265mm Total lm $/M Total 0.265m $75.49 $75.49" at bounding box center [261, 211] width 198 height 104
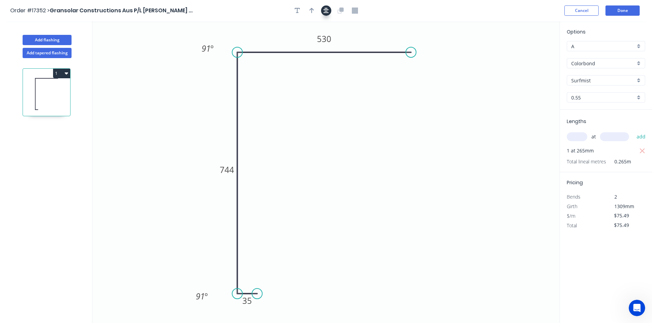
click at [323, 10] on button "button" at bounding box center [326, 10] width 10 height 10
click at [309, 10] on icon "button" at bounding box center [311, 10] width 5 height 5
drag, startPoint x: 525, startPoint y: 54, endPoint x: 188, endPoint y: 109, distance: 341.8
click at [188, 109] on icon at bounding box center [180, 109] width 22 height 6
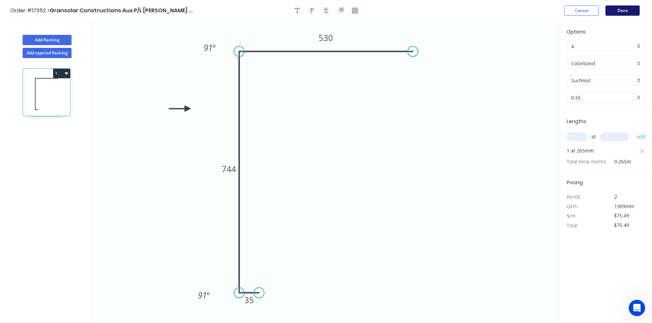
click at [627, 8] on button "Done" at bounding box center [622, 10] width 34 height 10
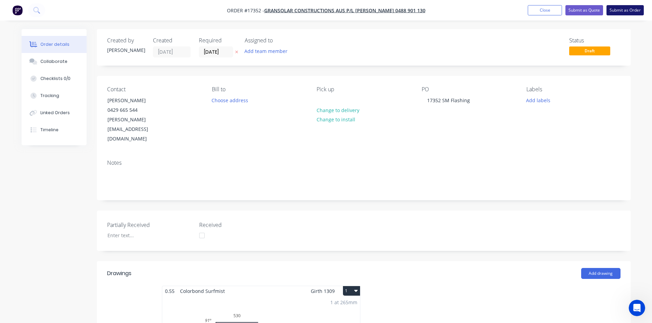
click at [631, 11] on button "Submit as Order" at bounding box center [624, 10] width 37 height 10
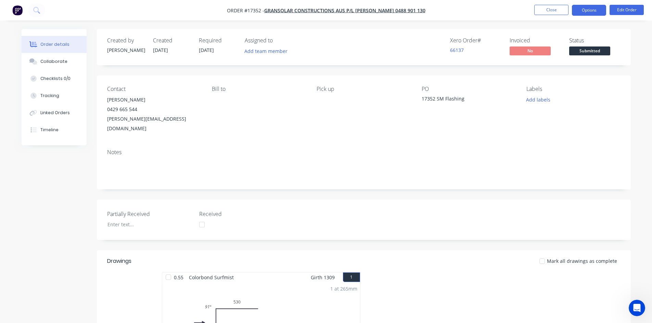
click at [590, 9] on button "Options" at bounding box center [589, 10] width 34 height 11
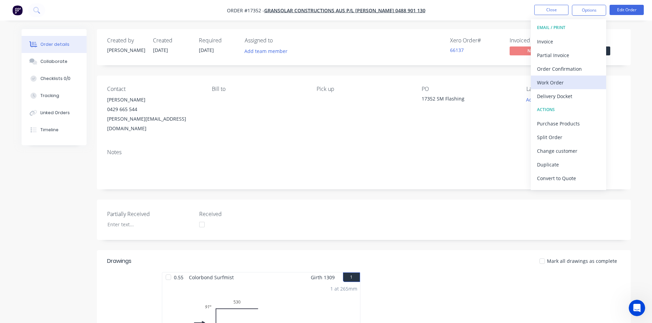
click at [559, 81] on div "Work Order" at bounding box center [568, 83] width 63 height 10
click at [560, 82] on div "Custom" at bounding box center [568, 83] width 63 height 10
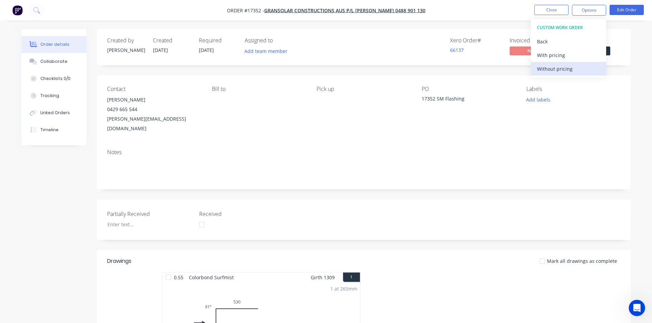
click at [565, 67] on div "Without pricing" at bounding box center [568, 69] width 63 height 10
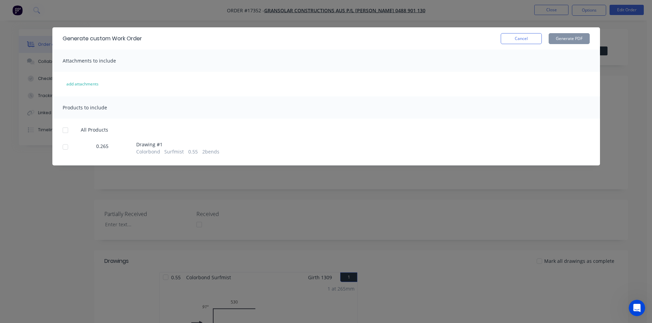
click at [66, 131] on div at bounding box center [66, 131] width 14 height 14
click at [524, 39] on button "Cancel" at bounding box center [521, 38] width 41 height 11
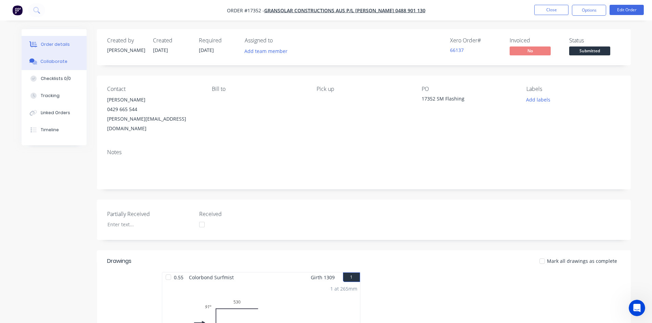
click at [69, 62] on button "Collaborate" at bounding box center [54, 61] width 65 height 17
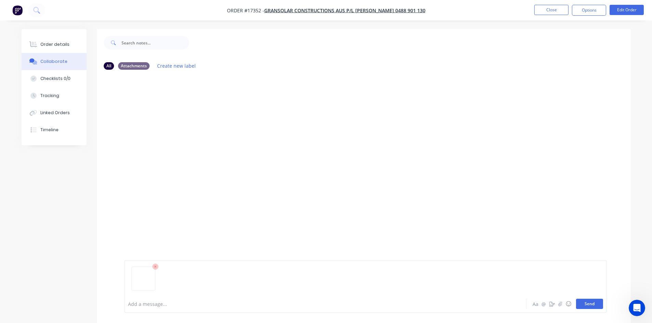
click at [594, 304] on button "Send" at bounding box center [589, 304] width 27 height 10
click at [68, 49] on button "Order details" at bounding box center [54, 44] width 65 height 17
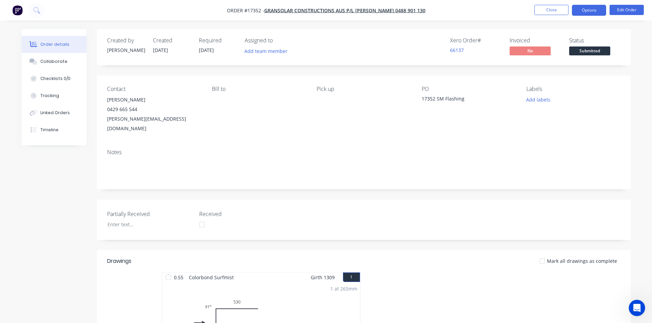
click at [587, 11] on button "Options" at bounding box center [589, 10] width 34 height 11
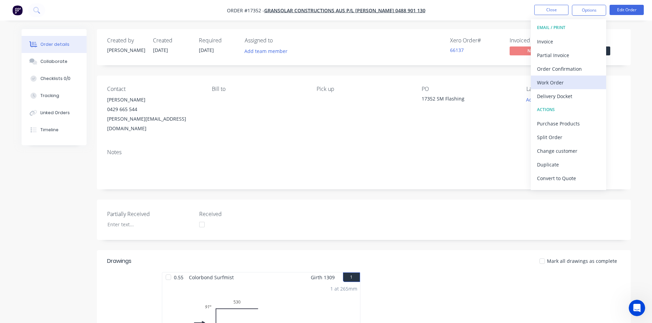
click at [564, 80] on div "Work Order" at bounding box center [568, 83] width 63 height 10
click at [564, 80] on div "Custom" at bounding box center [568, 83] width 63 height 10
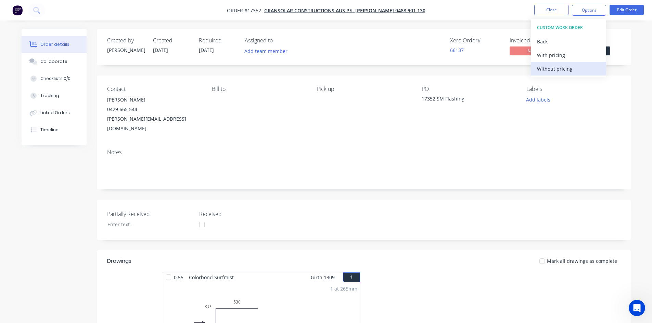
click at [566, 70] on div "Without pricing" at bounding box center [568, 69] width 63 height 10
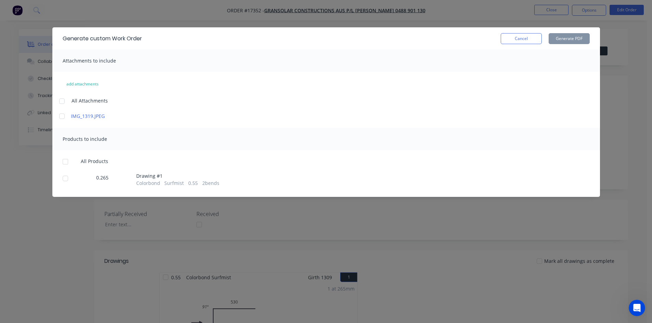
click at [64, 99] on div at bounding box center [62, 101] width 14 height 14
click at [64, 163] on div at bounding box center [66, 162] width 14 height 14
click at [575, 38] on button "Generate PDF" at bounding box center [569, 38] width 41 height 11
click at [523, 42] on button "Cancel" at bounding box center [521, 38] width 41 height 11
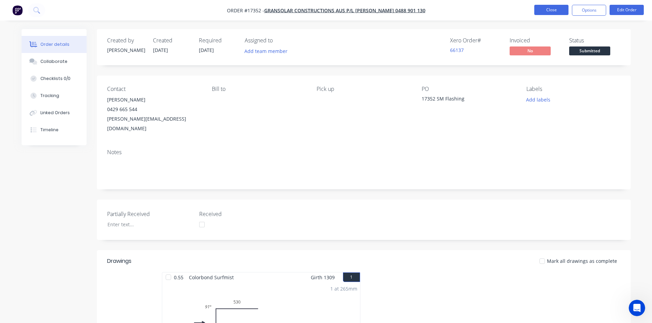
click at [556, 10] on button "Close" at bounding box center [551, 10] width 34 height 10
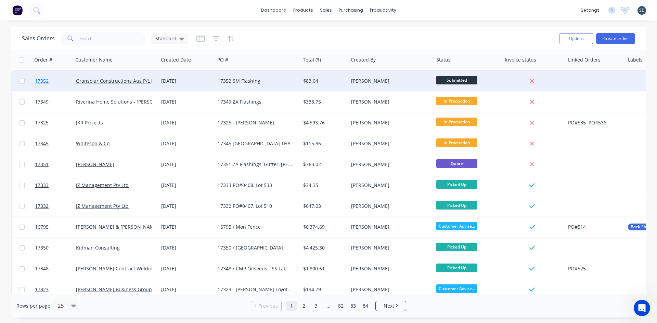
click at [46, 80] on span "17352" at bounding box center [42, 81] width 14 height 7
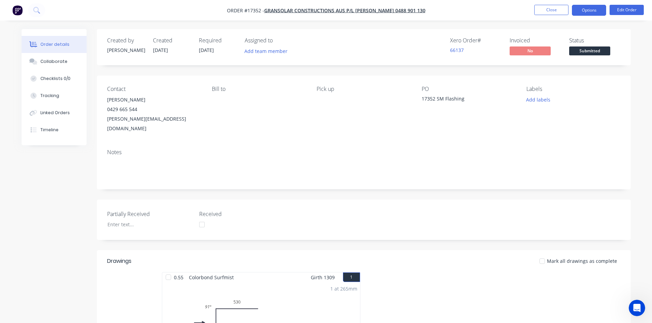
click at [593, 10] on button "Options" at bounding box center [589, 10] width 34 height 11
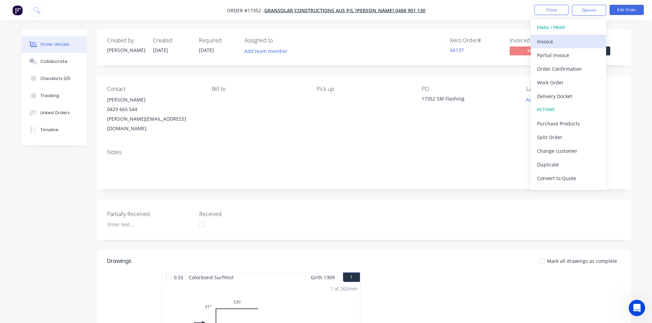
click at [571, 44] on div "Invoice" at bounding box center [568, 42] width 63 height 10
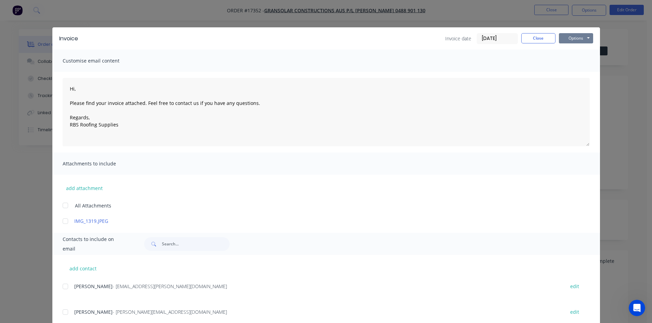
click at [587, 39] on button "Options" at bounding box center [576, 38] width 34 height 10
click at [585, 48] on button "Preview" at bounding box center [581, 50] width 44 height 11
click at [537, 41] on button "Close" at bounding box center [538, 38] width 34 height 10
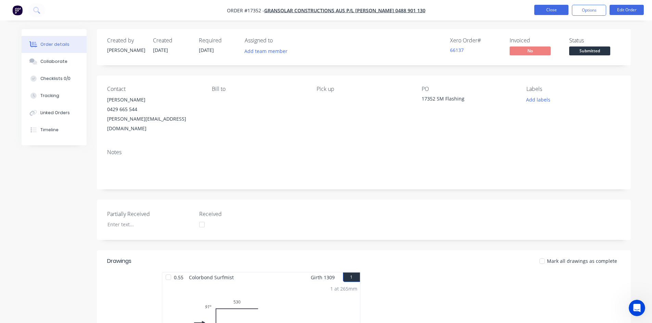
click at [556, 9] on button "Close" at bounding box center [551, 10] width 34 height 10
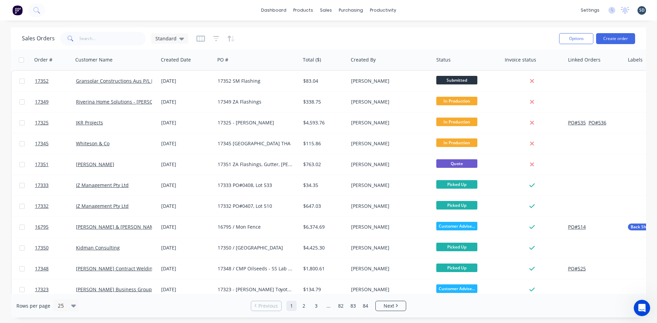
click at [437, 9] on div "dashboard products sales purchasing productivity dashboard products Product Cat…" at bounding box center [328, 10] width 657 height 21
click at [417, 8] on div "dashboard products sales purchasing productivity dashboard products Product Cat…" at bounding box center [328, 10] width 657 height 21
click at [416, 9] on div "dashboard products sales purchasing productivity dashboard products Product Cat…" at bounding box center [328, 10] width 657 height 21
drag, startPoint x: 417, startPoint y: 9, endPoint x: 412, endPoint y: 9, distance: 4.8
click at [412, 9] on div "dashboard products sales purchasing productivity dashboard products Product Cat…" at bounding box center [328, 10] width 657 height 21
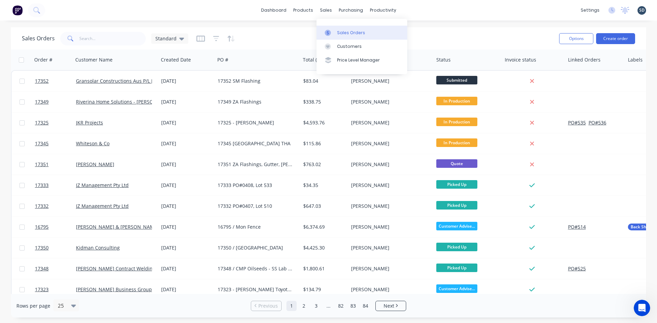
click at [341, 32] on div "Sales Orders" at bounding box center [351, 33] width 28 height 6
click at [441, 9] on div "dashboard products sales purchasing productivity dashboard products Product Cat…" at bounding box center [328, 10] width 657 height 21
click at [346, 32] on div "Sales Orders" at bounding box center [351, 33] width 28 height 6
click at [431, 10] on div "dashboard products sales purchasing productivity dashboard products Product Cat…" at bounding box center [328, 10] width 657 height 21
click at [414, 10] on div "dashboard products sales purchasing productivity dashboard products Product Cat…" at bounding box center [328, 10] width 657 height 21
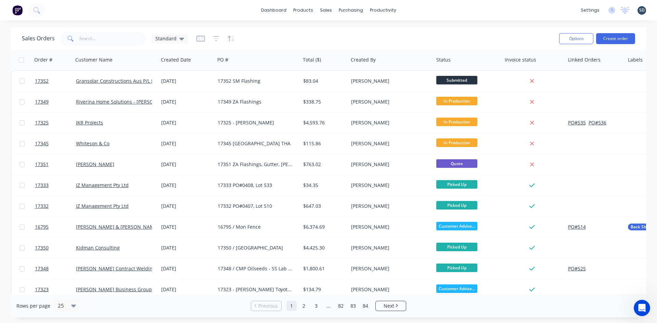
click at [461, 13] on div "dashboard products sales purchasing productivity dashboard products Product Cat…" at bounding box center [328, 10] width 657 height 21
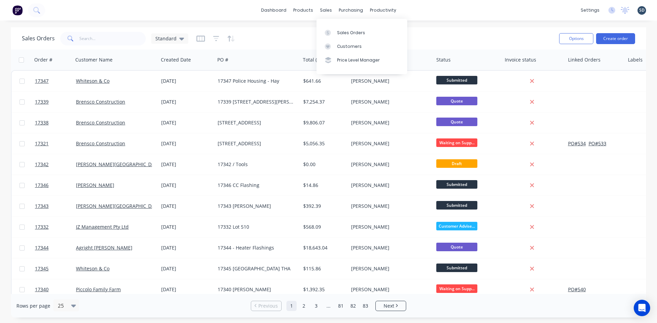
click at [424, 12] on div "dashboard products sales purchasing productivity dashboard products Product Cat…" at bounding box center [328, 10] width 657 height 21
drag, startPoint x: 0, startPoint y: 0, endPoint x: 416, endPoint y: 10, distance: 416.0
click at [416, 10] on div "dashboard products sales purchasing productivity dashboard products Product Cat…" at bounding box center [328, 10] width 657 height 21
click at [418, 9] on div "dashboard products sales purchasing productivity dashboard products Product Cat…" at bounding box center [328, 10] width 657 height 21
click at [418, 11] on div "dashboard products sales purchasing productivity dashboard products Product Cat…" at bounding box center [328, 10] width 657 height 21
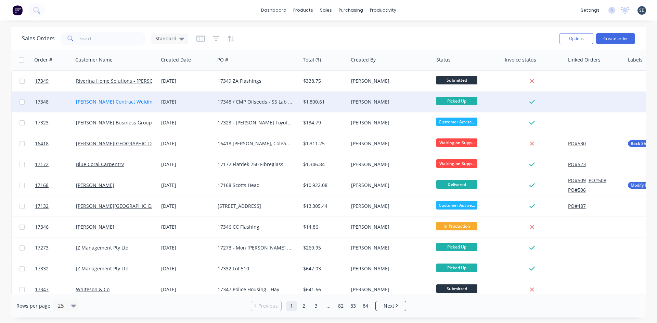
click at [125, 104] on link "Stewarts Contract Welding & Maintenance" at bounding box center [134, 102] width 116 height 7
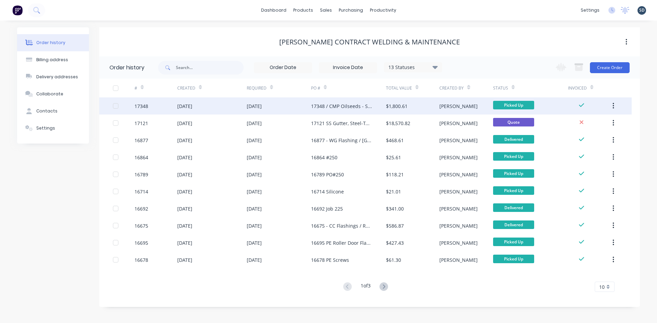
click at [289, 108] on div "[DATE]" at bounding box center [279, 106] width 64 height 17
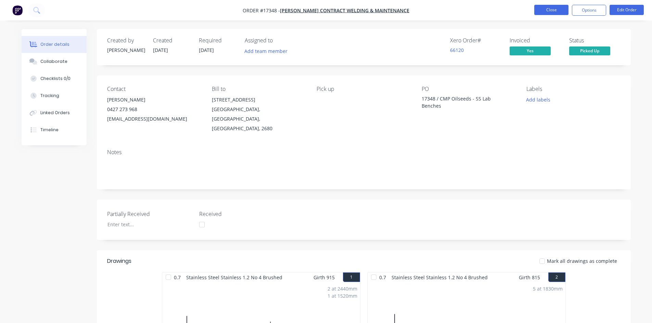
click at [554, 12] on button "Close" at bounding box center [551, 10] width 34 height 10
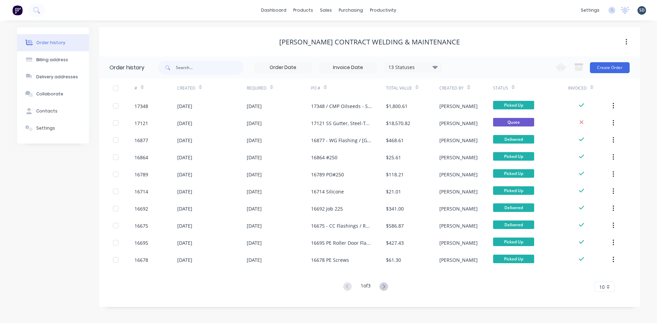
click at [421, 8] on div "dashboard products sales purchasing productivity dashboard products Product Cat…" at bounding box center [328, 10] width 657 height 21
click at [240, 20] on div "dashboard products sales purchasing productivity dashboard products Product Cat…" at bounding box center [328, 10] width 657 height 21
click at [346, 40] on link "Customers" at bounding box center [362, 47] width 91 height 14
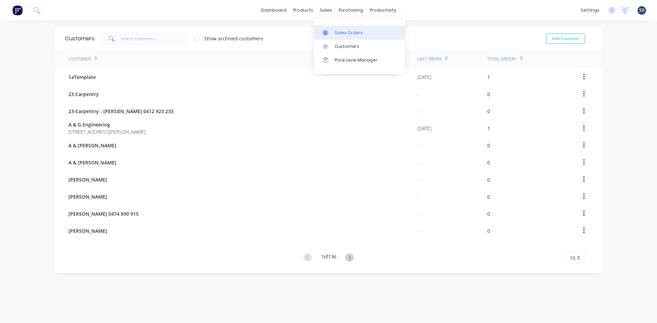
click at [335, 30] on div "Sales Orders" at bounding box center [349, 33] width 28 height 6
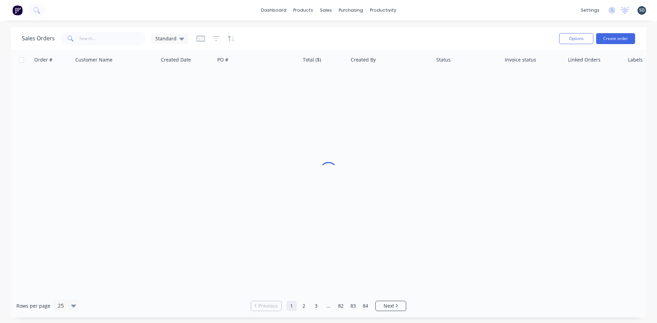
click at [432, 8] on div "dashboard products sales purchasing productivity dashboard products Product Cat…" at bounding box center [328, 10] width 657 height 21
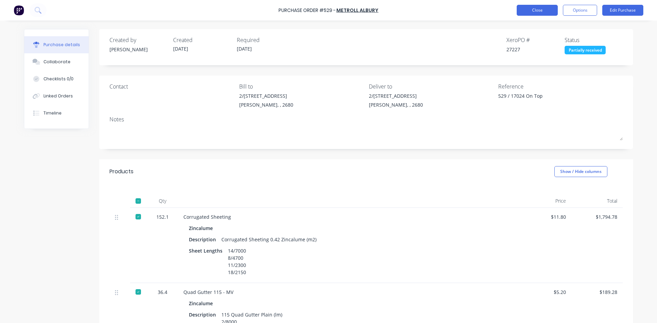
click at [536, 11] on button "Close" at bounding box center [537, 10] width 41 height 11
